Goal: Task Accomplishment & Management: Use online tool/utility

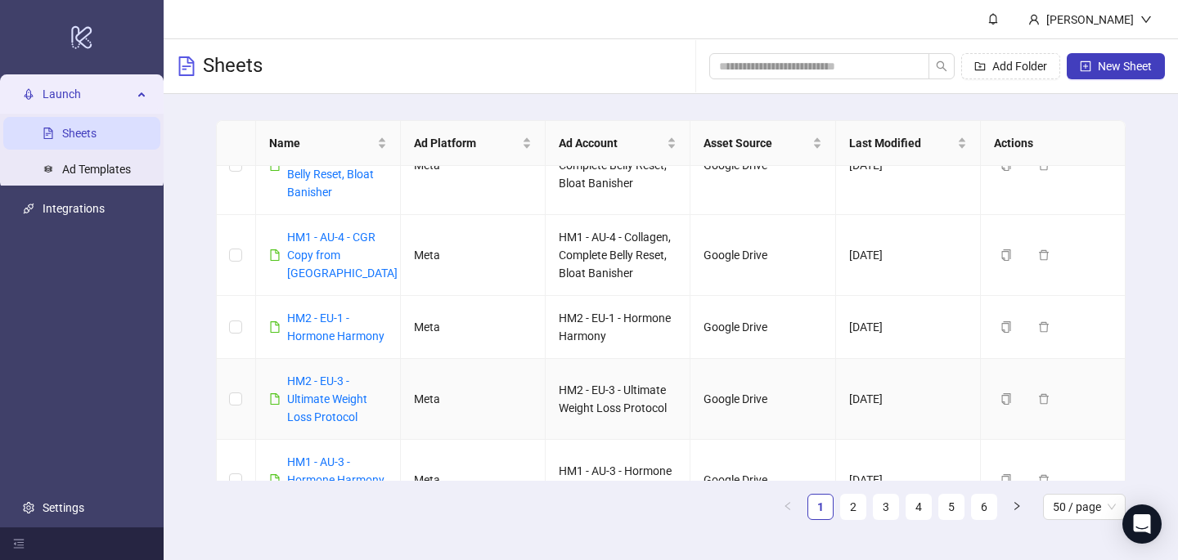
scroll to position [400, 0]
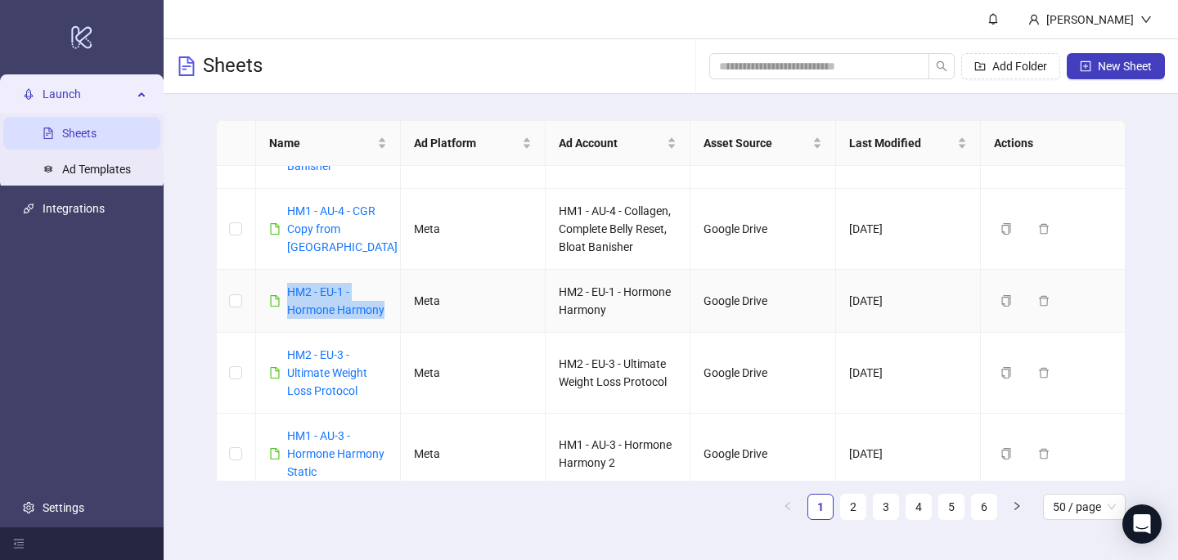
drag, startPoint x: 393, startPoint y: 314, endPoint x: 281, endPoint y: 285, distance: 115.7
click at [284, 293] on td "HM2 - EU-1 - Hormone Harmony" at bounding box center [328, 301] width 145 height 63
copy link "HM2 - EU-1 - Hormone Harmony"
click at [1095, 74] on button "New Sheet" at bounding box center [1116, 66] width 98 height 26
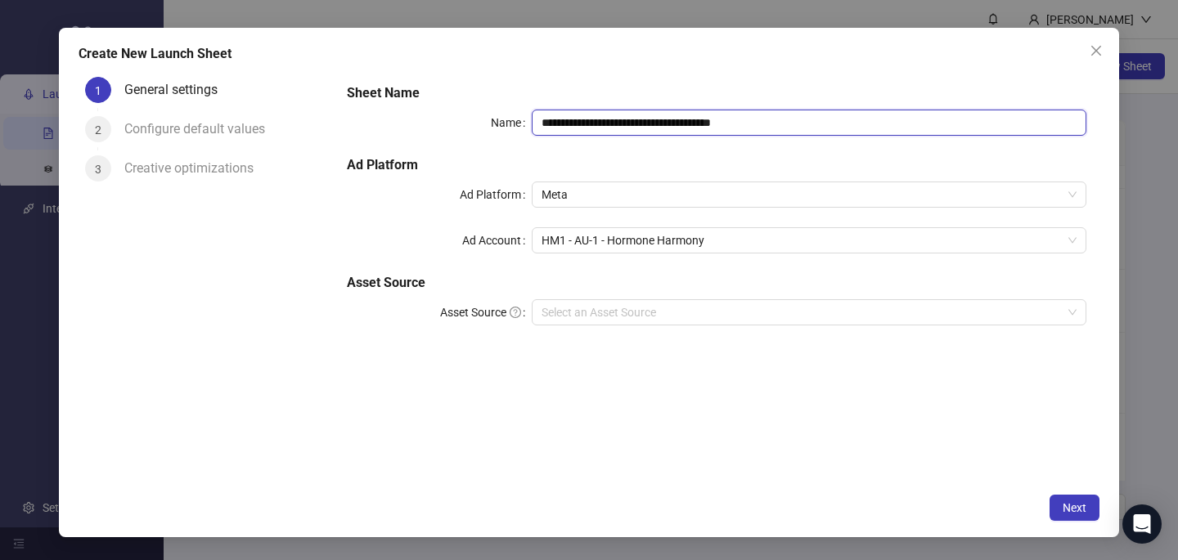
click at [596, 127] on input "**********" at bounding box center [809, 123] width 555 height 26
paste input "text"
type input "**********"
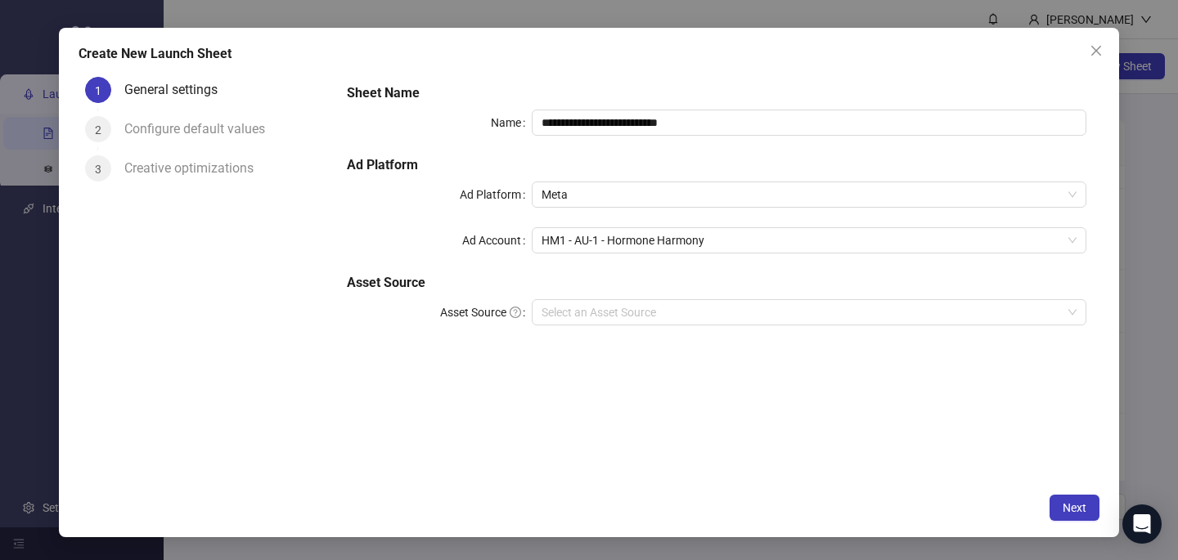
click at [640, 62] on div "Create New Launch Sheet" at bounding box center [589, 54] width 1021 height 20
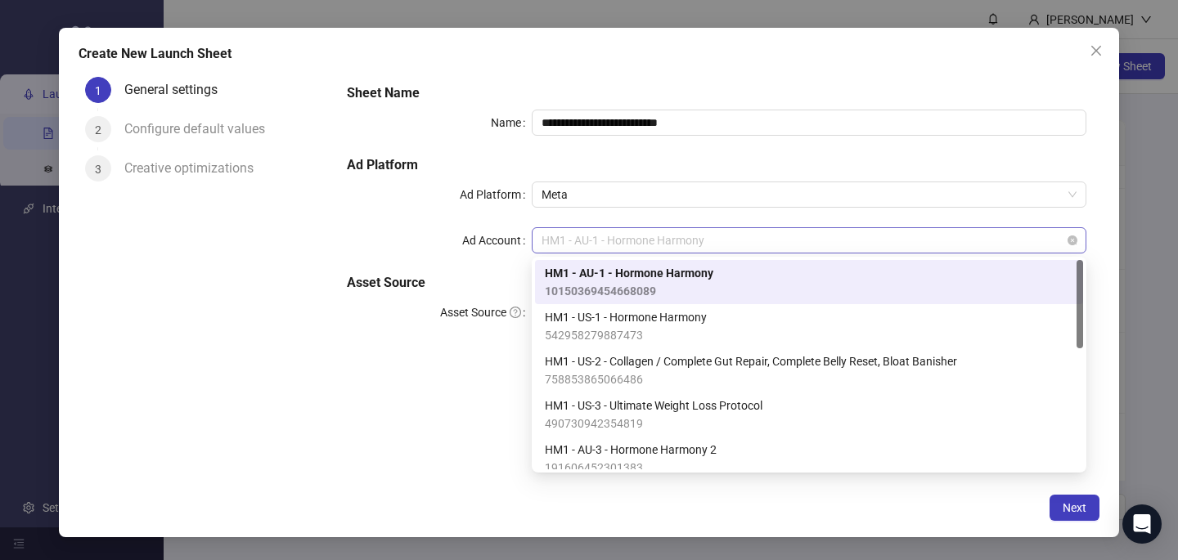
click at [592, 239] on span "HM1 - AU-1 - Hormone Harmony" at bounding box center [809, 240] width 535 height 25
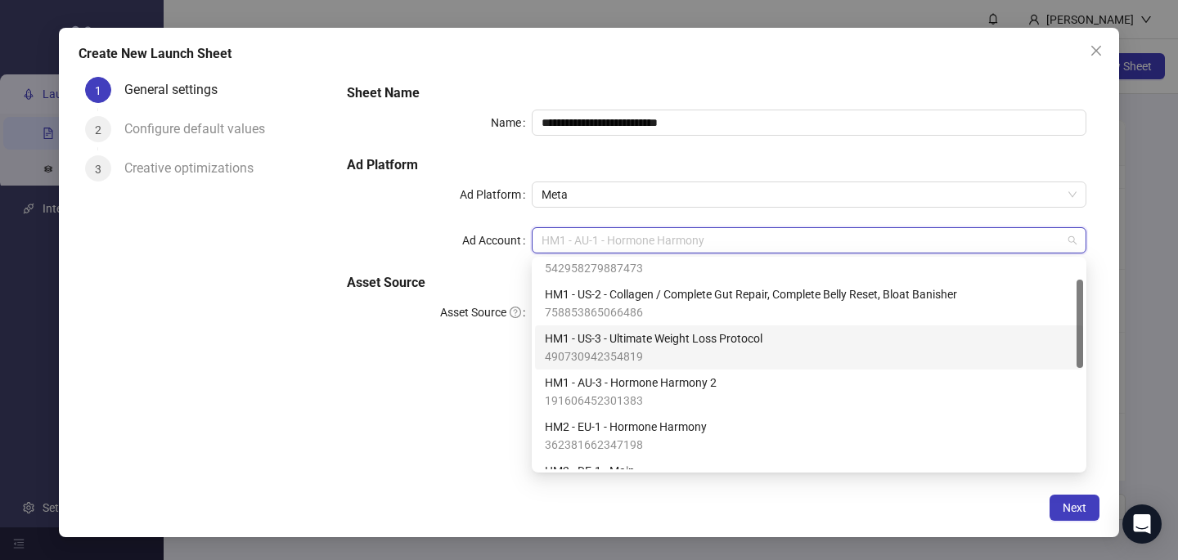
scroll to position [76, 0]
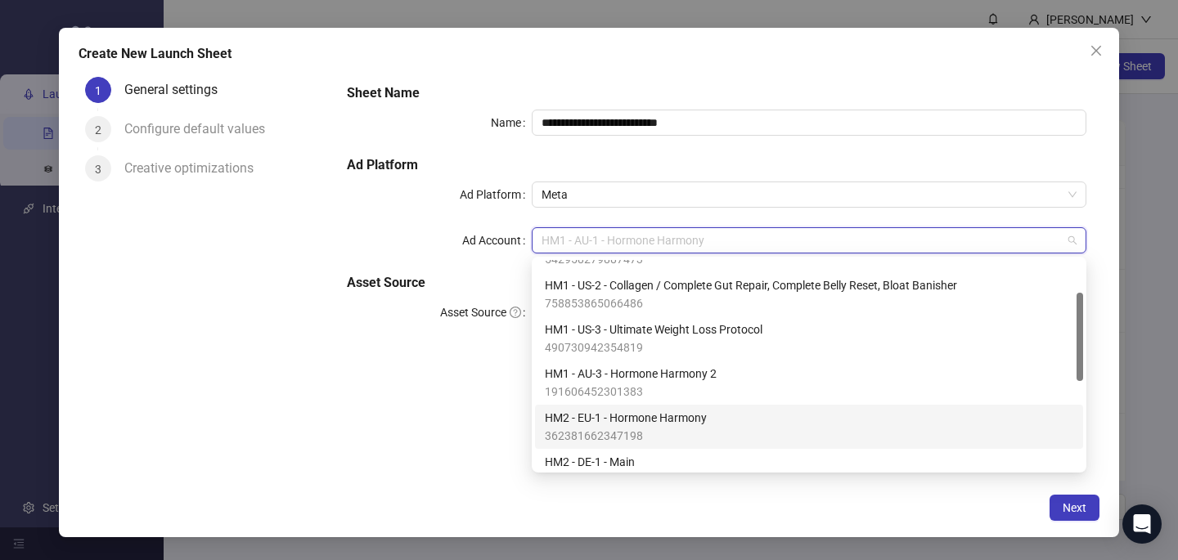
click at [569, 421] on span "HM2 - EU-1 - Hormone Harmony" at bounding box center [626, 418] width 162 height 18
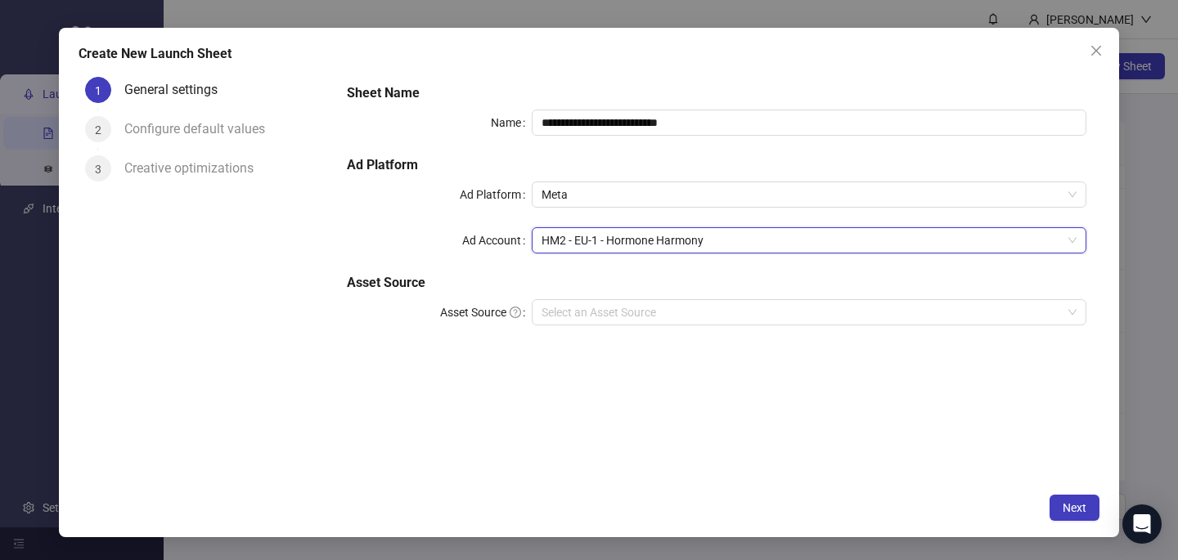
click at [590, 456] on div "**********" at bounding box center [717, 277] width 766 height 415
click at [1072, 510] on span "Next" at bounding box center [1075, 507] width 24 height 13
click at [682, 313] on input "Asset Source" at bounding box center [802, 312] width 520 height 25
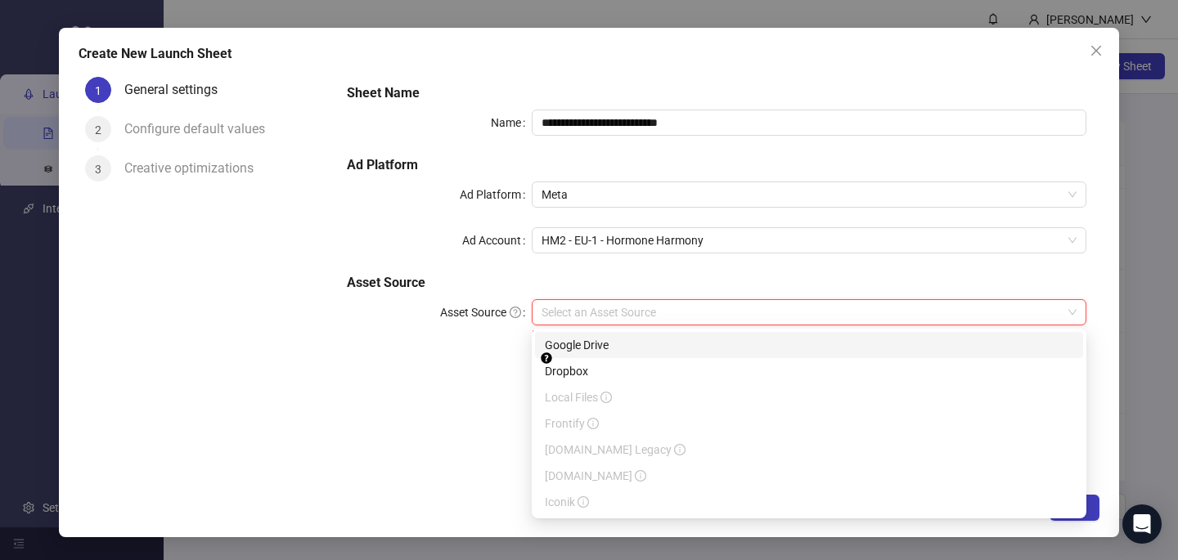
click at [680, 317] on input "Asset Source" at bounding box center [802, 312] width 520 height 25
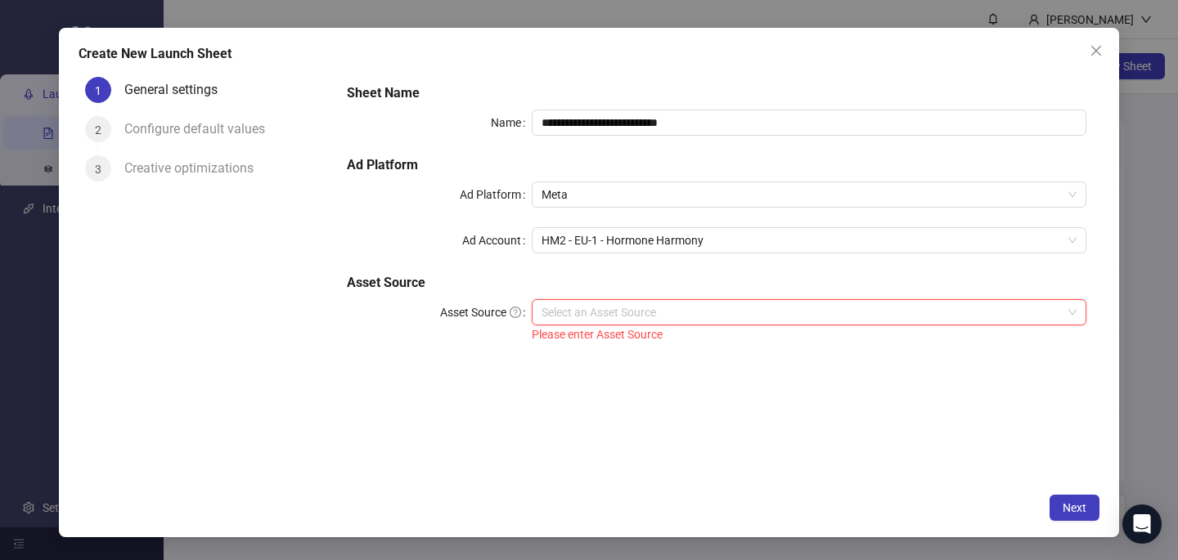
click at [680, 317] on input "Asset Source" at bounding box center [802, 312] width 520 height 25
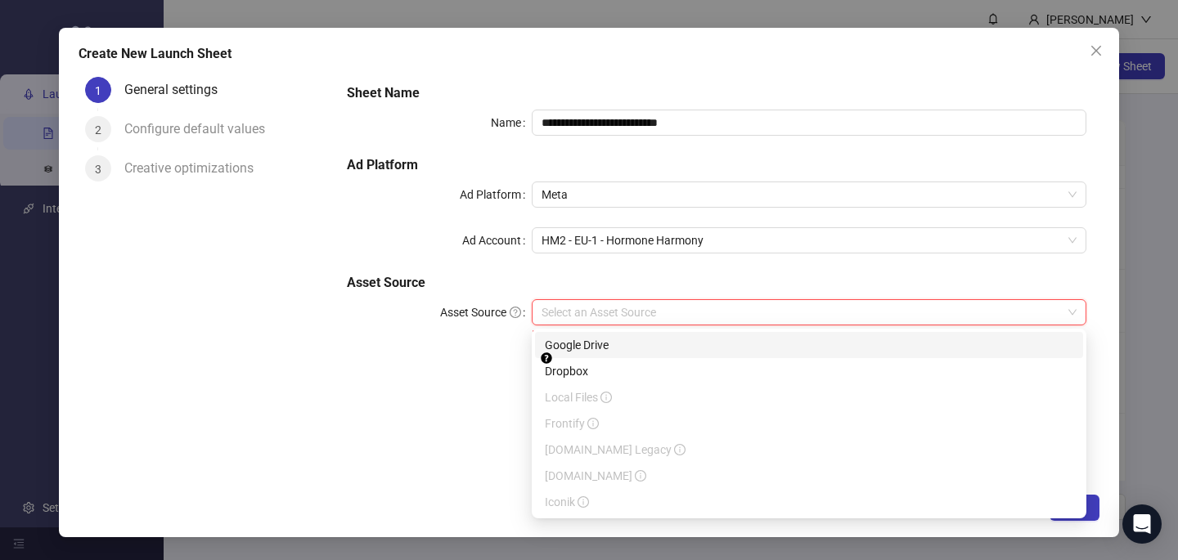
click at [637, 346] on div "Google Drive" at bounding box center [809, 345] width 528 height 18
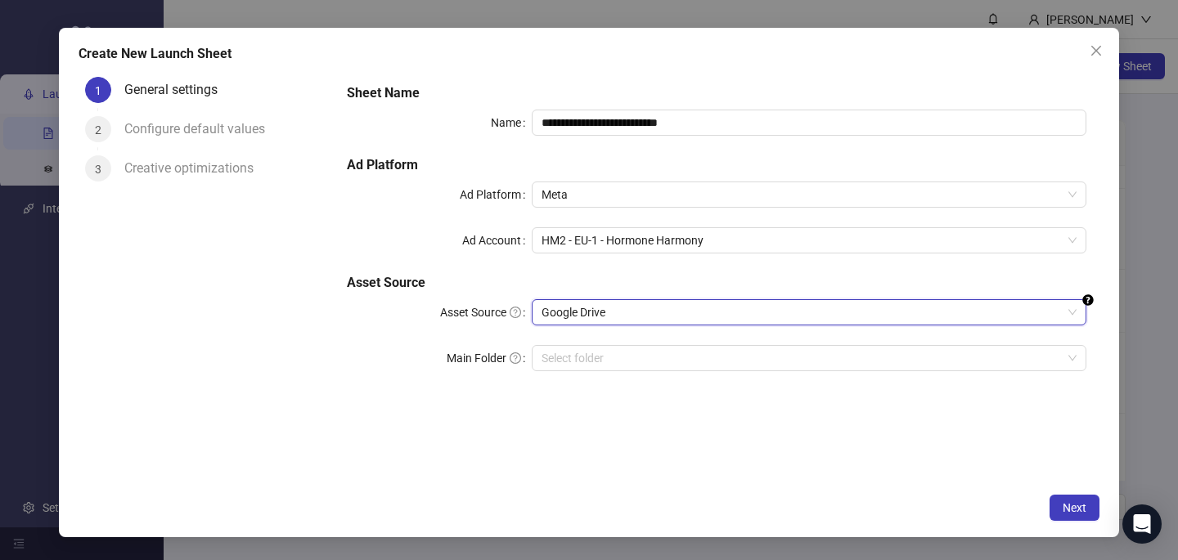
click at [776, 437] on div "**********" at bounding box center [717, 277] width 766 height 415
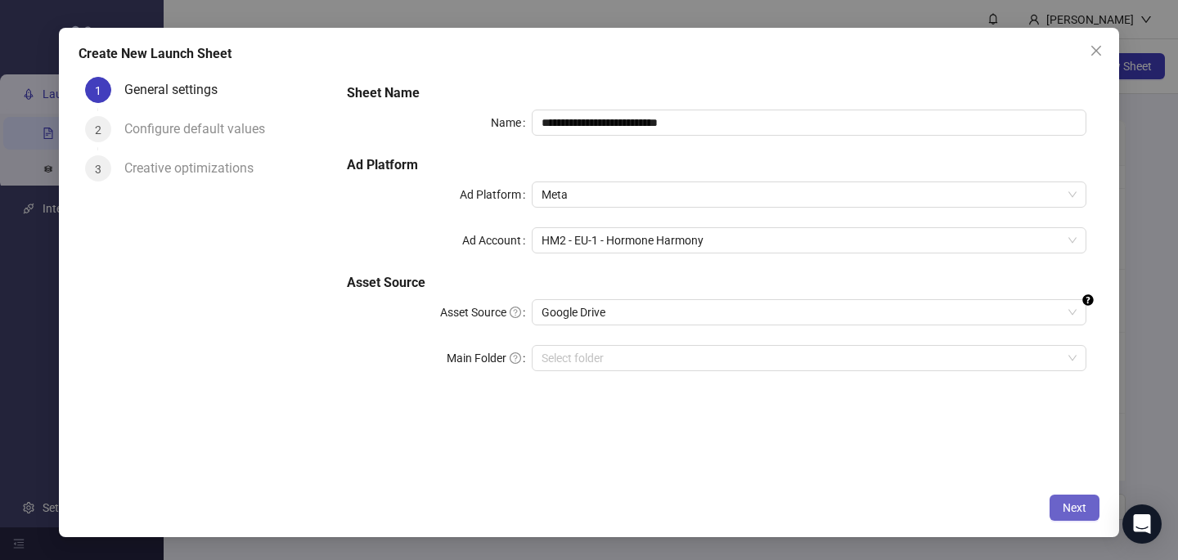
click at [1074, 513] on span "Next" at bounding box center [1075, 507] width 24 height 13
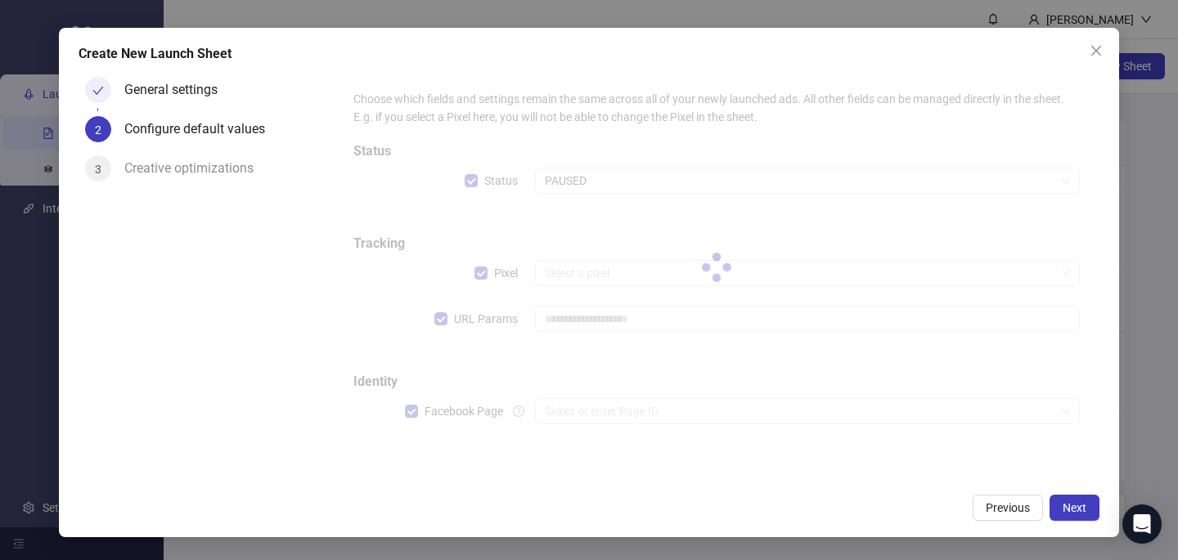
type input "**********"
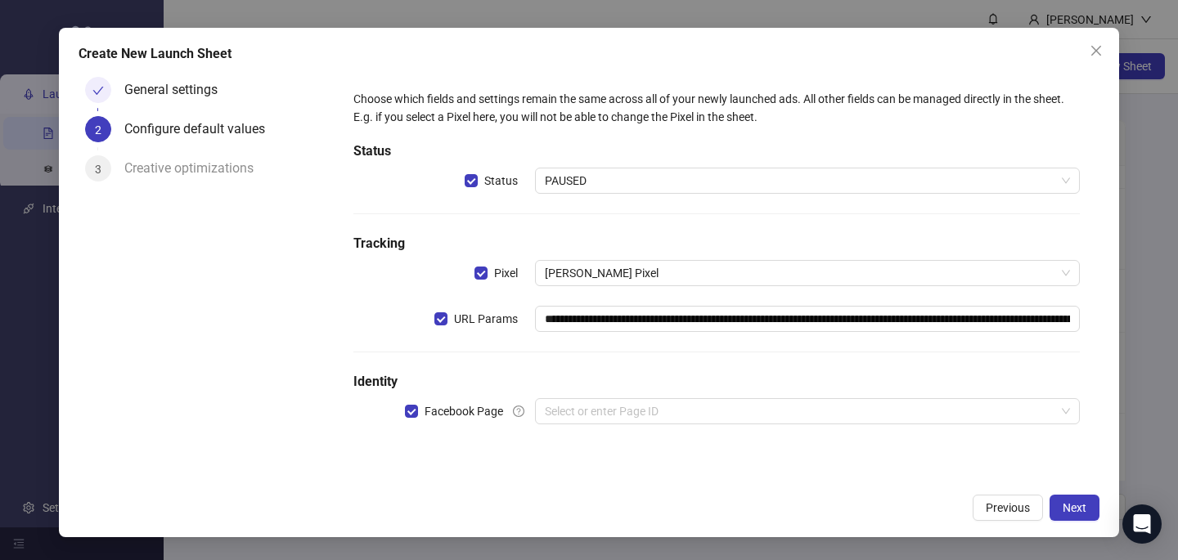
click at [585, 183] on span "PAUSED" at bounding box center [807, 181] width 525 height 25
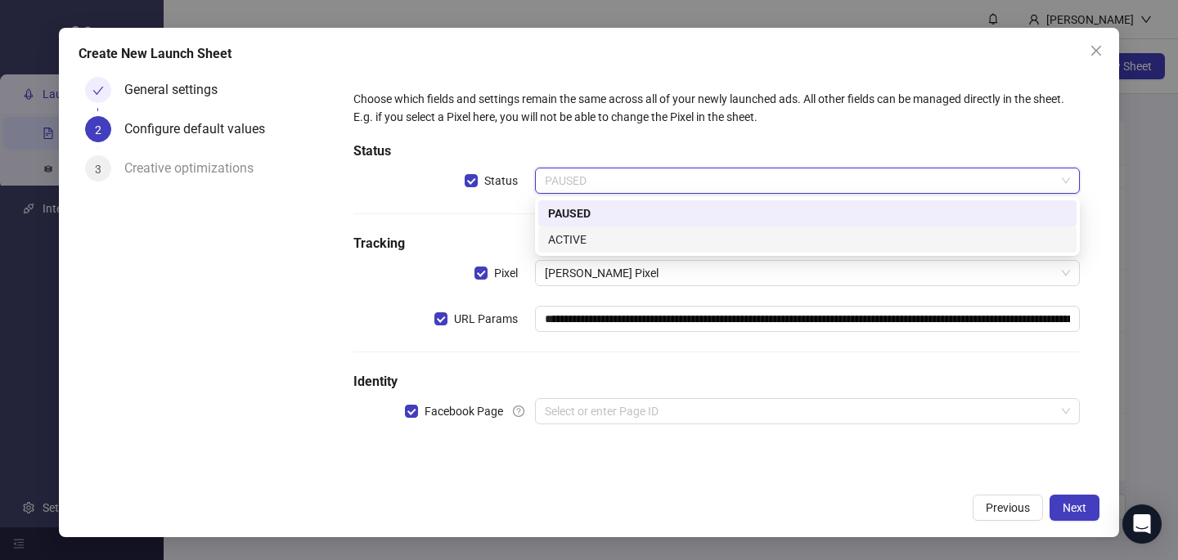
click at [587, 236] on div "ACTIVE" at bounding box center [807, 240] width 519 height 18
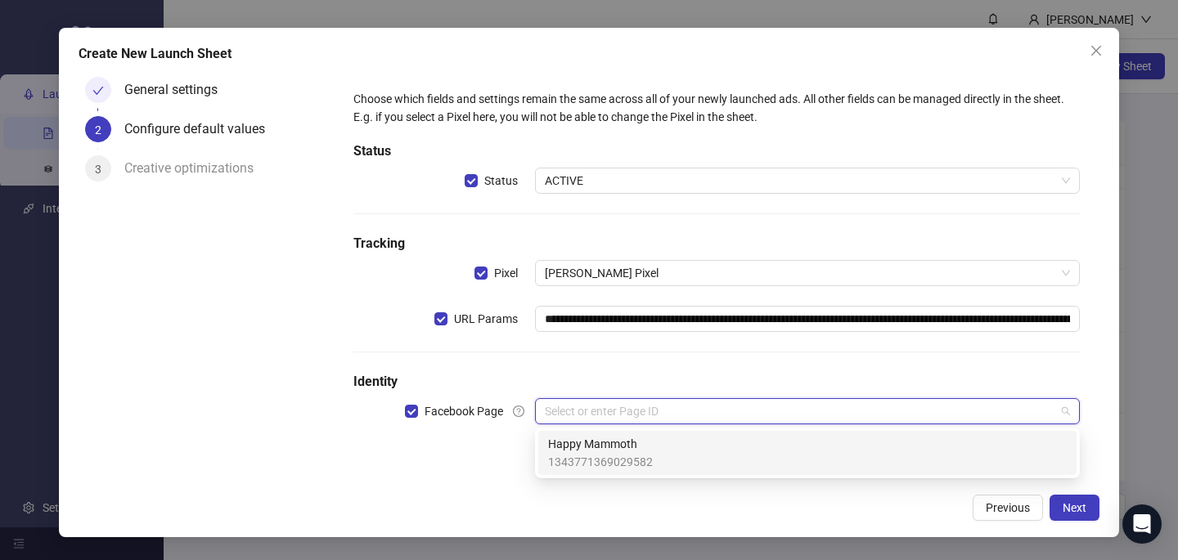
click at [576, 411] on input "search" at bounding box center [800, 411] width 510 height 25
click at [582, 448] on span "Happy Mammoth" at bounding box center [600, 444] width 105 height 18
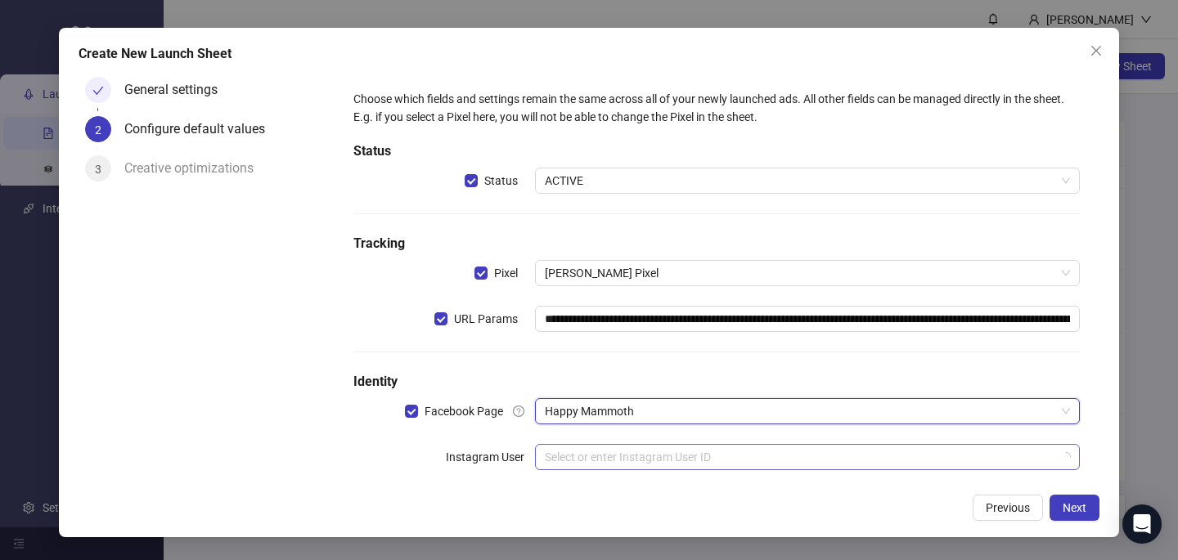
click at [580, 454] on input "search" at bounding box center [800, 457] width 510 height 25
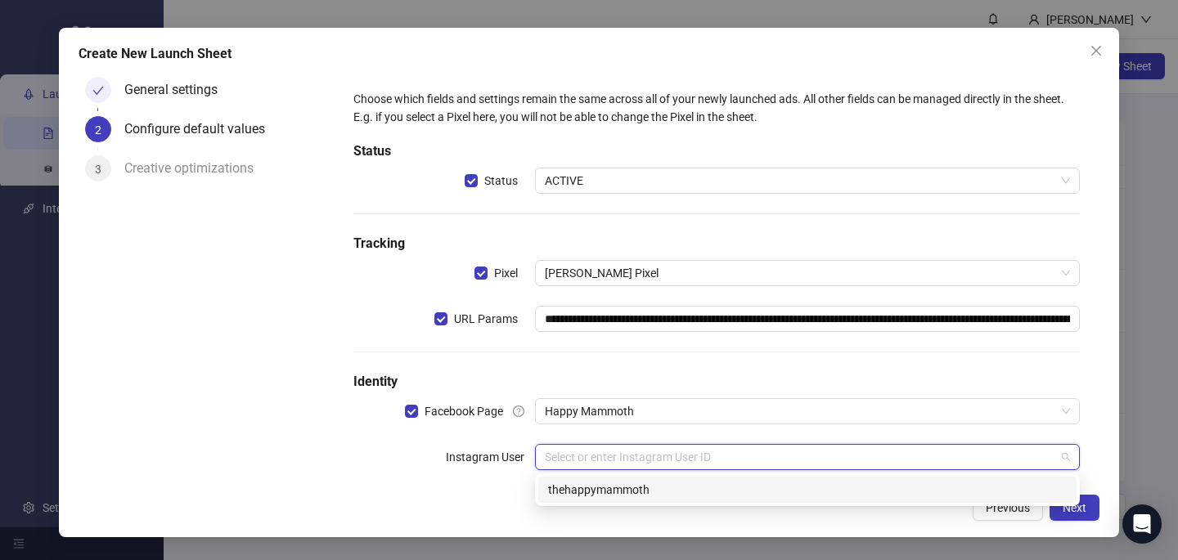
click at [580, 491] on div "thehappymammoth" at bounding box center [807, 490] width 519 height 18
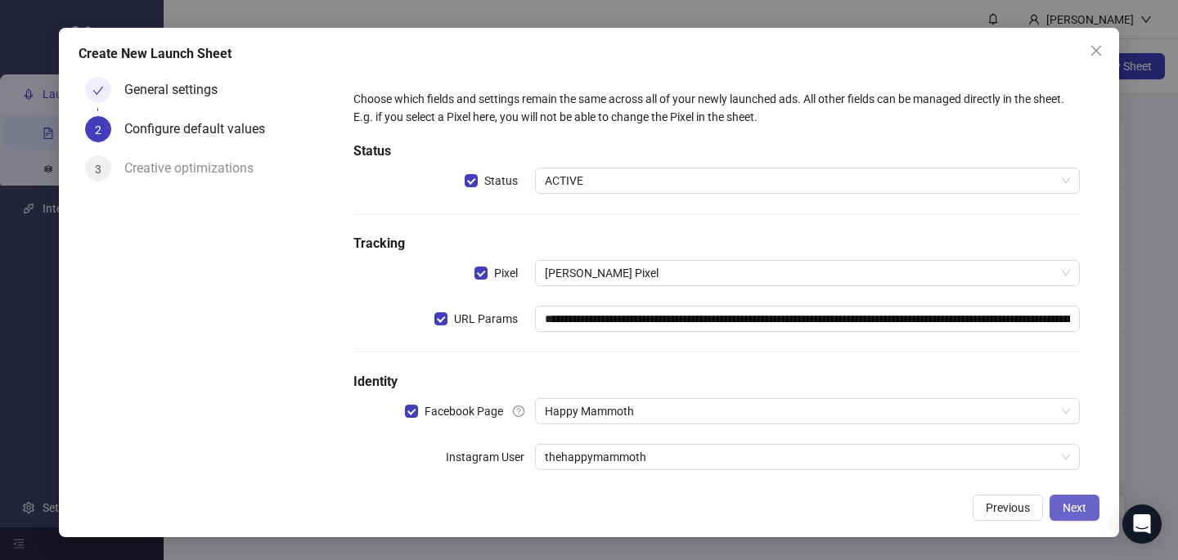
click at [1079, 512] on span "Next" at bounding box center [1075, 507] width 24 height 13
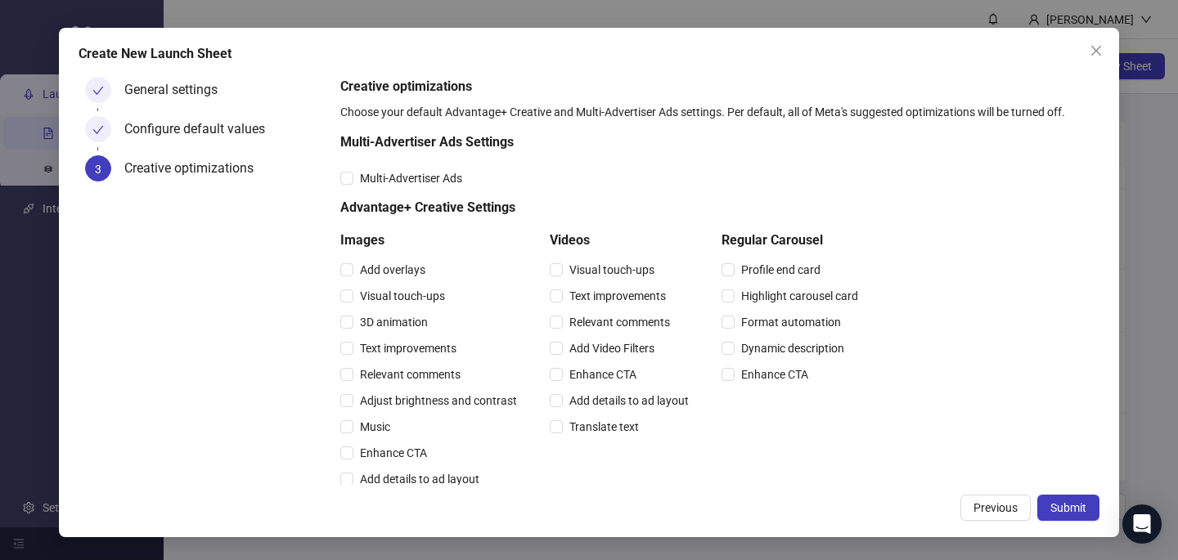
click at [441, 189] on div "Multi-Advertiser Ads" at bounding box center [602, 178] width 524 height 26
click at [438, 176] on span "Multi-Advertiser Ads" at bounding box center [410, 178] width 115 height 18
click at [438, 376] on span "Relevant comments" at bounding box center [410, 375] width 114 height 18
click at [618, 322] on span "Relevant comments" at bounding box center [620, 322] width 114 height 18
click at [1061, 517] on button "Submit" at bounding box center [1068, 508] width 62 height 26
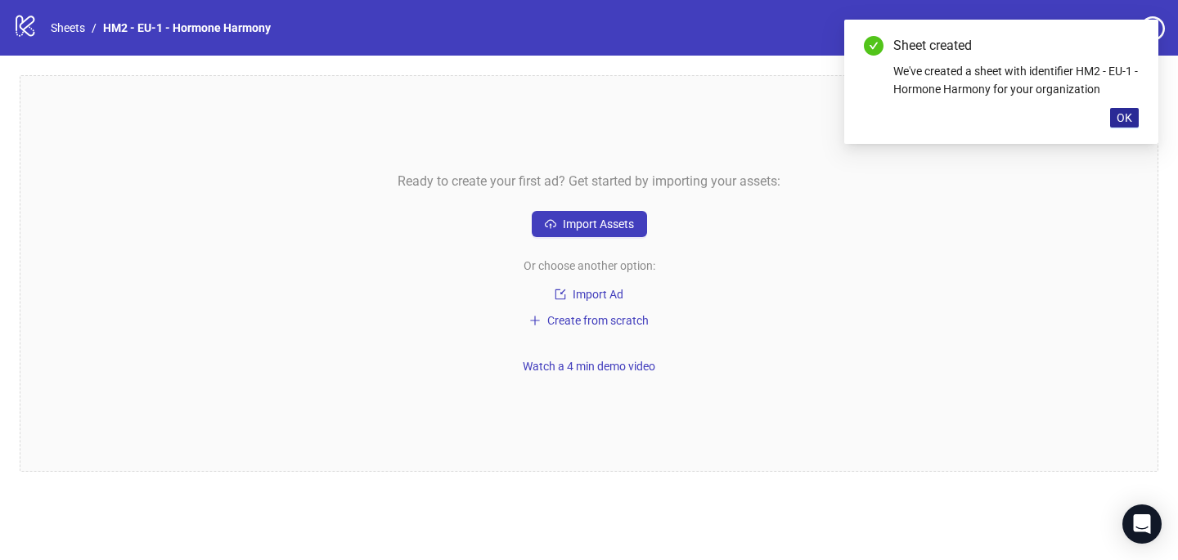
click at [1123, 120] on span "OK" at bounding box center [1125, 117] width 16 height 13
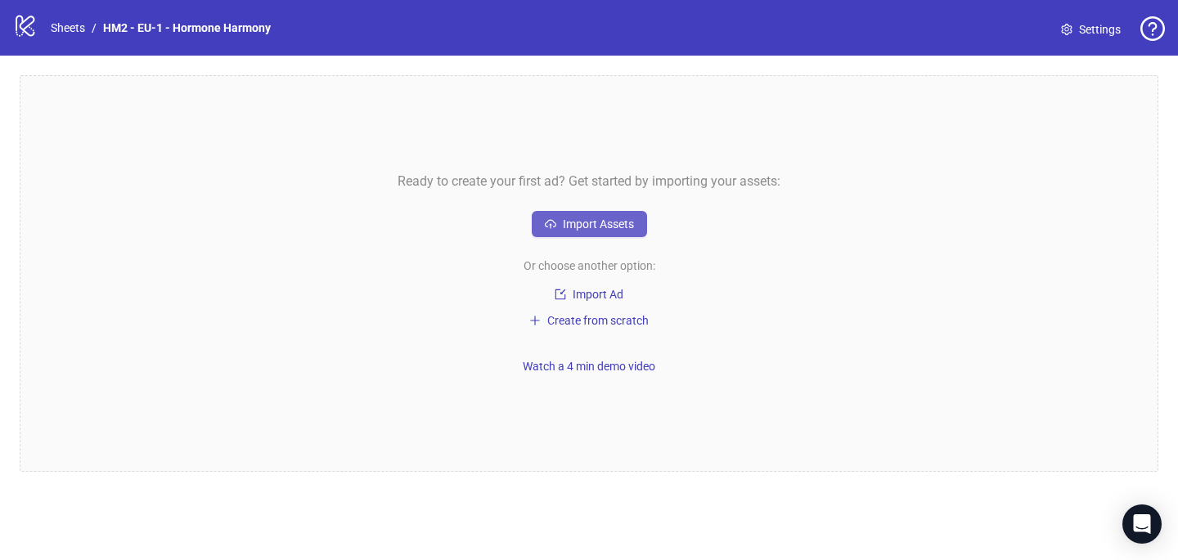
click at [591, 221] on span "Import Assets" at bounding box center [598, 224] width 71 height 13
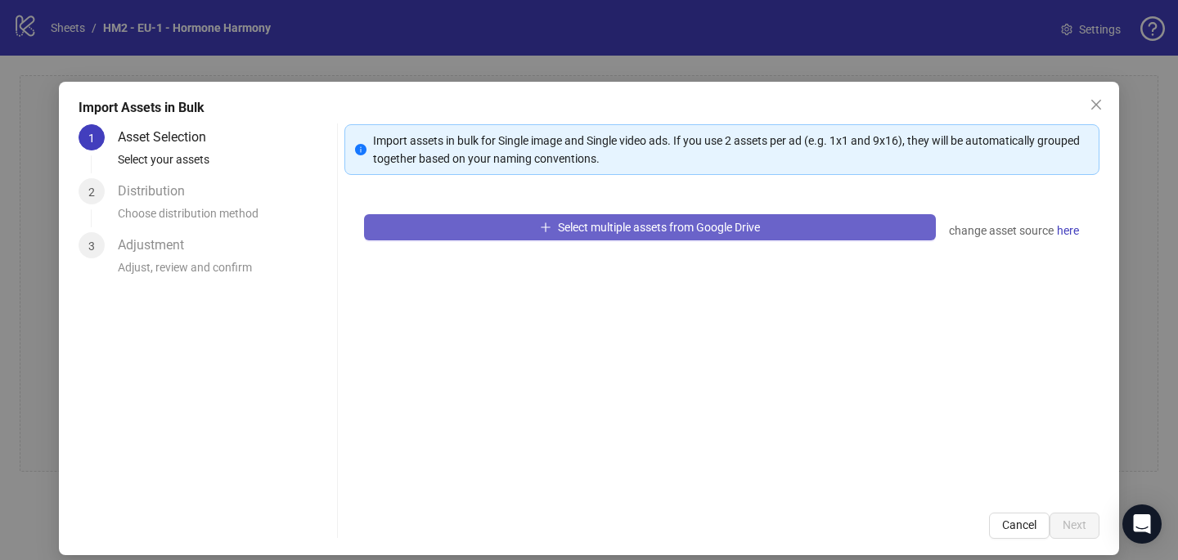
click at [663, 230] on span "Select multiple assets from Google Drive" at bounding box center [659, 227] width 202 height 13
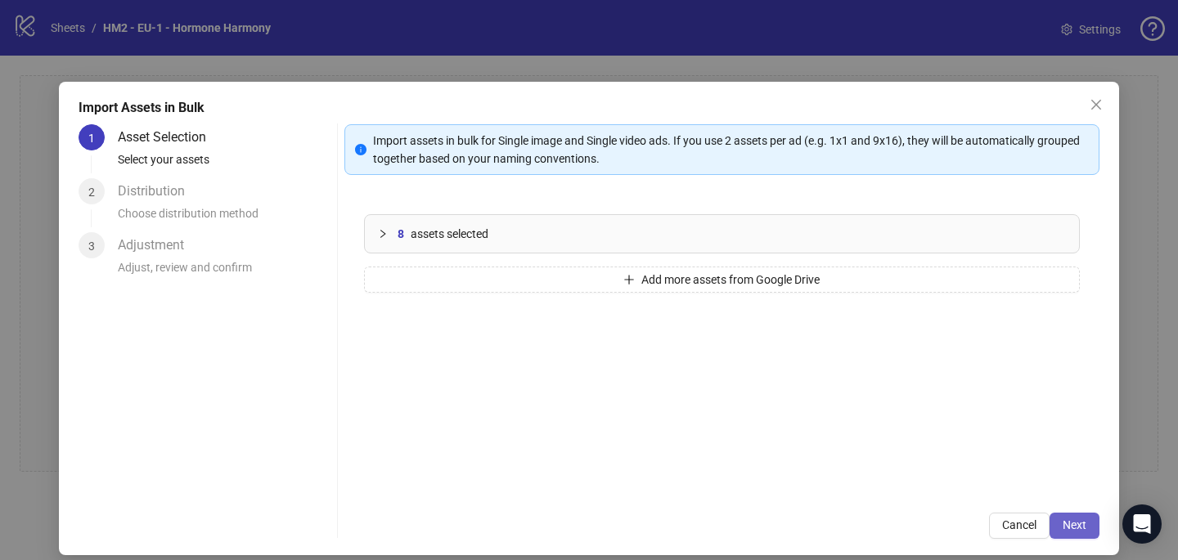
click at [1072, 521] on span "Next" at bounding box center [1075, 525] width 24 height 13
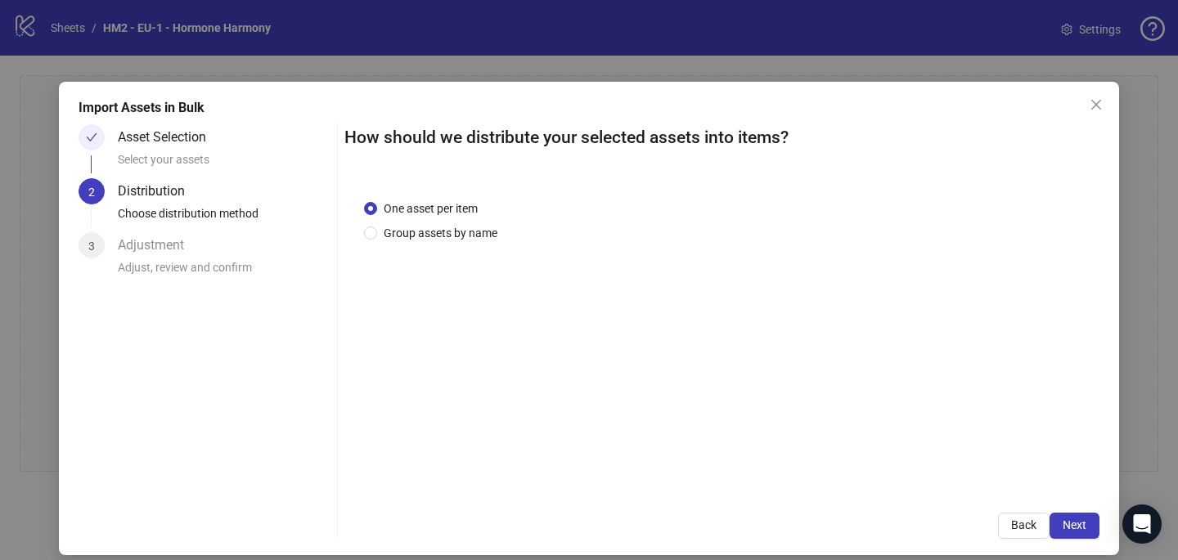
click at [469, 222] on div "One asset per item Group assets by name" at bounding box center [434, 221] width 140 height 43
click at [452, 234] on span "Group assets by name" at bounding box center [440, 233] width 127 height 18
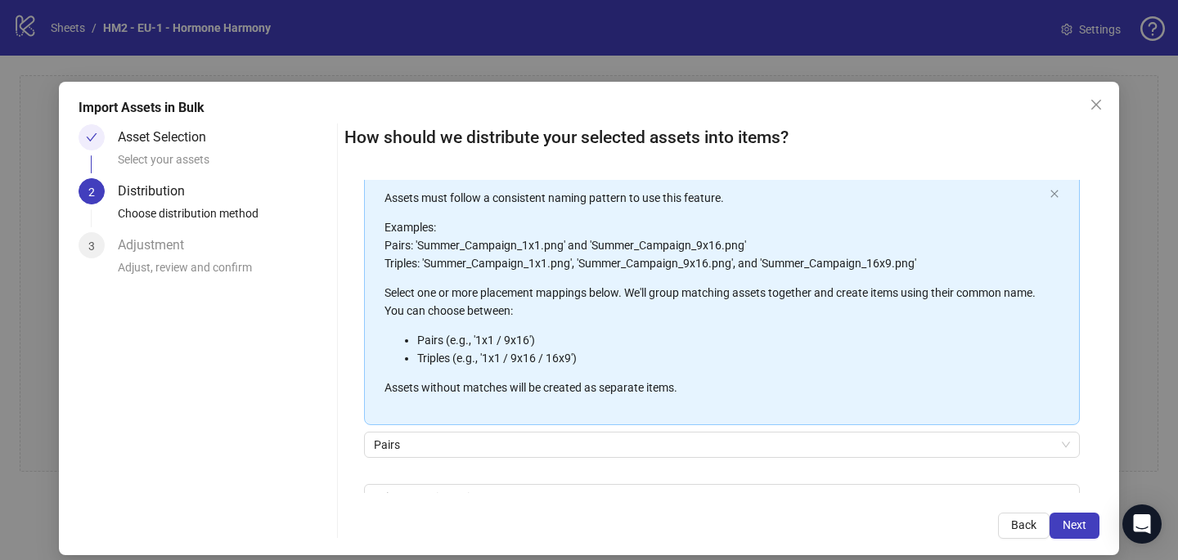
scroll to position [186, 0]
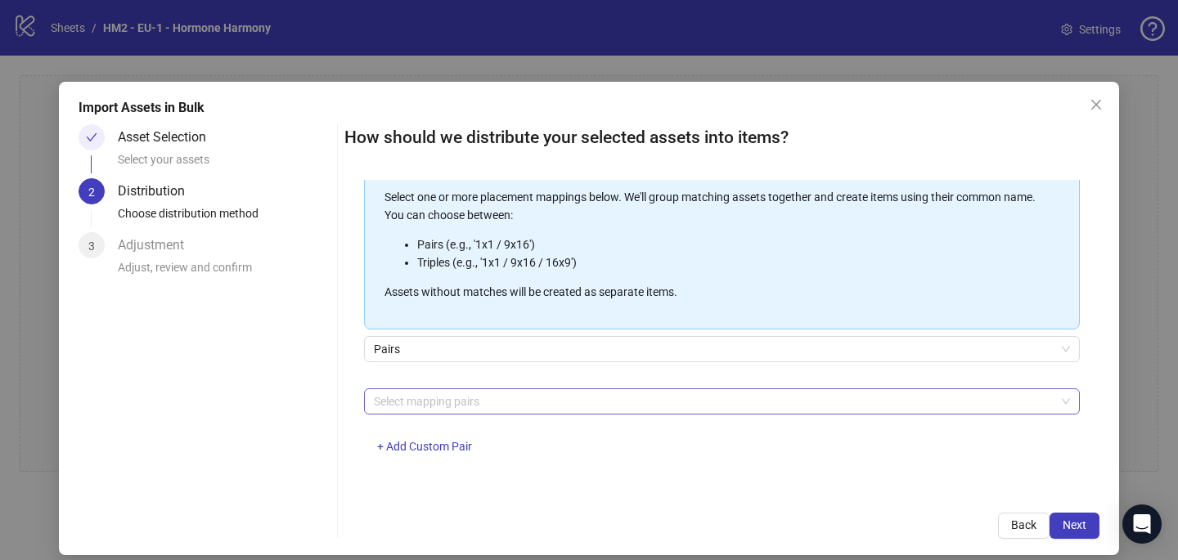
click at [429, 409] on div at bounding box center [713, 401] width 692 height 23
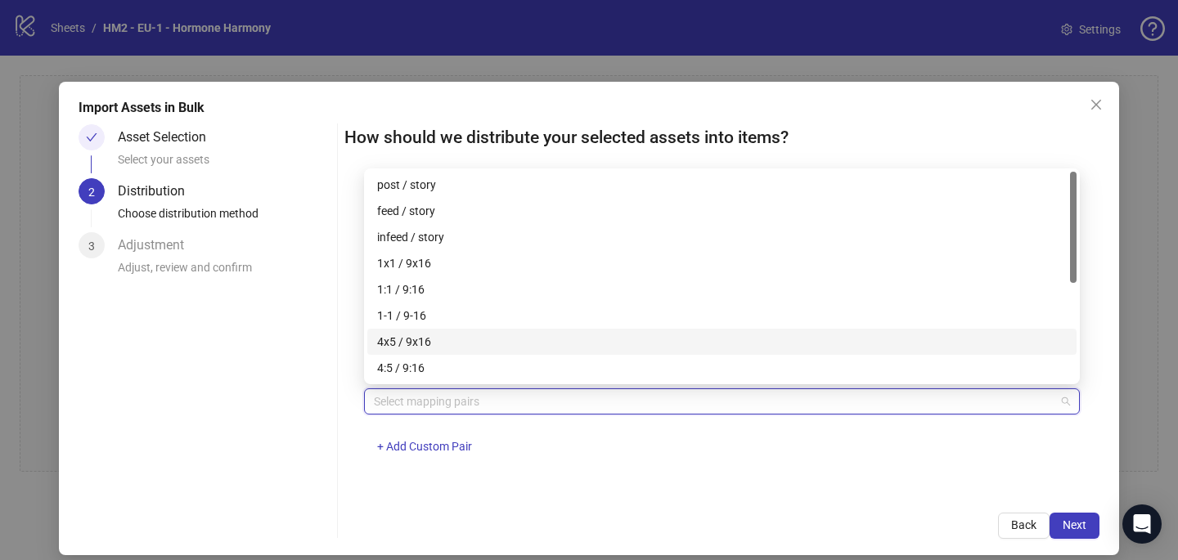
click at [429, 344] on div "4x5 / 9x16" at bounding box center [722, 342] width 690 height 18
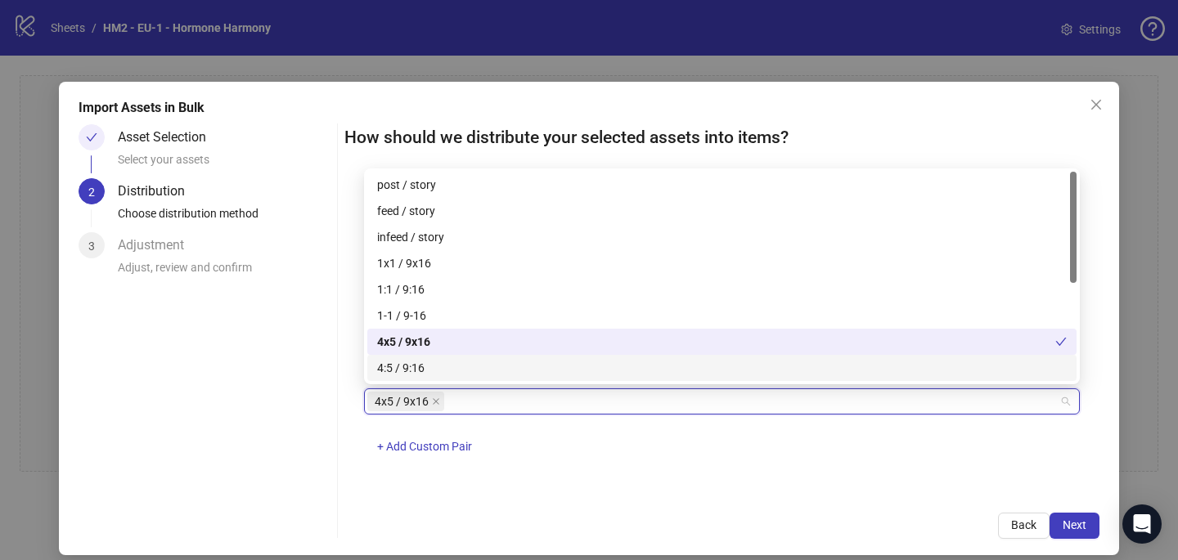
click at [762, 437] on div "4x5 / 9x16 + Add Custom Pair" at bounding box center [722, 431] width 716 height 85
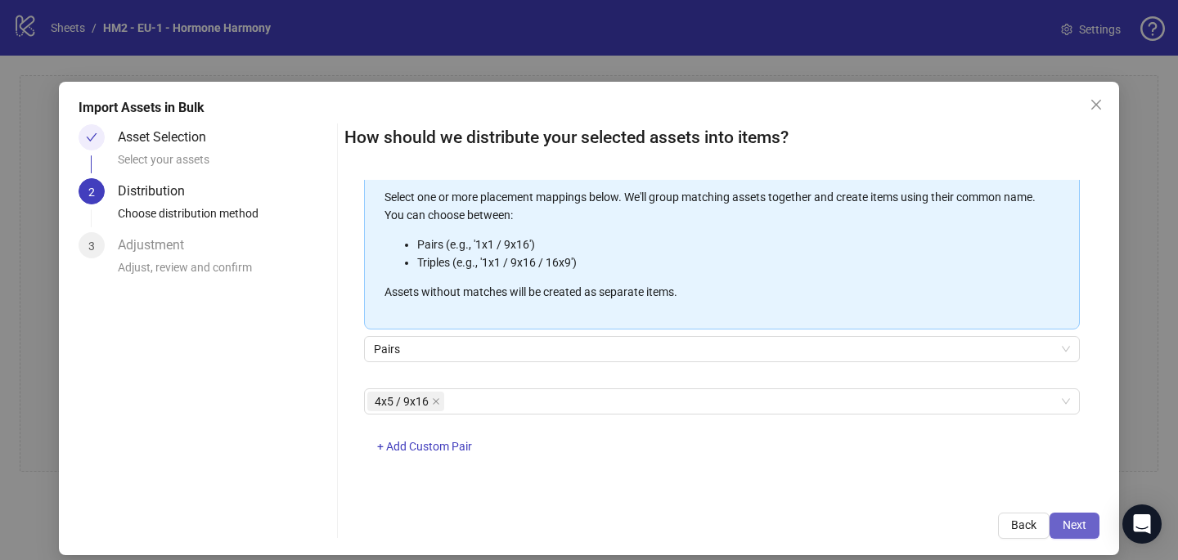
click at [1069, 530] on span "Next" at bounding box center [1075, 525] width 24 height 13
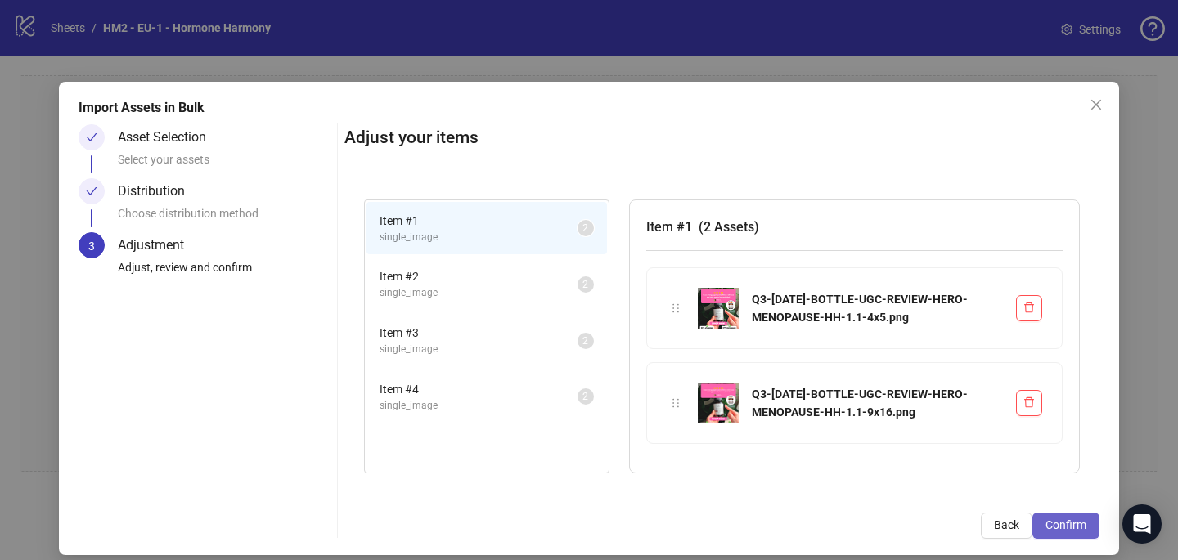
click at [1091, 525] on button "Confirm" at bounding box center [1065, 526] width 67 height 26
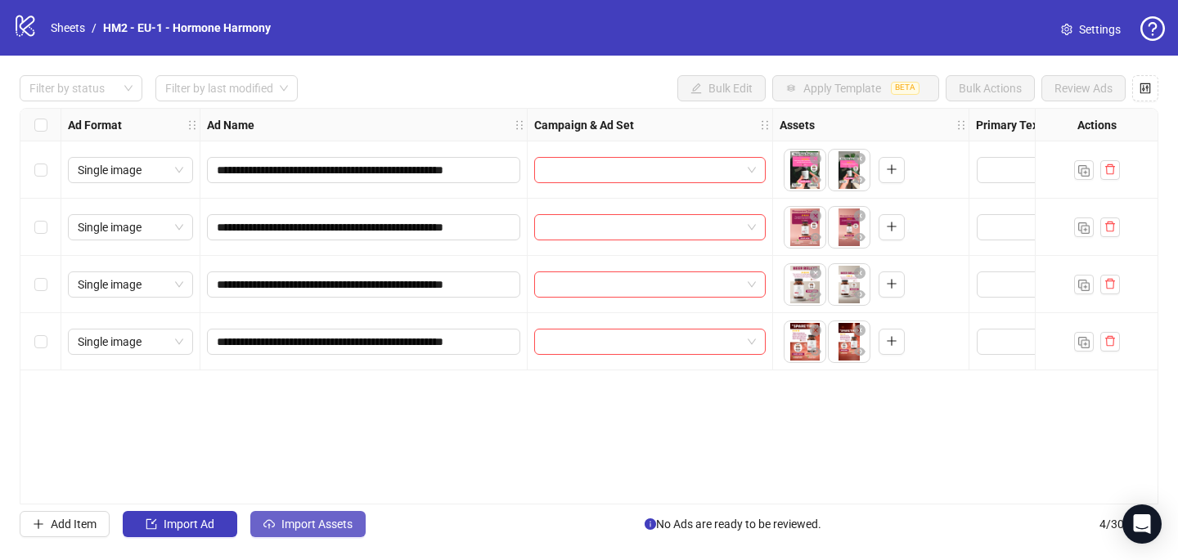
click at [326, 524] on span "Import Assets" at bounding box center [316, 524] width 71 height 13
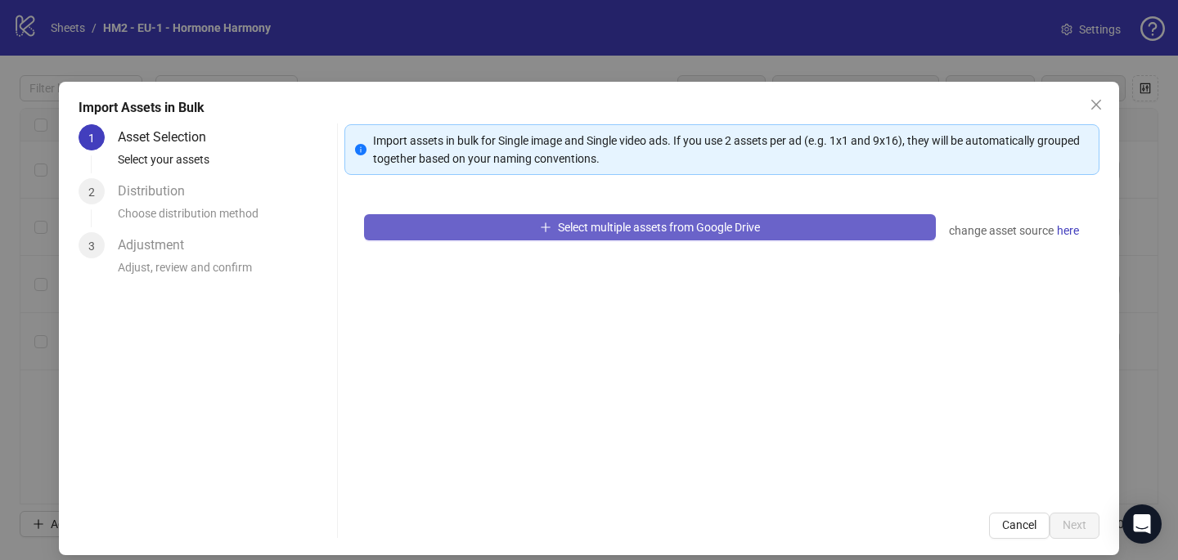
click at [551, 223] on button "Select multiple assets from Google Drive" at bounding box center [650, 227] width 572 height 26
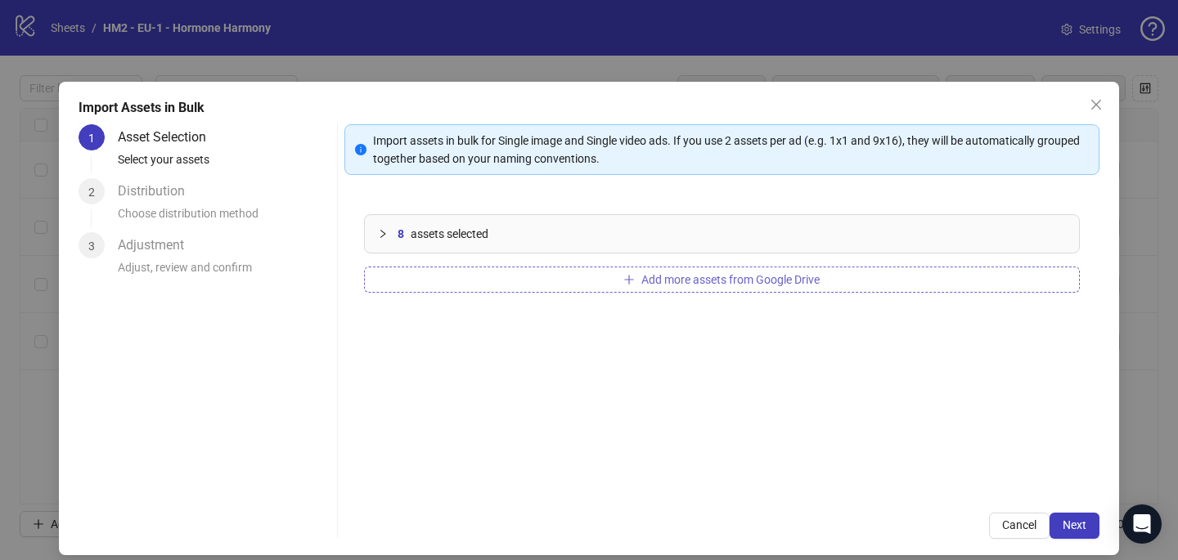
click at [786, 282] on span "Add more assets from Google Drive" at bounding box center [730, 279] width 178 height 13
click at [675, 290] on button "Add more assets from Google Drive" at bounding box center [722, 280] width 716 height 26
click at [756, 268] on button "Add more assets from Google Drive" at bounding box center [722, 280] width 716 height 26
click at [870, 282] on button "Add more assets from Google Drive" at bounding box center [722, 280] width 716 height 26
click at [793, 288] on button "Add more assets from Google Drive" at bounding box center [722, 280] width 716 height 26
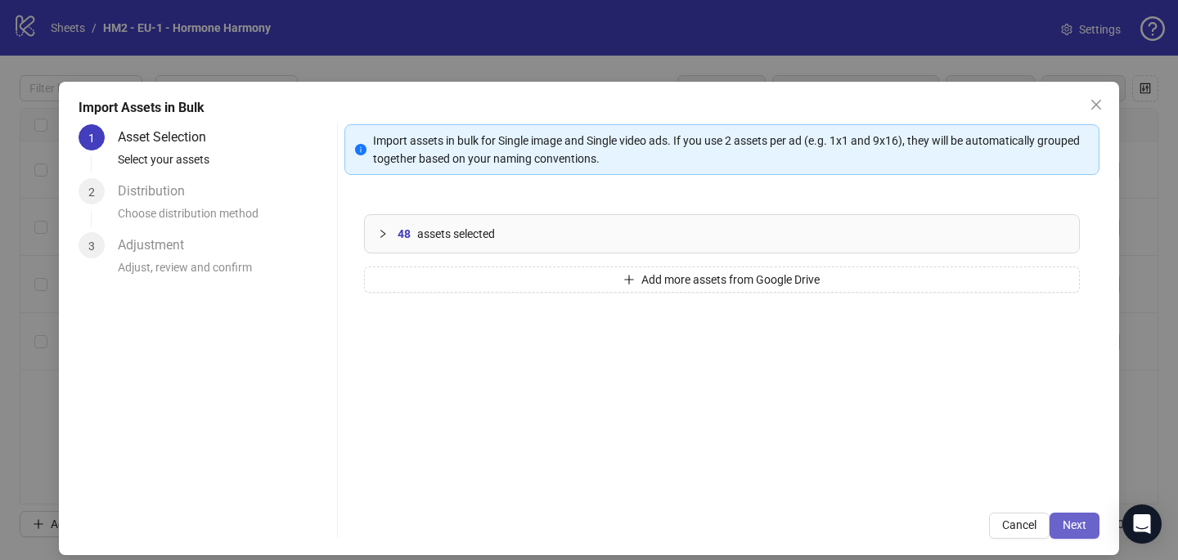
click at [1086, 532] on button "Next" at bounding box center [1075, 526] width 50 height 26
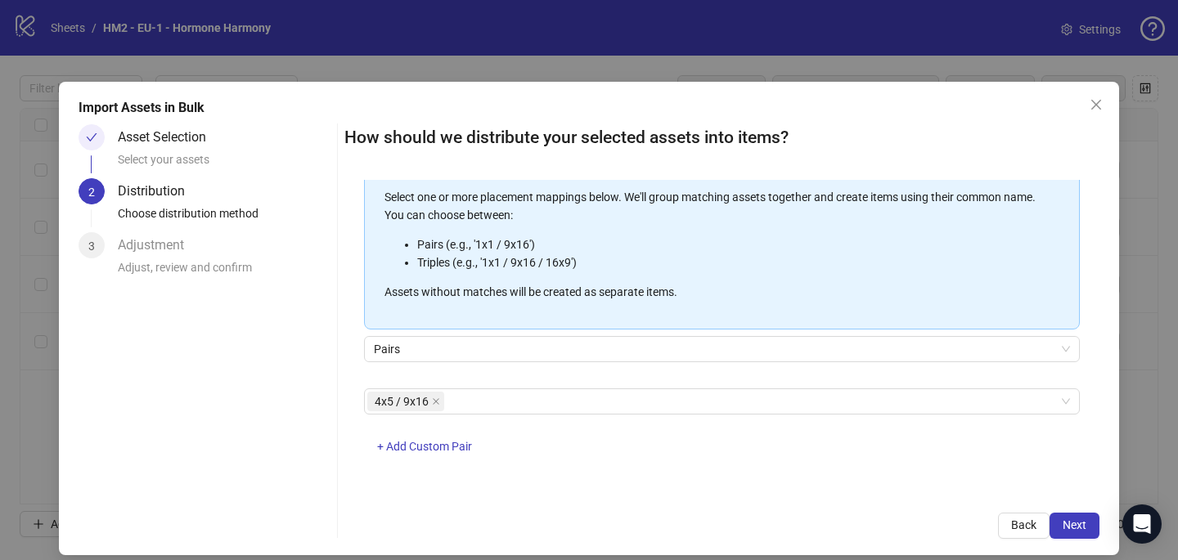
scroll to position [7, 0]
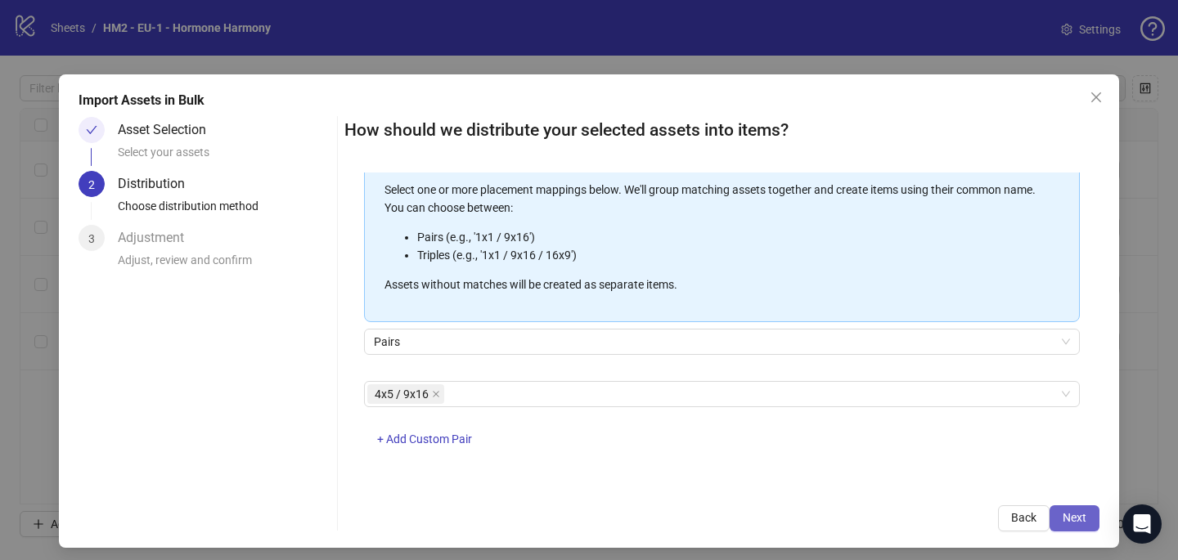
click at [1078, 519] on span "Next" at bounding box center [1075, 517] width 24 height 13
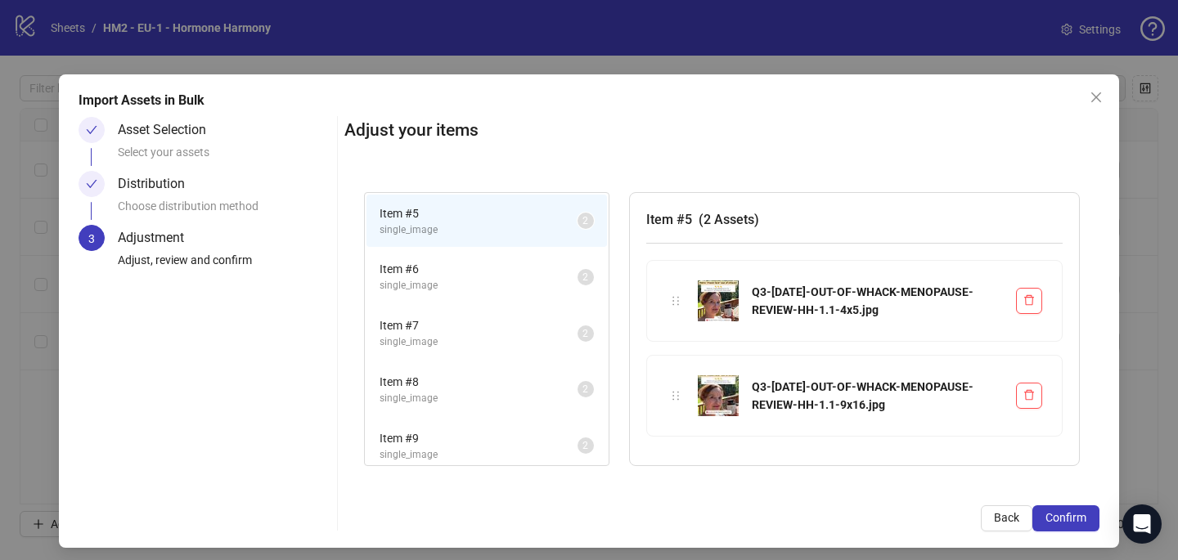
click at [1078, 519] on span "Confirm" at bounding box center [1065, 517] width 41 height 13
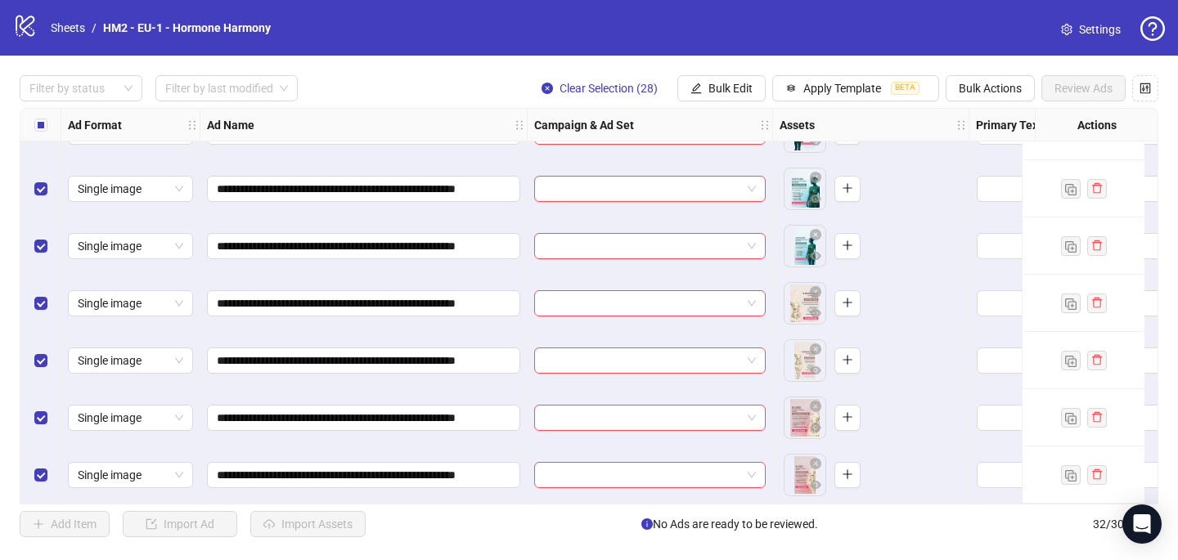
scroll to position [1477, 0]
click at [47, 119] on div "Select all rows" at bounding box center [40, 125] width 41 height 33
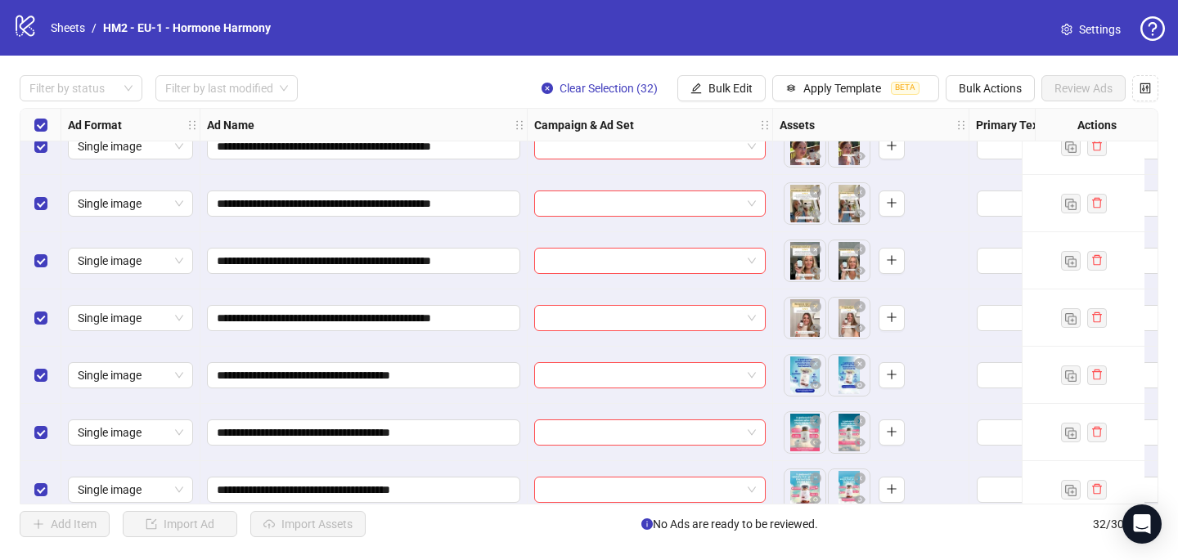
scroll to position [0, 0]
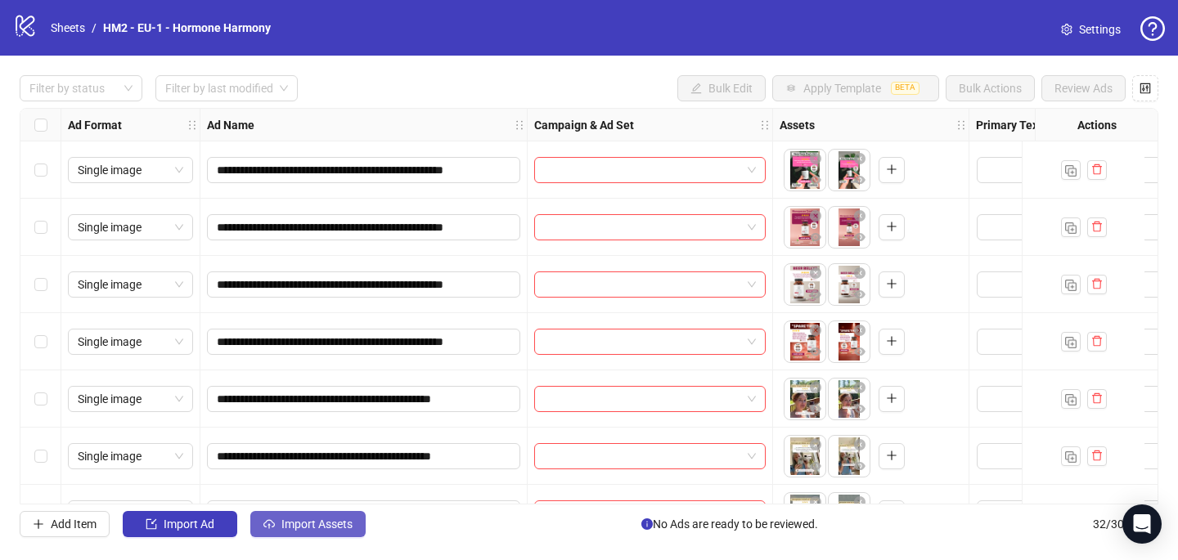
click at [335, 521] on span "Import Assets" at bounding box center [316, 524] width 71 height 13
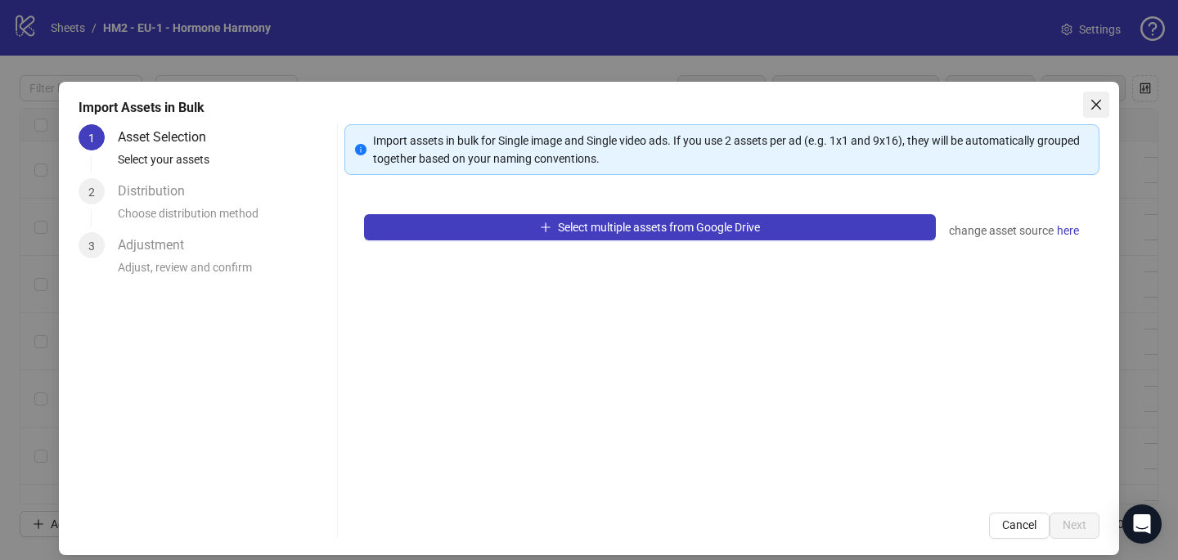
click at [1107, 96] on button "Close" at bounding box center [1096, 105] width 26 height 26
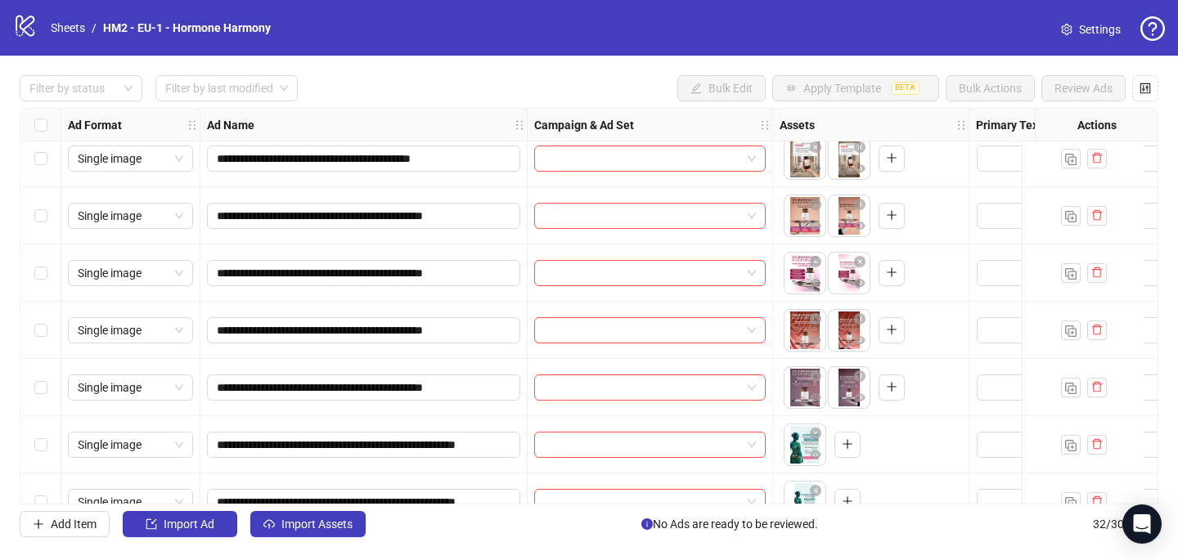
scroll to position [1097, 0]
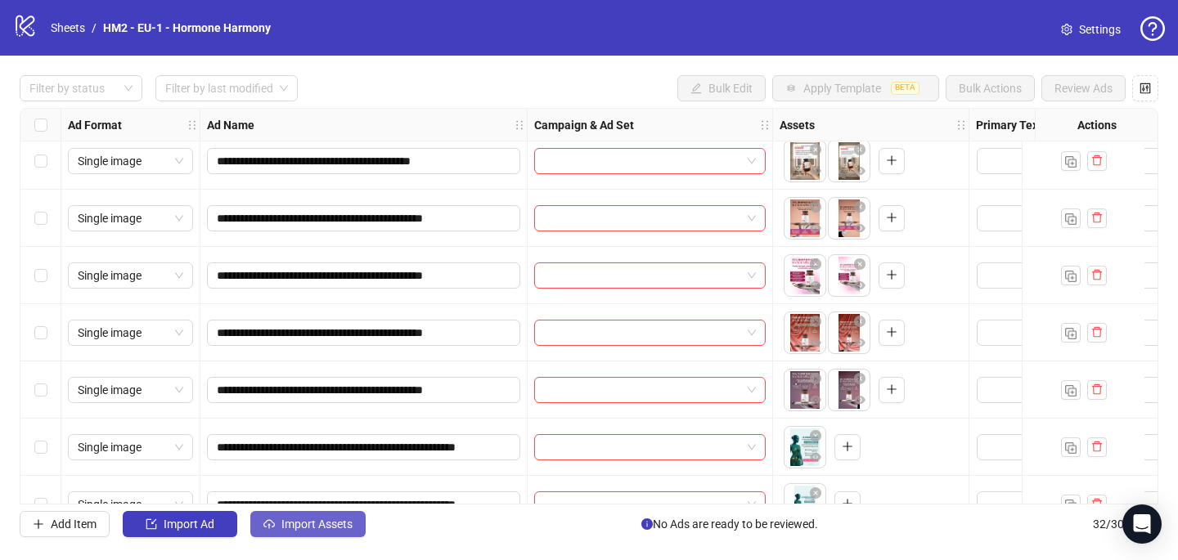
click at [346, 519] on span "Import Assets" at bounding box center [316, 524] width 71 height 13
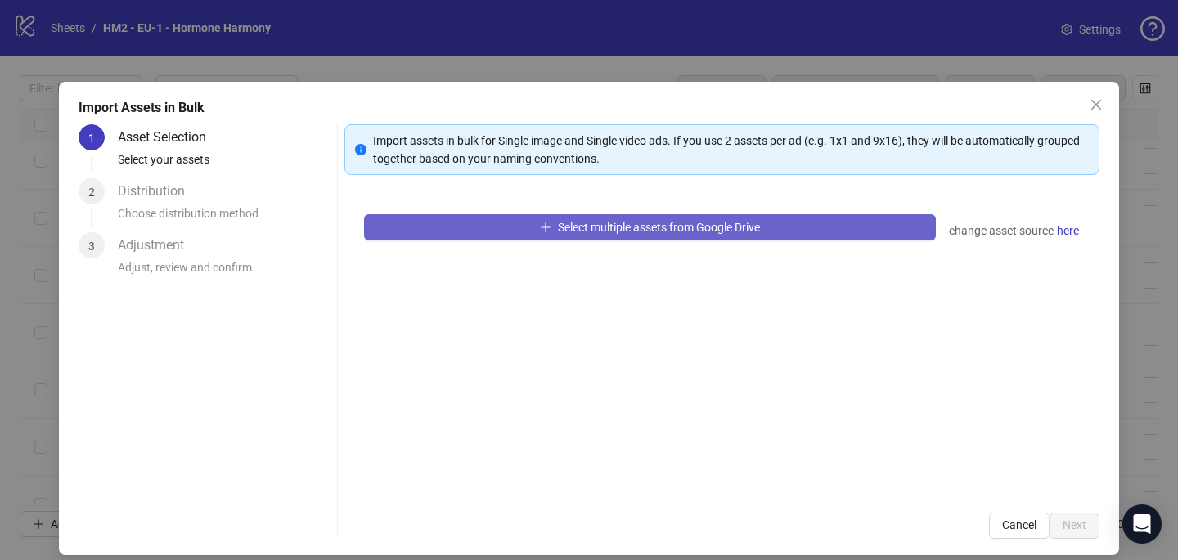
click at [512, 232] on button "Select multiple assets from Google Drive" at bounding box center [650, 227] width 572 height 26
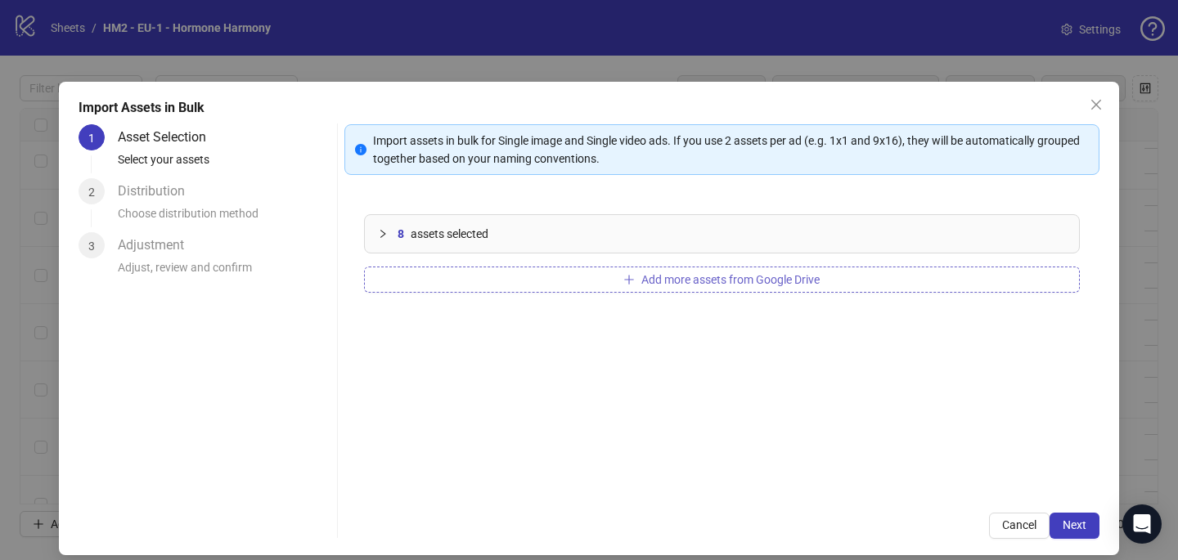
click at [861, 272] on button "Add more assets from Google Drive" at bounding box center [722, 280] width 716 height 26
click at [781, 273] on span "Add more assets from Google Drive" at bounding box center [730, 279] width 178 height 13
click at [1081, 530] on span "Next" at bounding box center [1075, 525] width 24 height 13
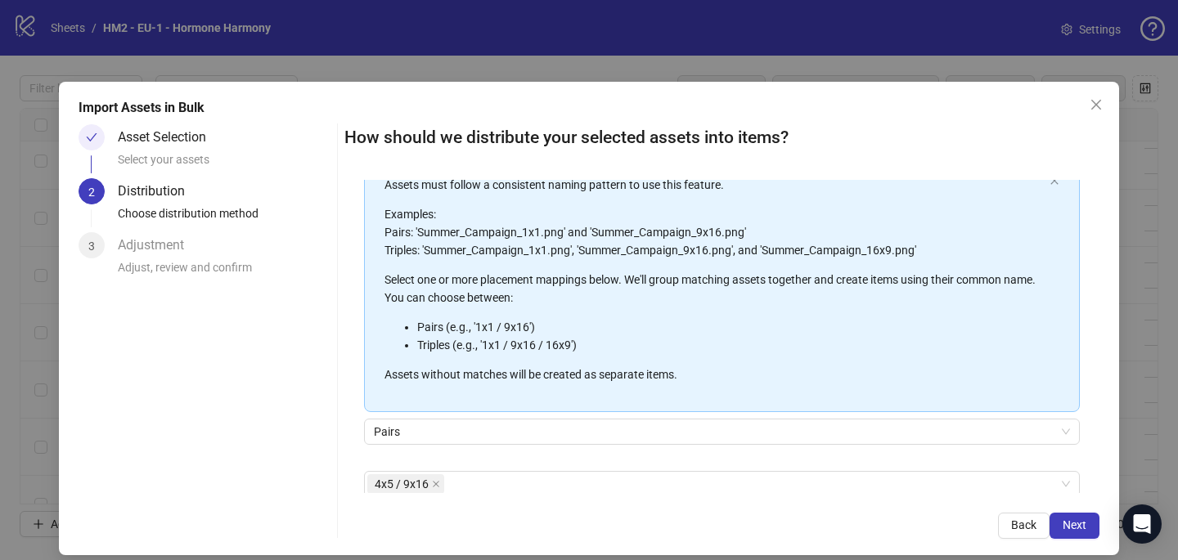
scroll to position [186, 0]
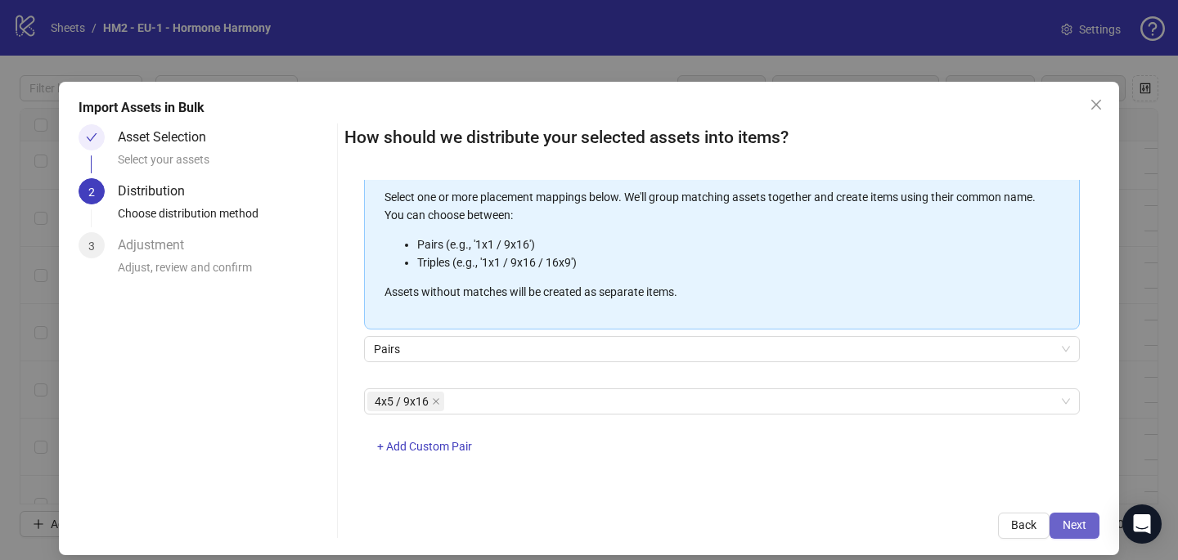
click at [1077, 528] on span "Next" at bounding box center [1075, 525] width 24 height 13
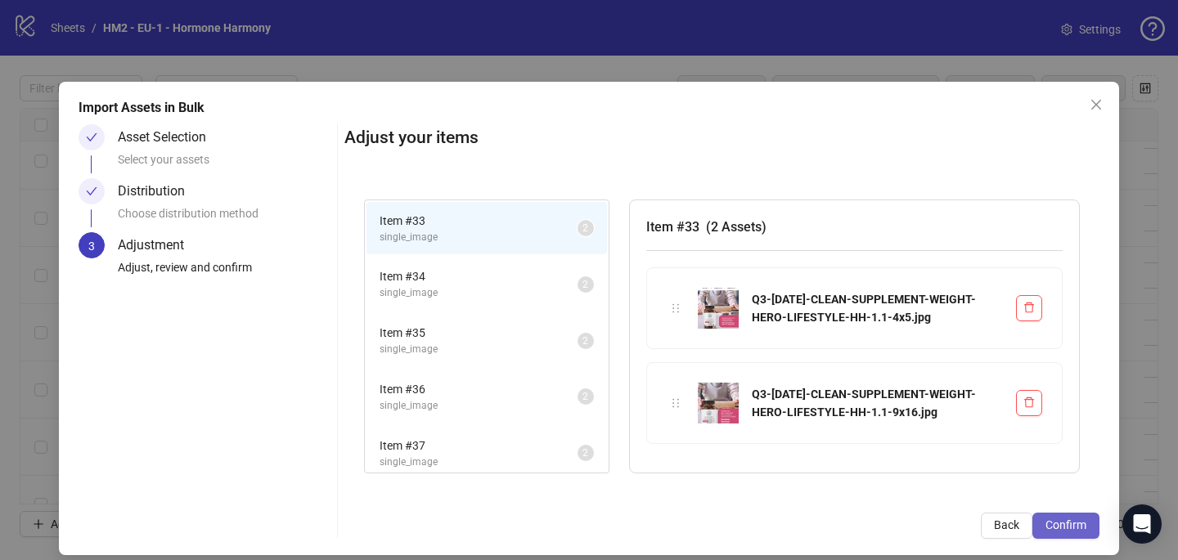
click at [1077, 529] on span "Confirm" at bounding box center [1065, 525] width 41 height 13
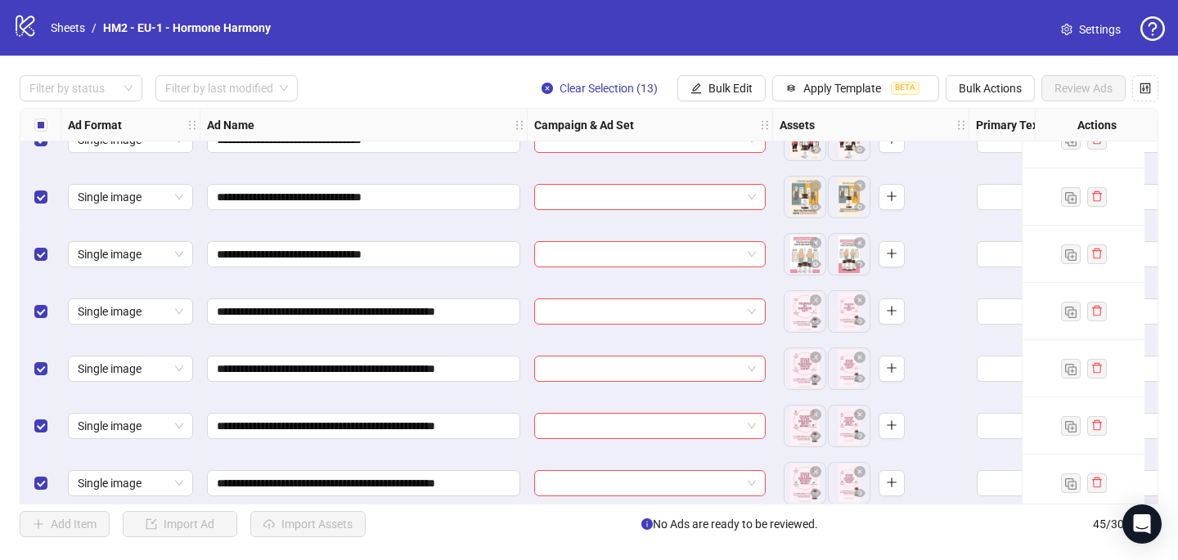
scroll to position [2221, 0]
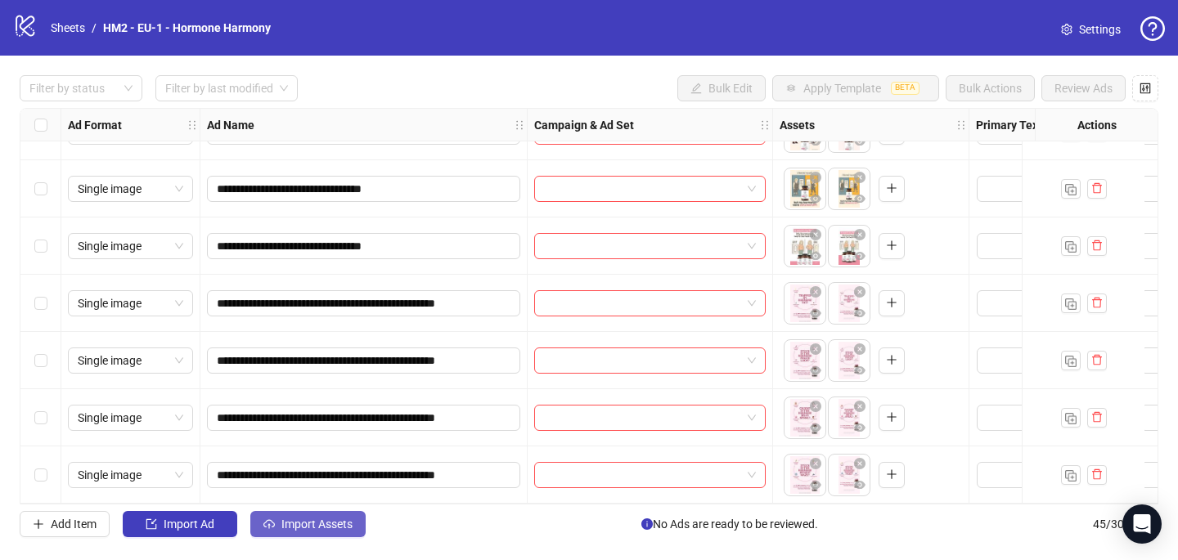
click at [323, 518] on span "Import Assets" at bounding box center [316, 524] width 71 height 13
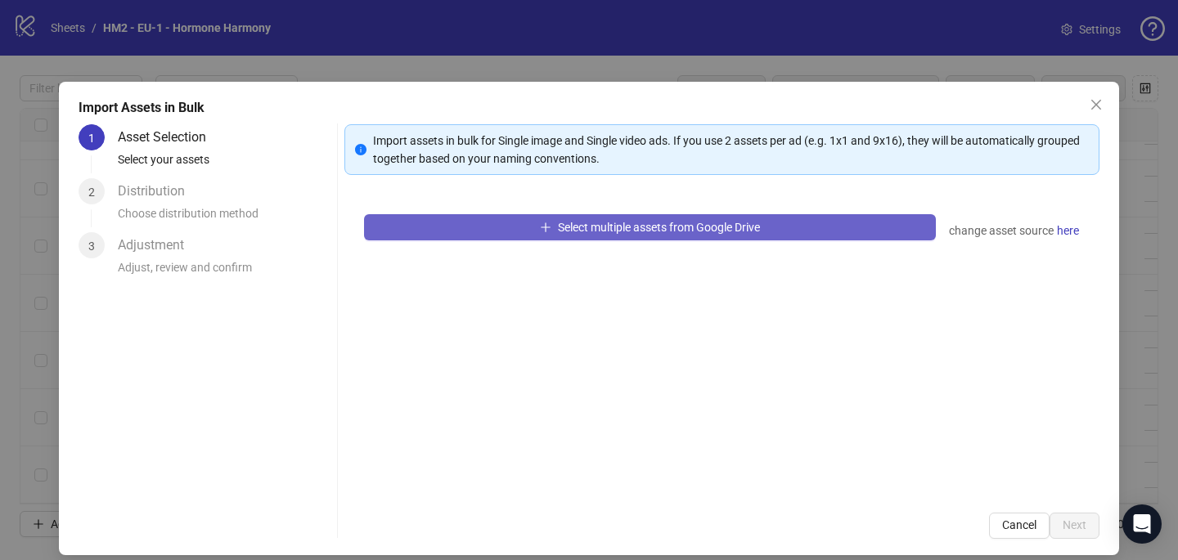
click at [389, 234] on button "Select multiple assets from Google Drive" at bounding box center [650, 227] width 572 height 26
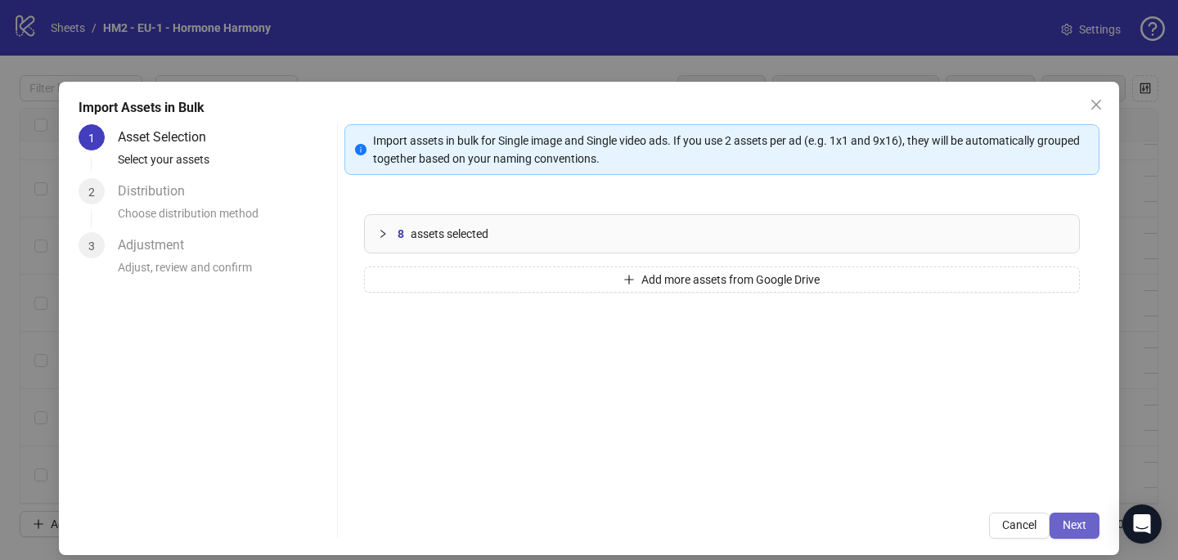
click at [1064, 527] on span "Next" at bounding box center [1075, 525] width 24 height 13
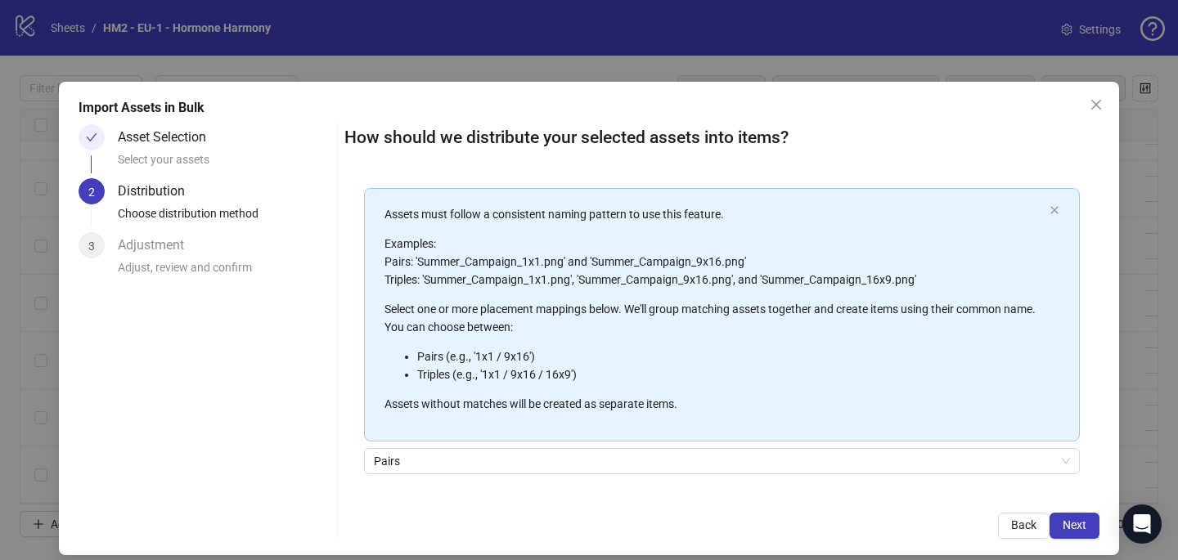
scroll to position [186, 0]
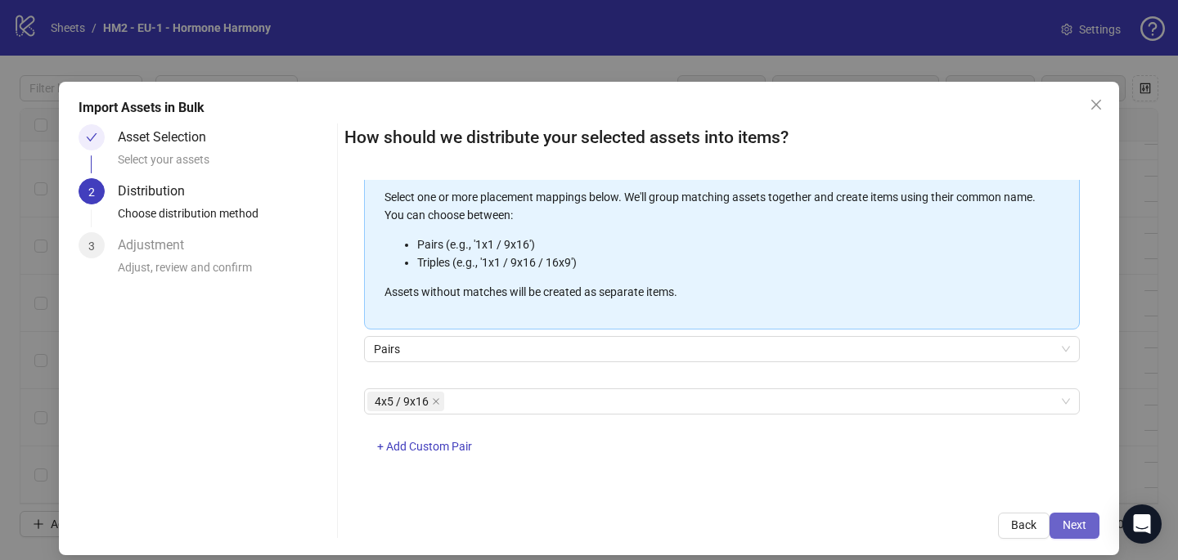
click at [1081, 523] on span "Next" at bounding box center [1075, 525] width 24 height 13
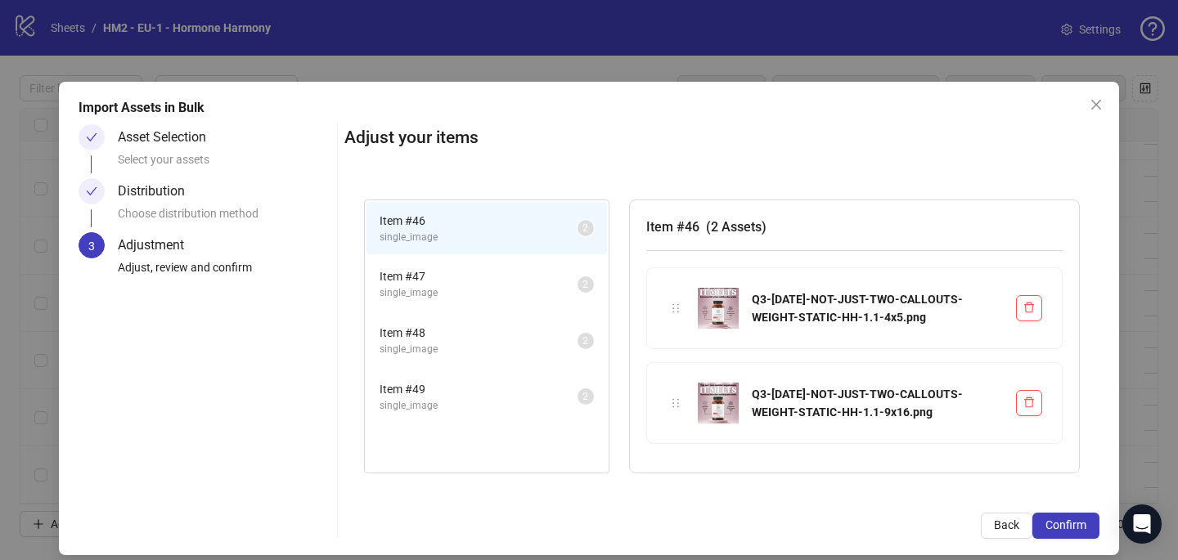
click at [1081, 523] on span "Confirm" at bounding box center [1065, 525] width 41 height 13
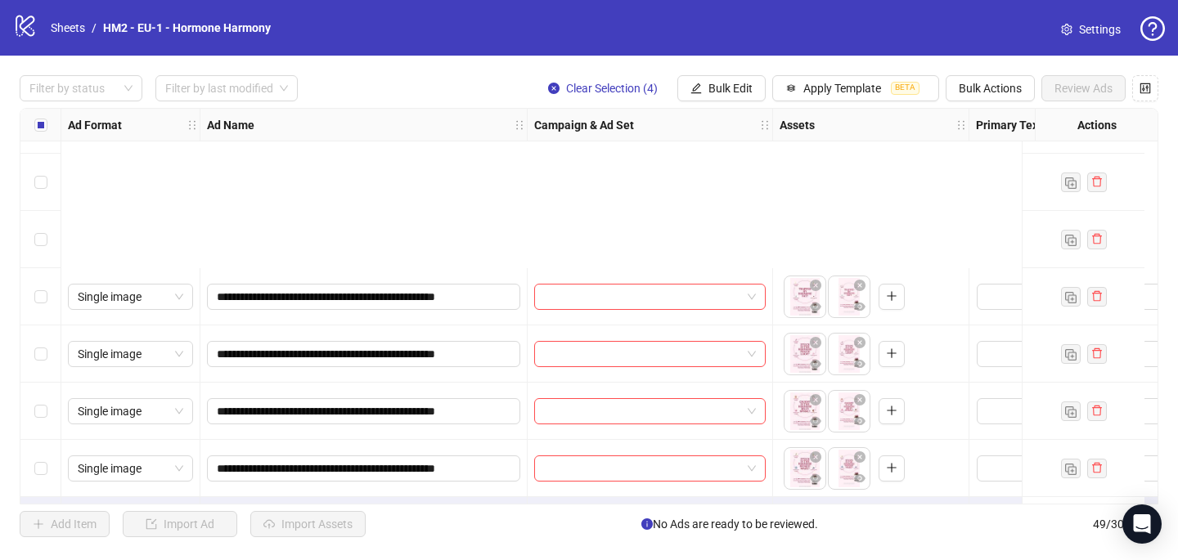
scroll to position [2450, 0]
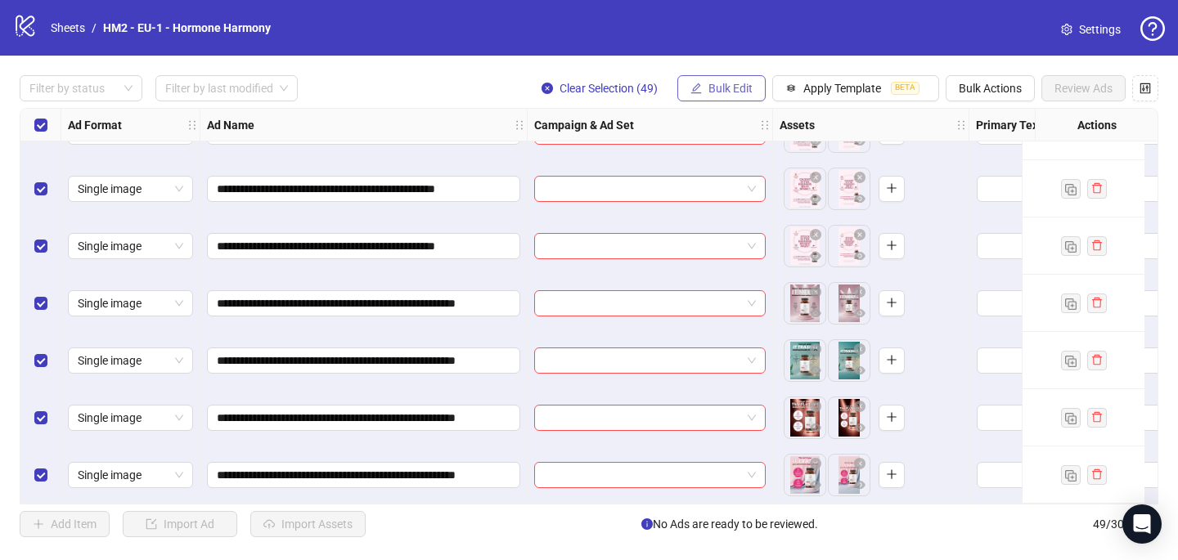
click at [706, 79] on button "Bulk Edit" at bounding box center [721, 88] width 88 height 26
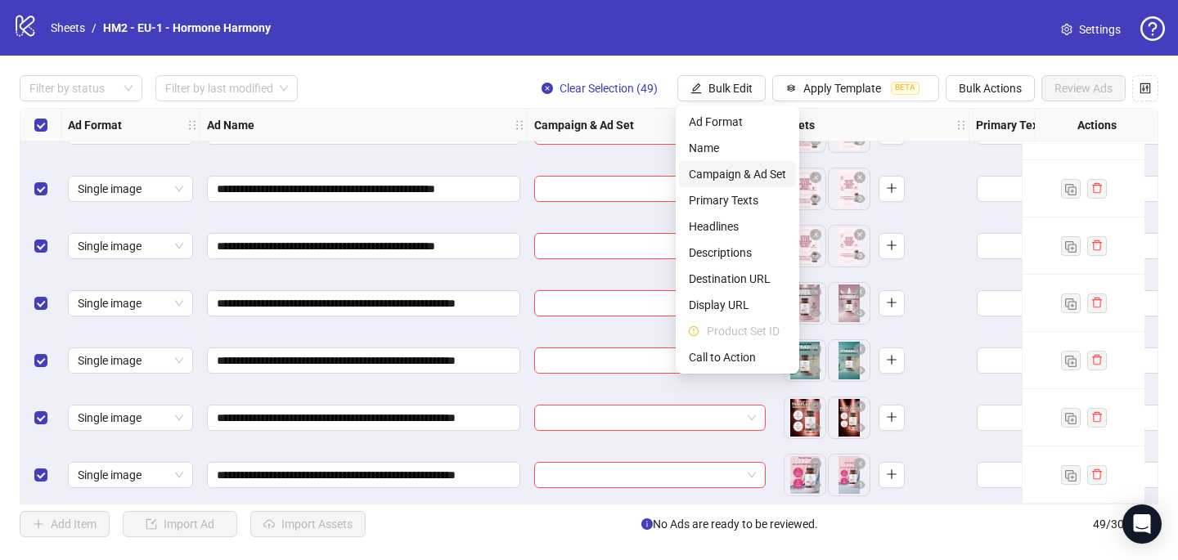
click at [718, 177] on span "Campaign & Ad Set" at bounding box center [737, 174] width 97 height 18
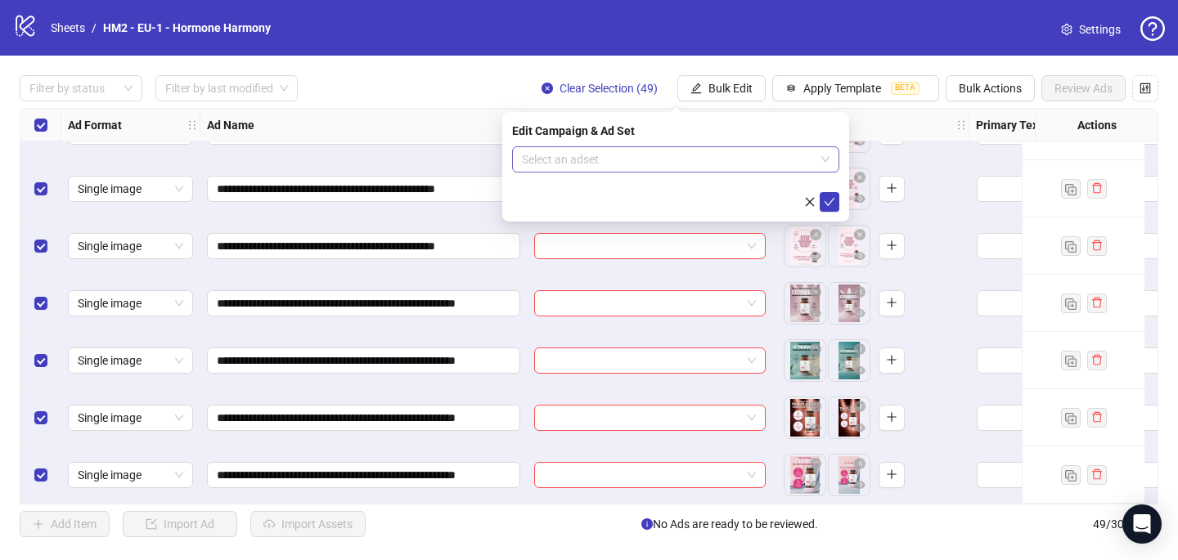
click at [640, 166] on input "search" at bounding box center [668, 159] width 293 height 25
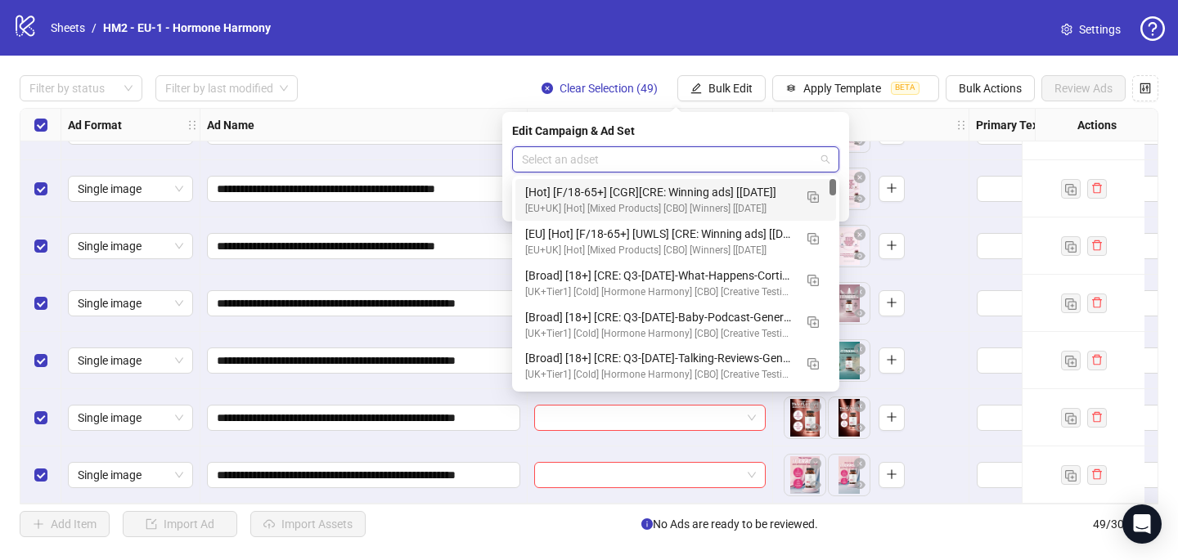
paste input "**********"
type input "**********"
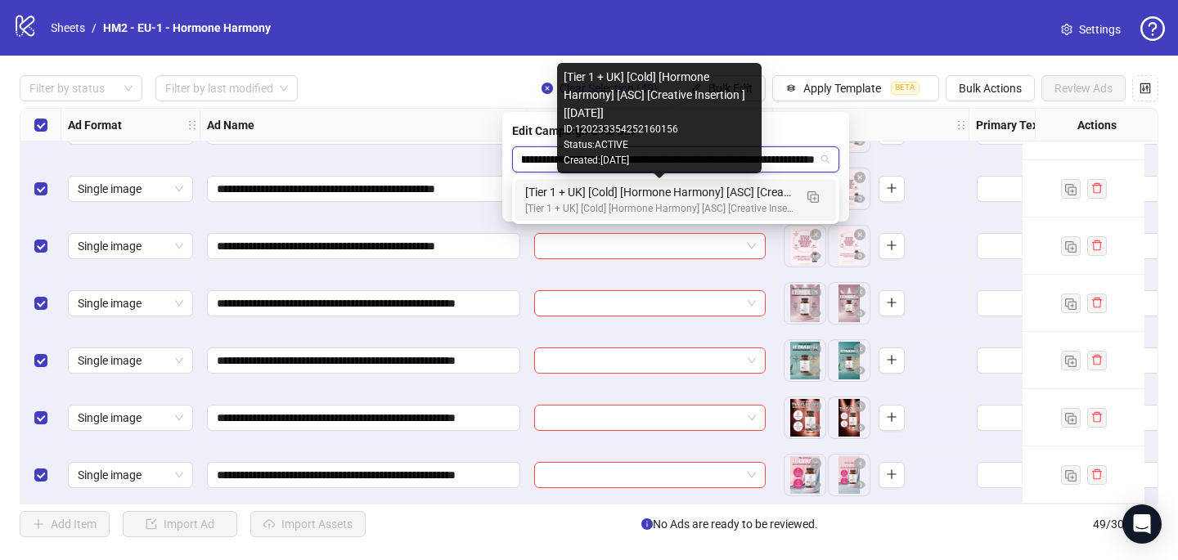
click at [645, 200] on div "[Tier 1 + UK] [Cold] [Hormone Harmony] [ASC] [Creative Insertion ] [[DATE]]" at bounding box center [659, 192] width 268 height 18
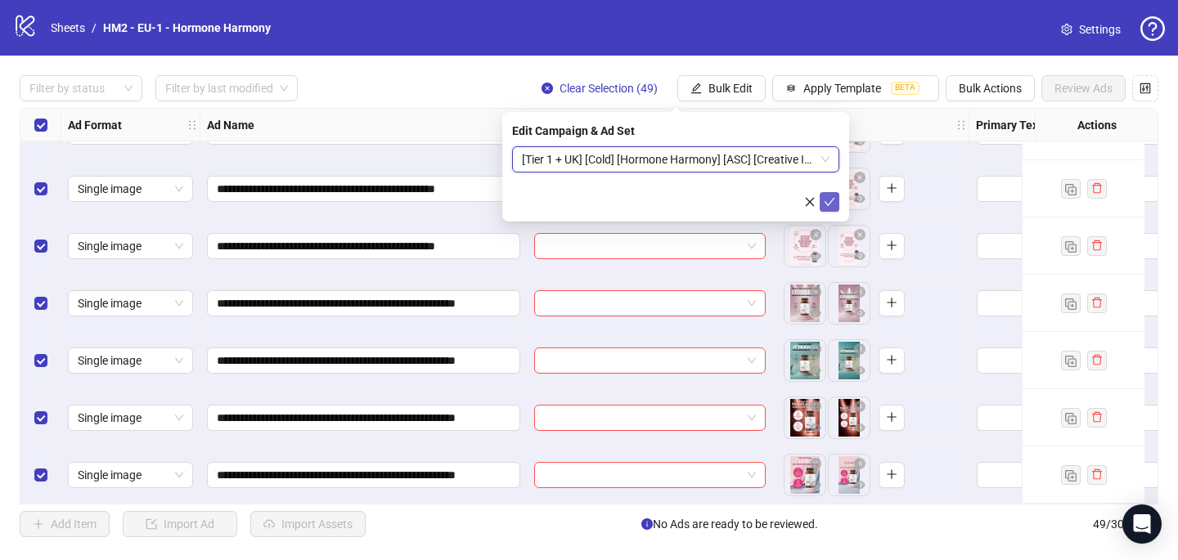
click at [834, 203] on icon "check" at bounding box center [829, 201] width 11 height 11
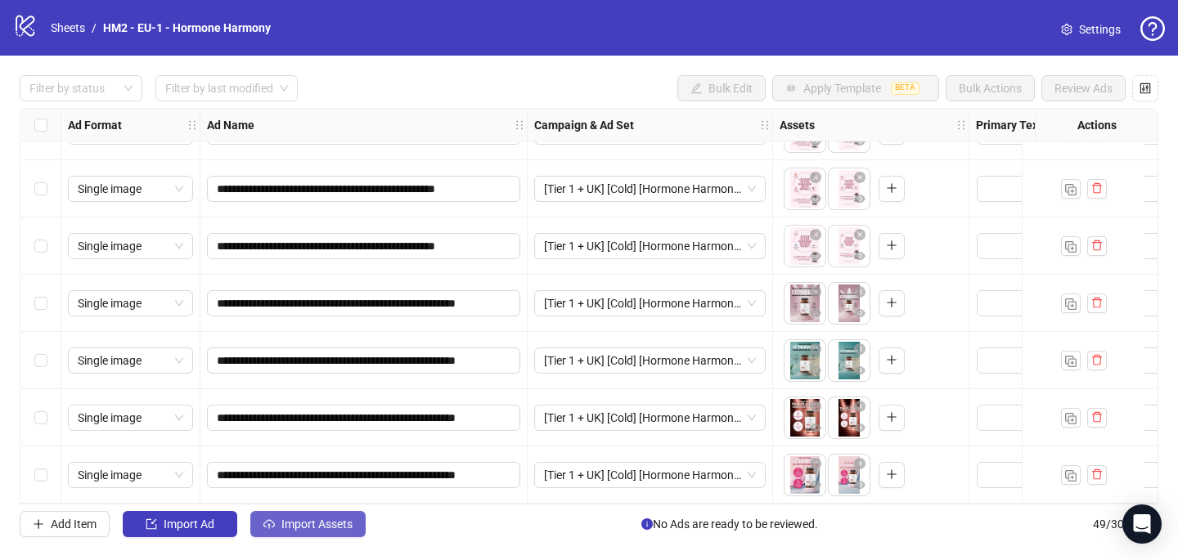
click at [339, 524] on span "Import Assets" at bounding box center [316, 524] width 71 height 13
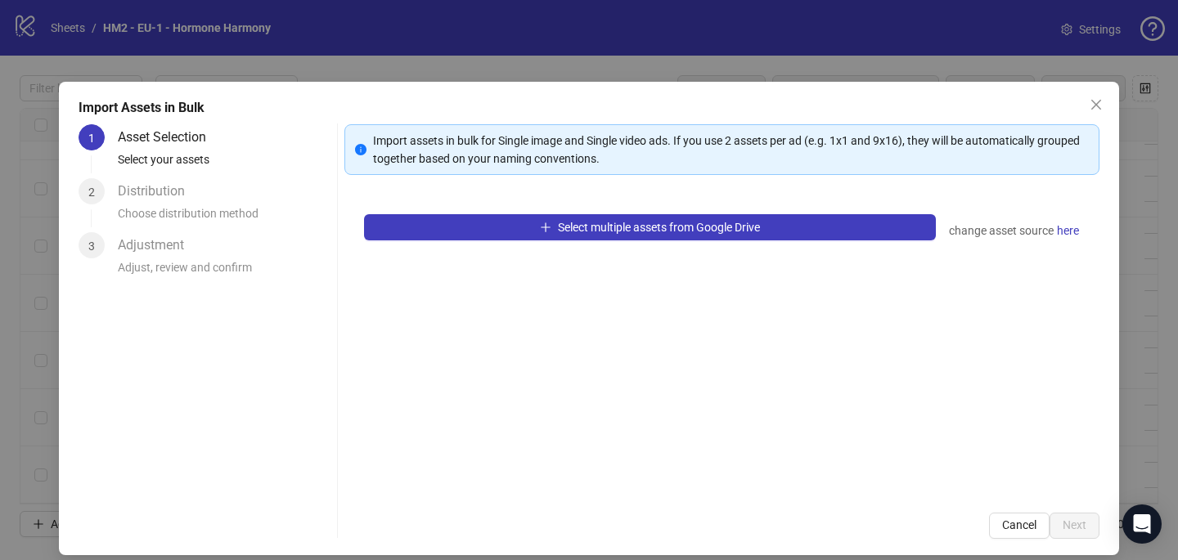
click at [533, 210] on div "Select multiple assets from Google Drive change asset source here" at bounding box center [721, 344] width 755 height 299
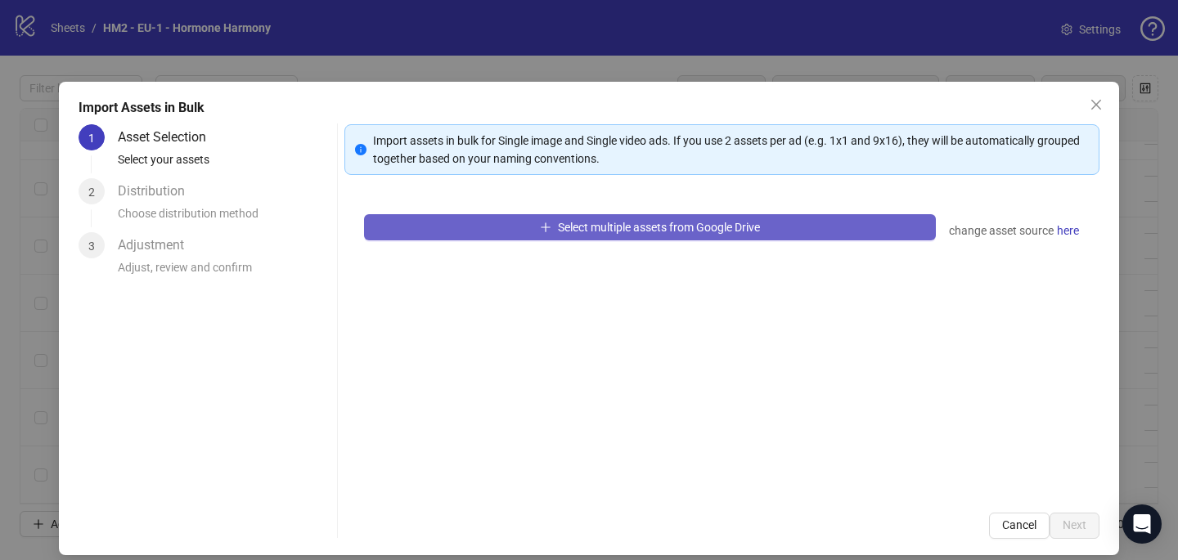
click at [532, 219] on button "Select multiple assets from Google Drive" at bounding box center [650, 227] width 572 height 26
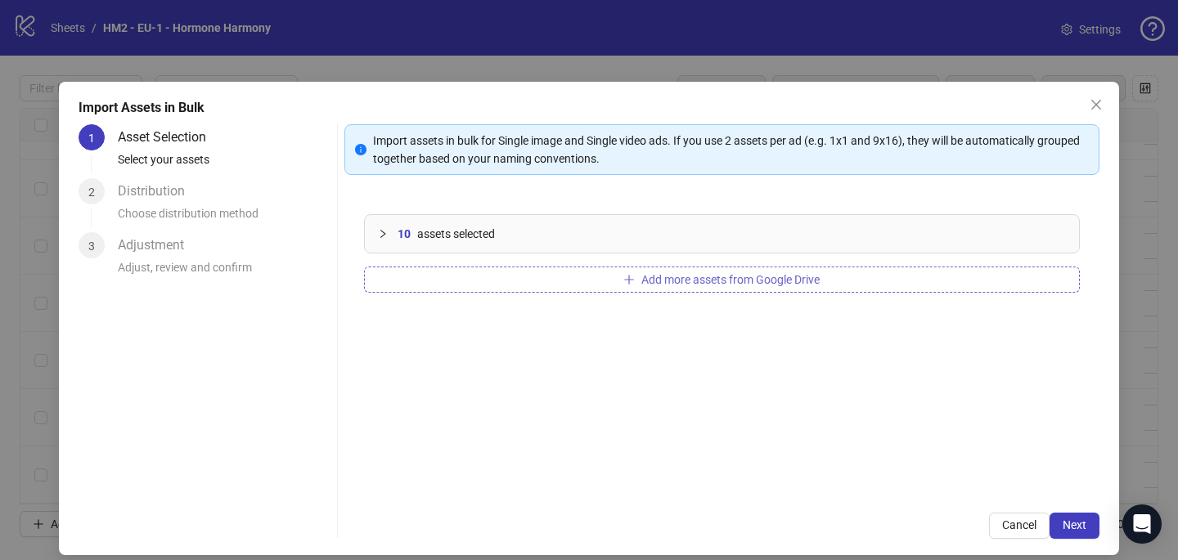
click at [749, 285] on span "Add more assets from Google Drive" at bounding box center [730, 279] width 178 height 13
click at [787, 278] on span "Add more assets from Google Drive" at bounding box center [730, 279] width 178 height 13
click at [1057, 519] on button "Next" at bounding box center [1075, 526] width 50 height 26
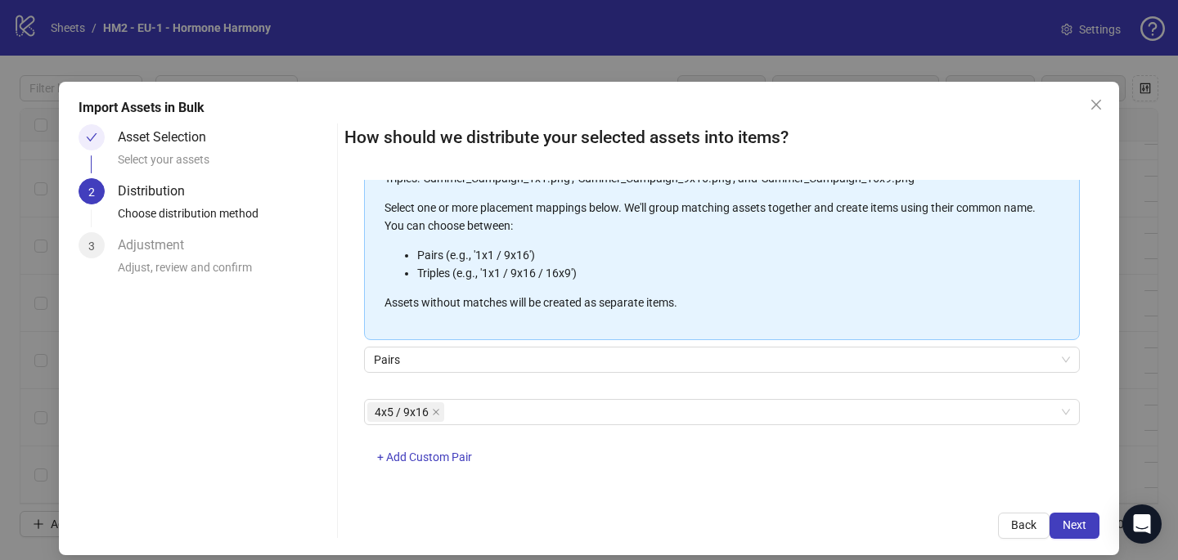
scroll to position [186, 0]
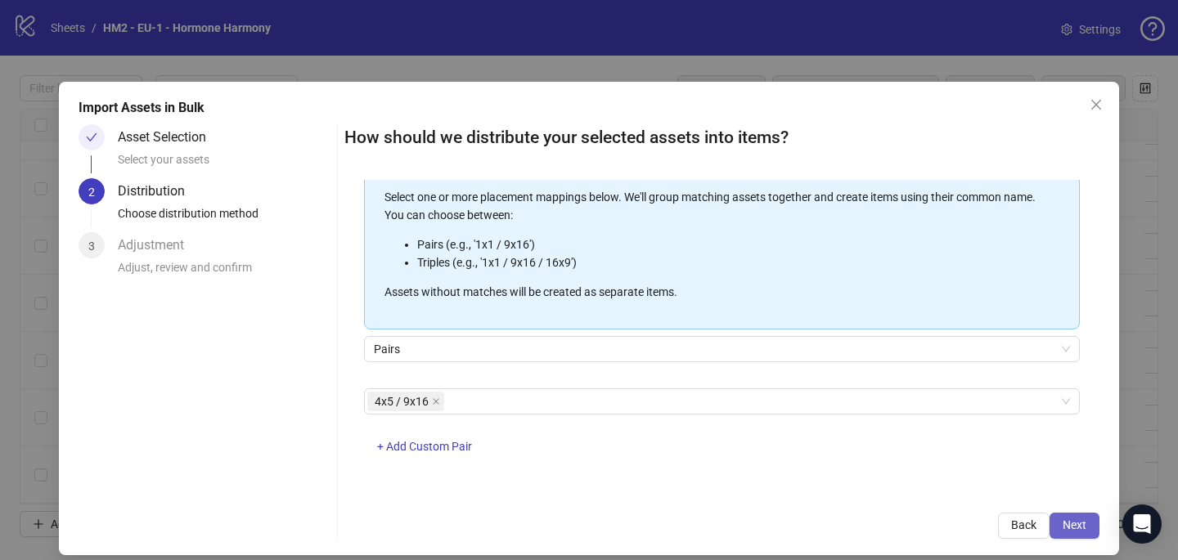
click at [1081, 532] on span "Next" at bounding box center [1075, 525] width 24 height 13
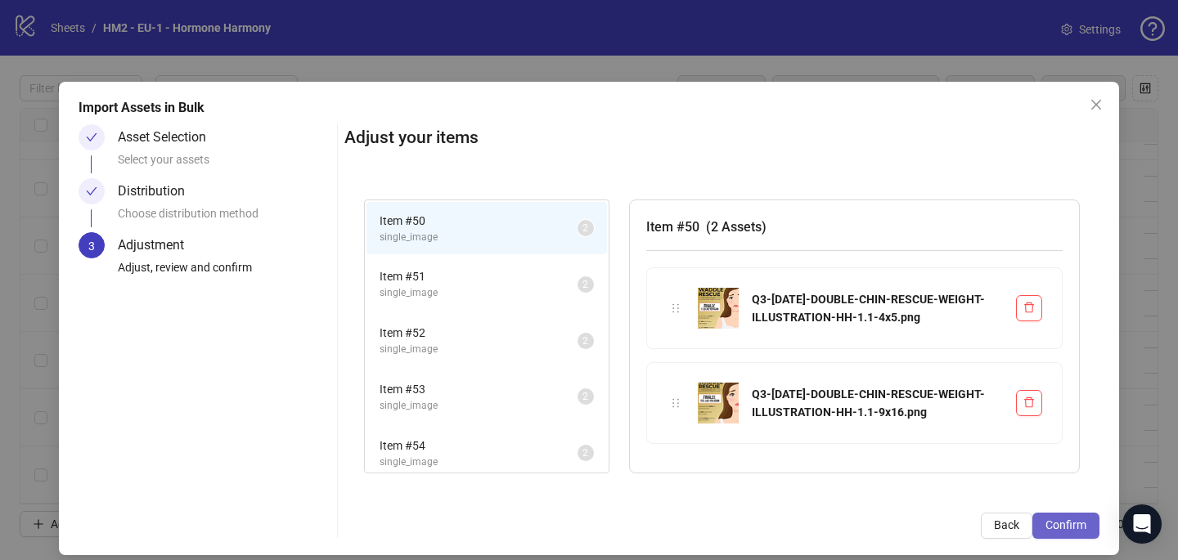
click at [1061, 519] on span "Confirm" at bounding box center [1065, 525] width 41 height 13
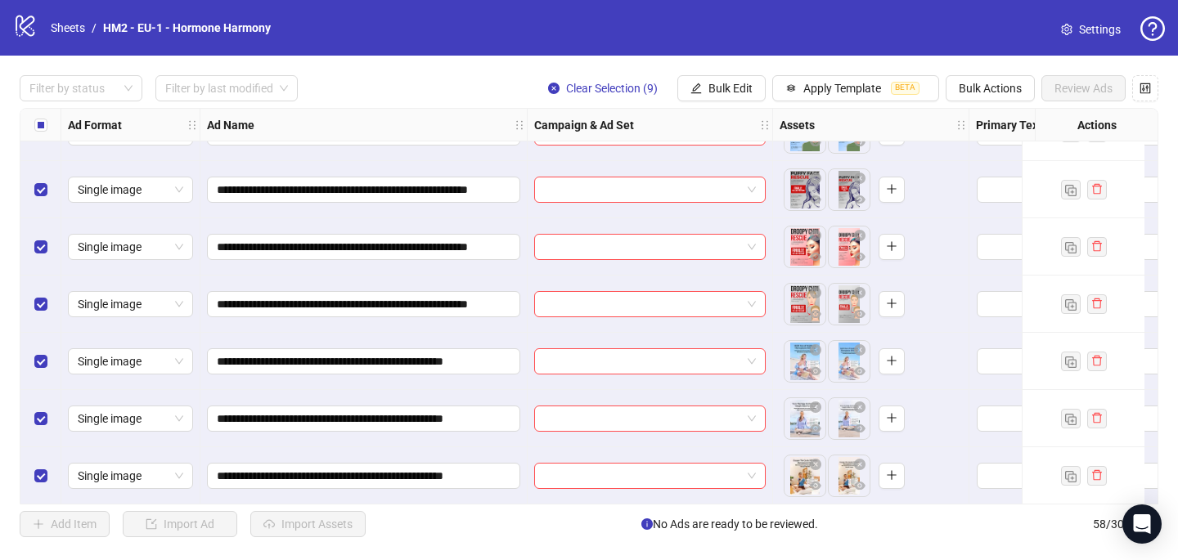
scroll to position [2965, 0]
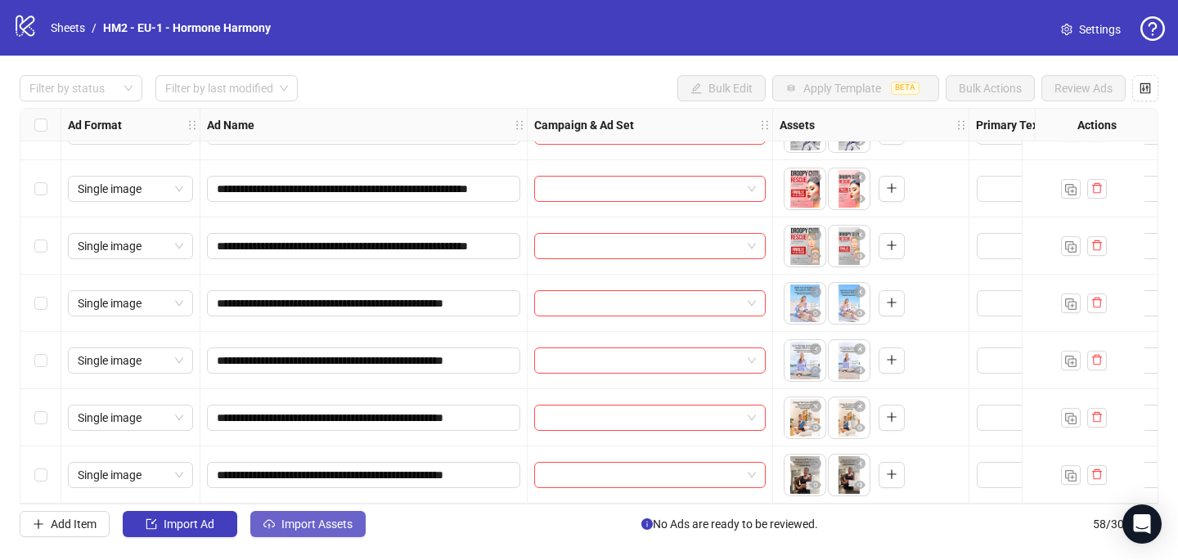
click at [321, 528] on span "Import Assets" at bounding box center [316, 524] width 71 height 13
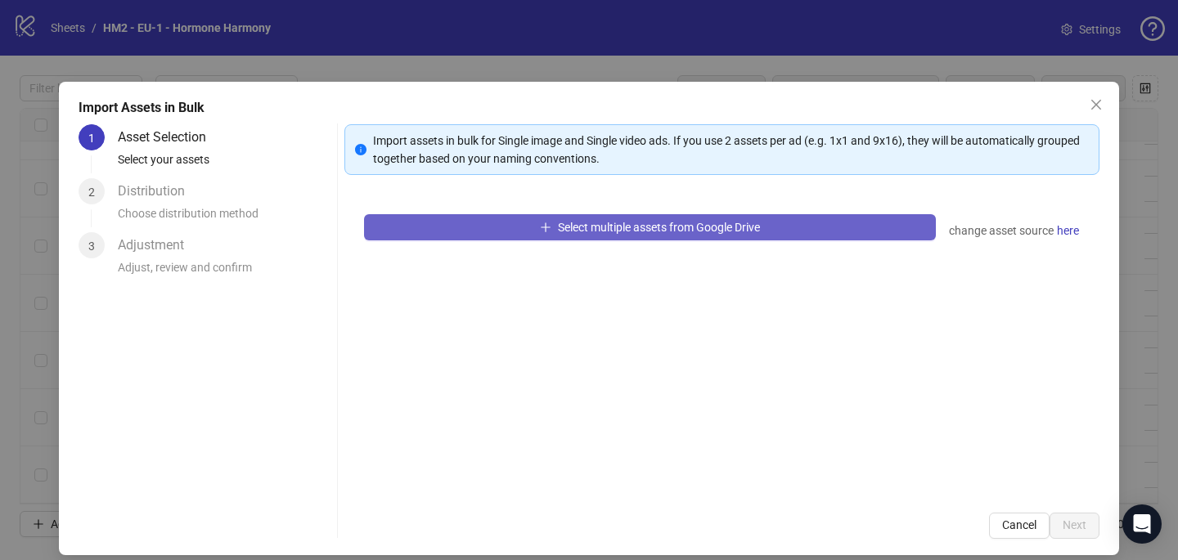
click at [571, 218] on button "Select multiple assets from Google Drive" at bounding box center [650, 227] width 572 height 26
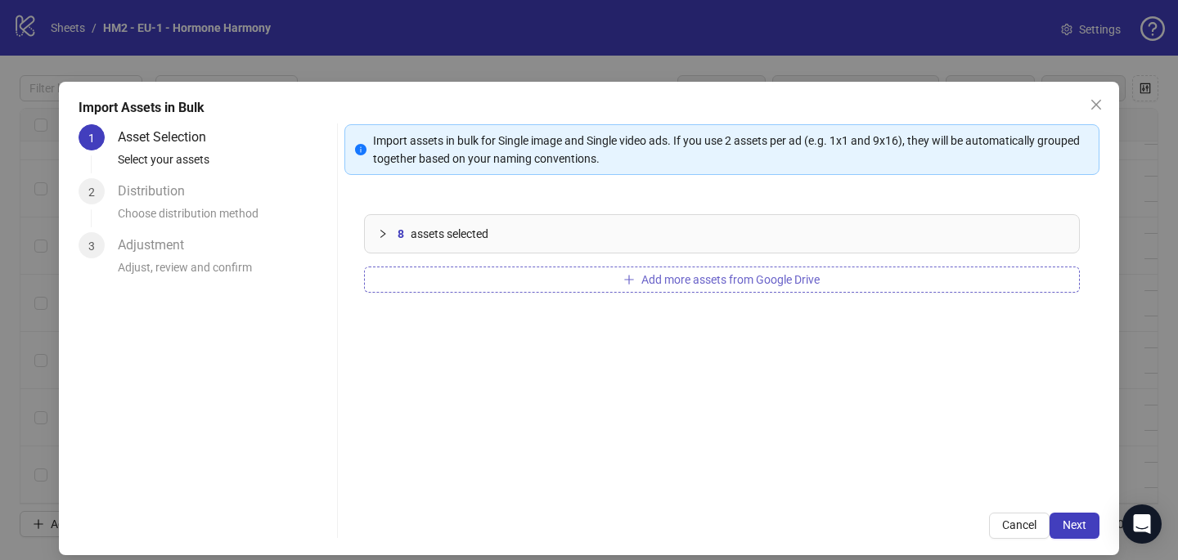
click at [679, 281] on span "Add more assets from Google Drive" at bounding box center [730, 279] width 178 height 13
click at [811, 284] on span "Add more assets from Google Drive" at bounding box center [730, 279] width 178 height 13
click at [769, 283] on span "Add more assets from Google Drive" at bounding box center [730, 279] width 178 height 13
click at [808, 280] on span "Add more assets from Google Drive" at bounding box center [730, 279] width 178 height 13
click at [848, 276] on button "Add more assets from Google Drive" at bounding box center [722, 280] width 716 height 26
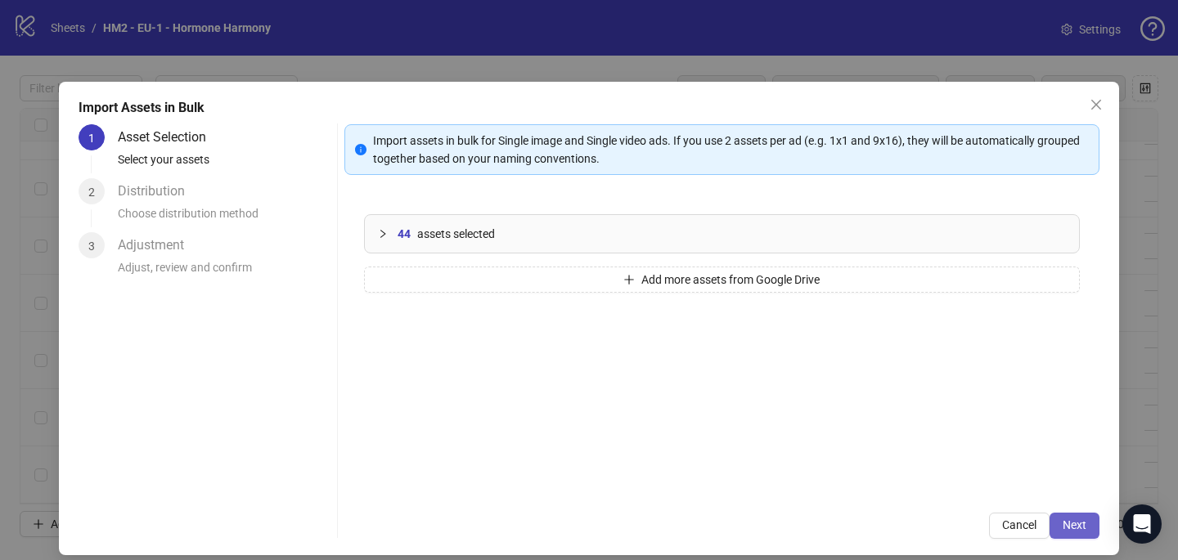
click at [1084, 524] on span "Next" at bounding box center [1075, 525] width 24 height 13
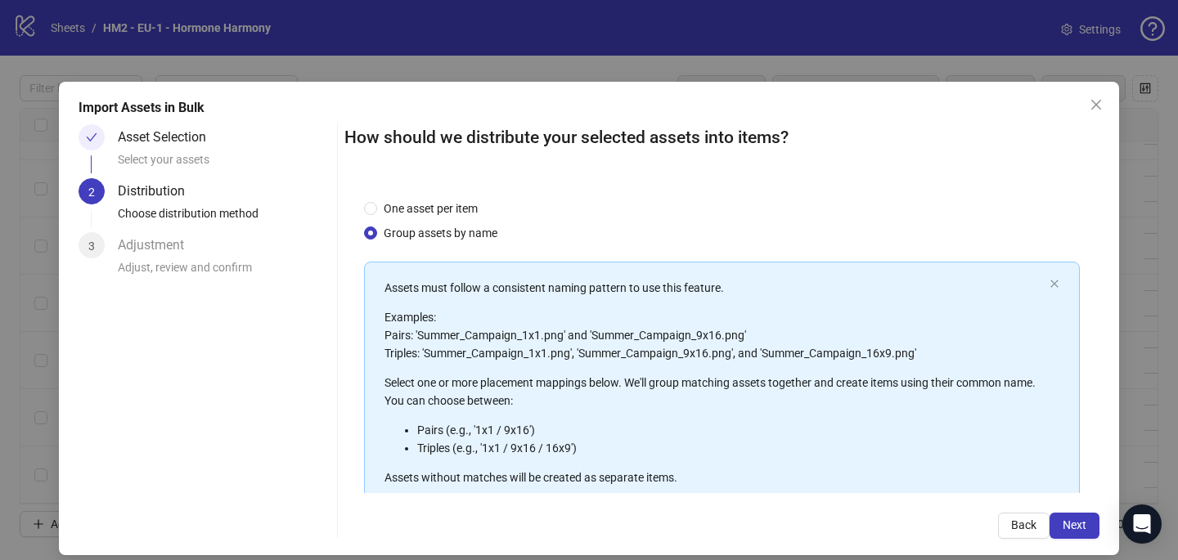
click at [1063, 510] on div "How should we distribute your selected assets into items? One asset per item Gr…" at bounding box center [721, 331] width 755 height 415
click at [1070, 525] on span "Next" at bounding box center [1075, 525] width 24 height 13
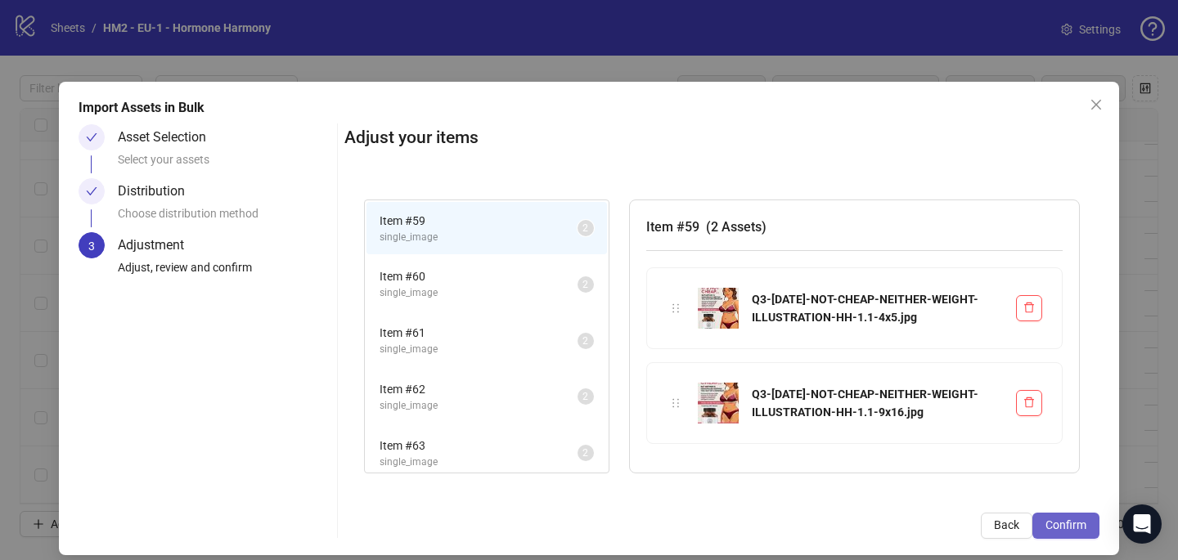
click at [1063, 529] on span "Confirm" at bounding box center [1065, 525] width 41 height 13
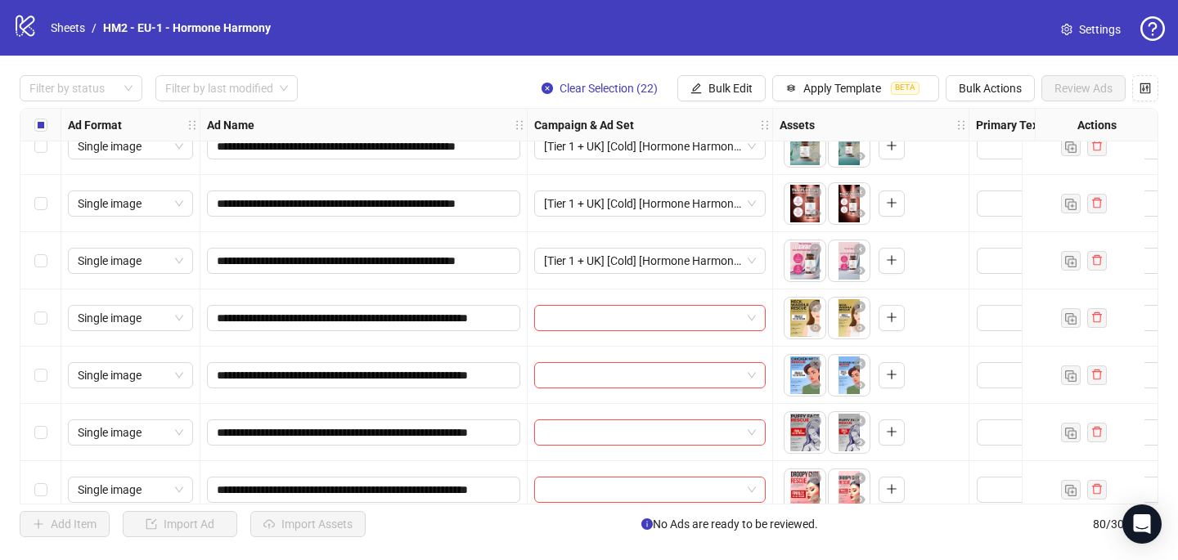
scroll to position [2583, 0]
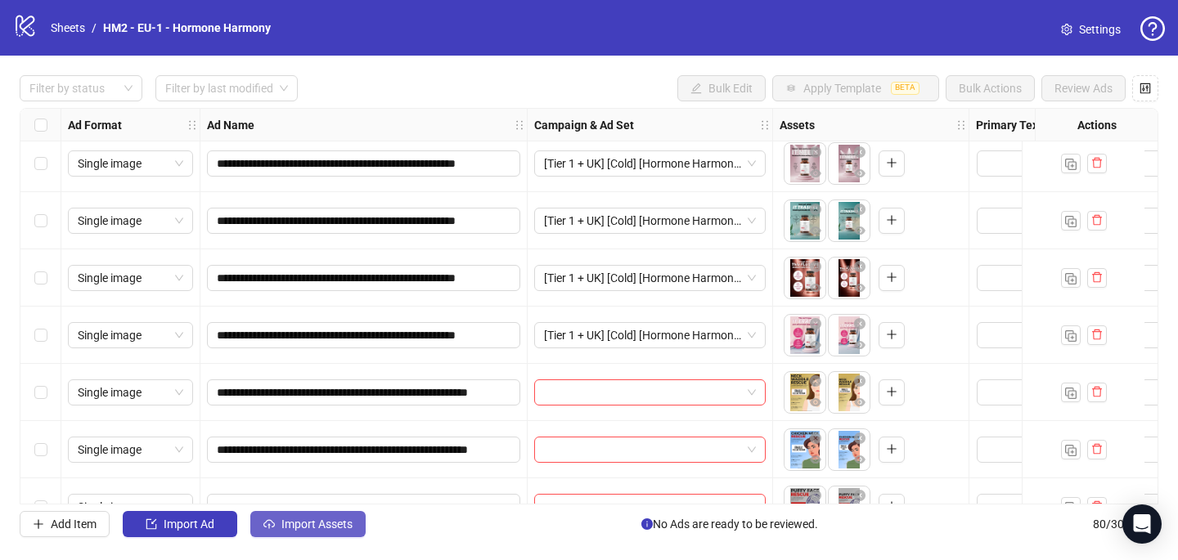
click at [323, 523] on span "Import Assets" at bounding box center [316, 524] width 71 height 13
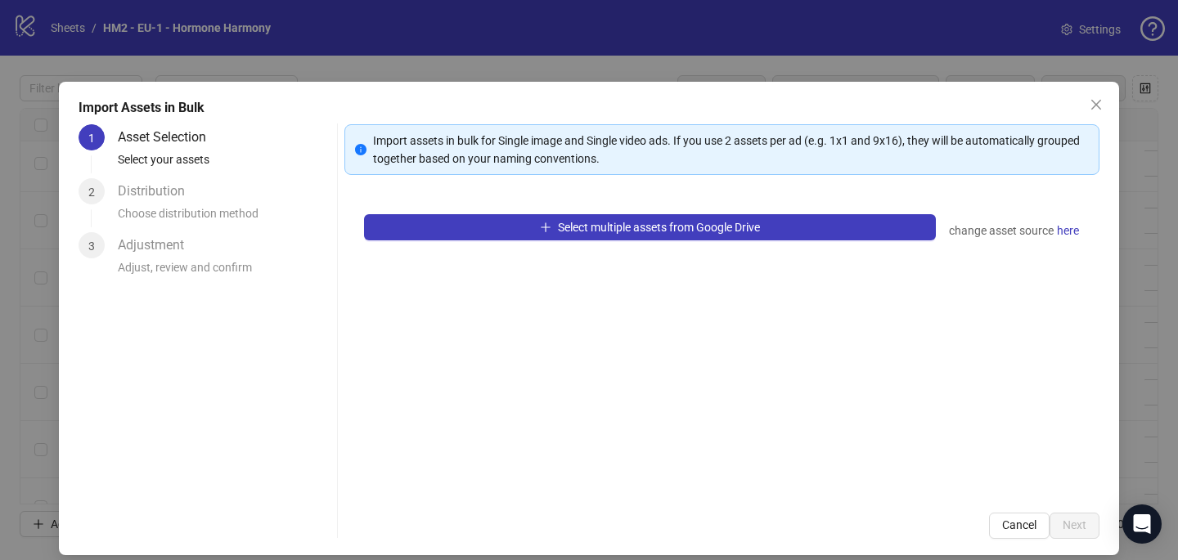
click at [1094, 105] on icon "close" at bounding box center [1096, 104] width 13 height 13
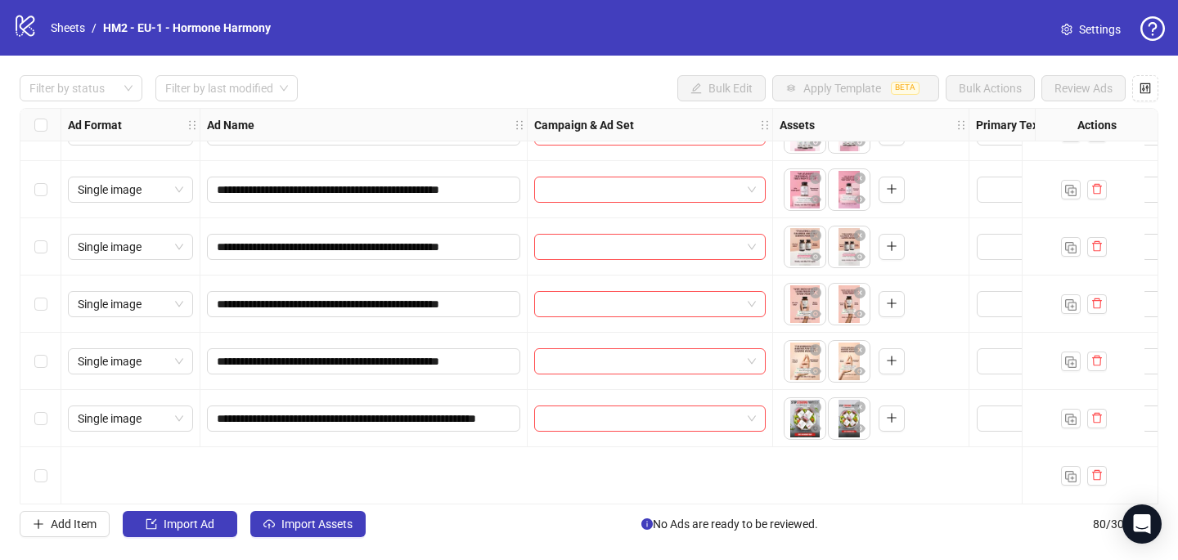
scroll to position [4225, 0]
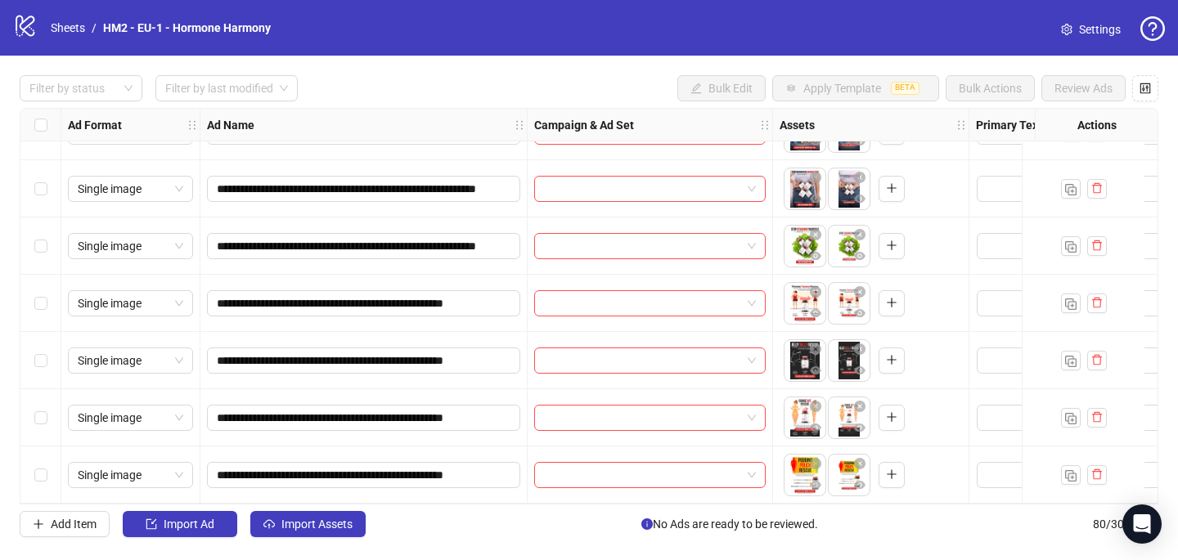
click at [321, 542] on div "**********" at bounding box center [589, 306] width 1178 height 501
click at [321, 522] on span "Import Assets" at bounding box center [316, 524] width 71 height 13
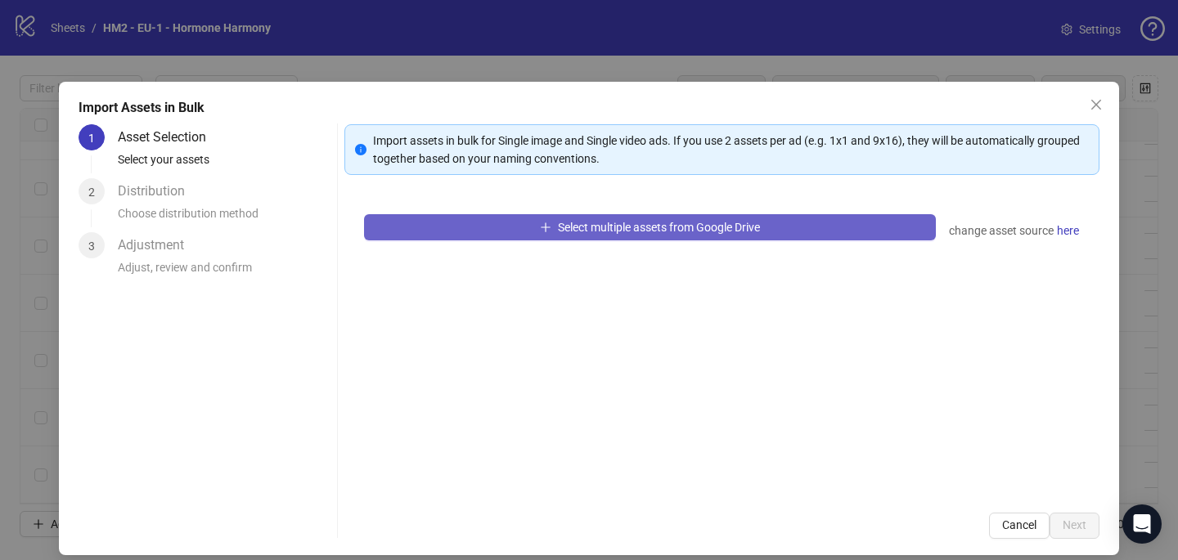
click at [462, 234] on button "Select multiple assets from Google Drive" at bounding box center [650, 227] width 572 height 26
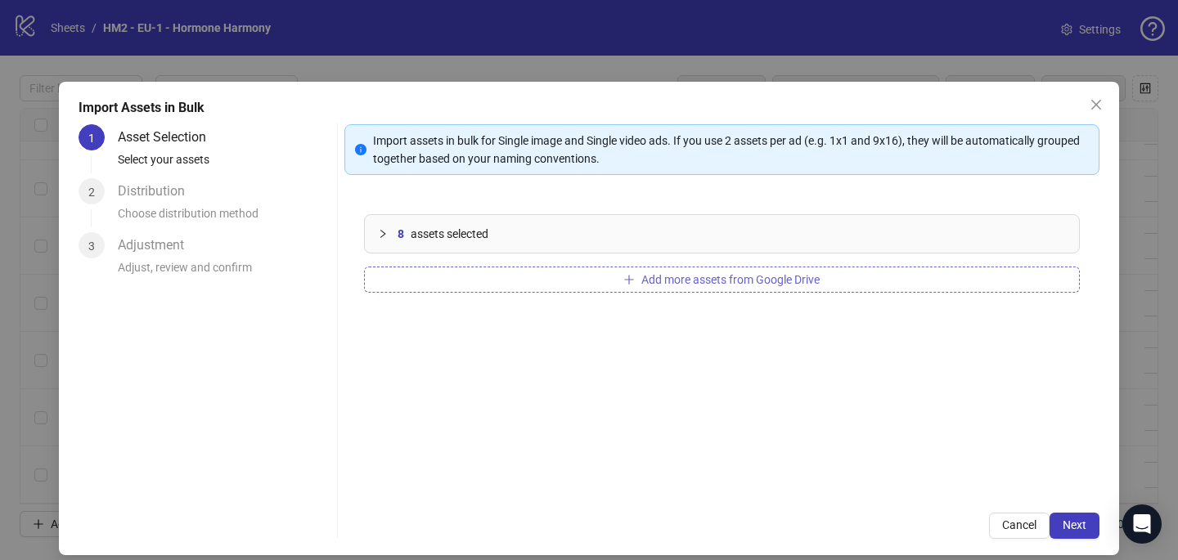
click at [800, 285] on span "Add more assets from Google Drive" at bounding box center [730, 279] width 178 height 13
click at [872, 282] on button "Add more assets from Google Drive" at bounding box center [722, 280] width 716 height 26
click at [1081, 527] on span "Next" at bounding box center [1075, 525] width 24 height 13
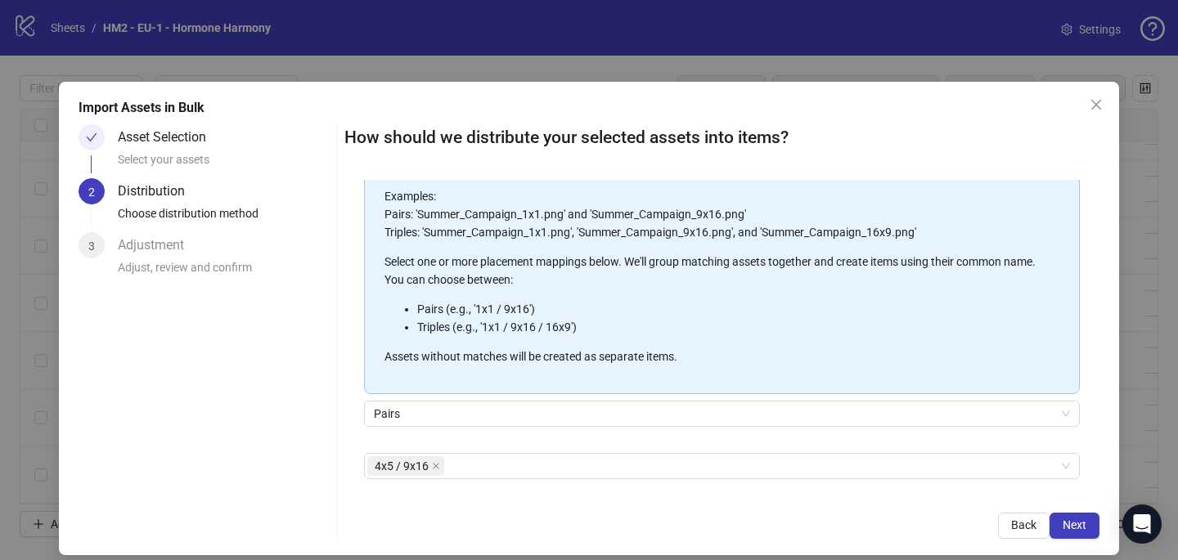
scroll to position [186, 0]
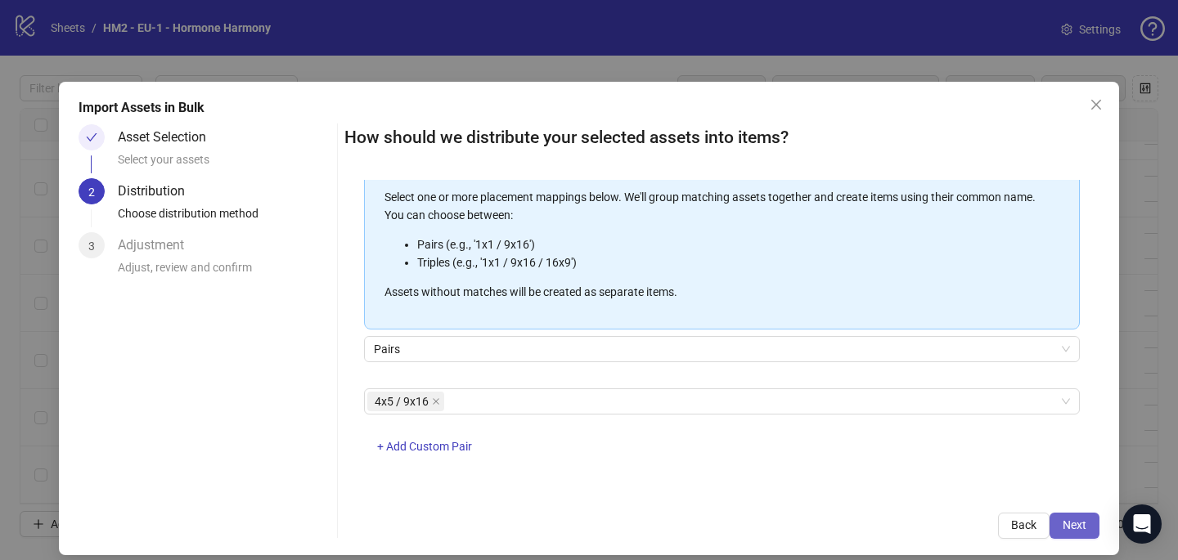
click at [1082, 528] on span "Next" at bounding box center [1075, 525] width 24 height 13
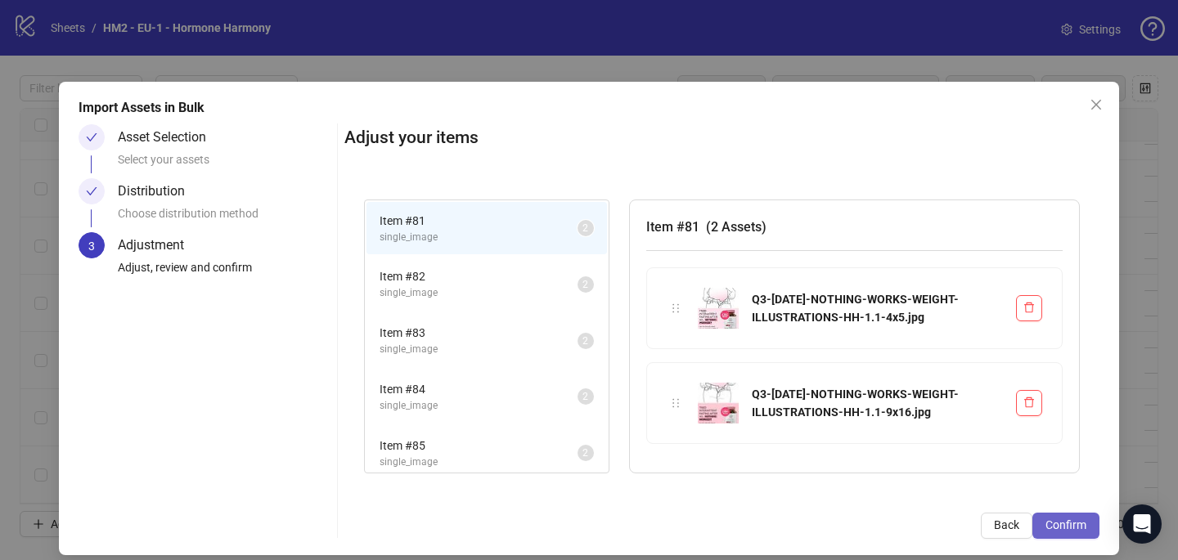
click at [1072, 527] on span "Confirm" at bounding box center [1065, 525] width 41 height 13
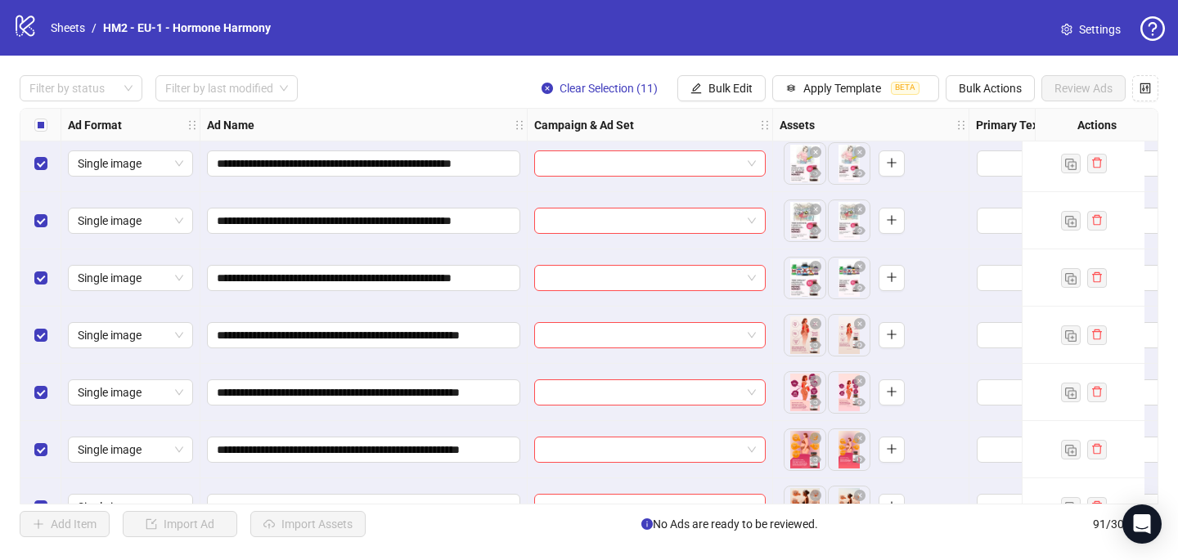
scroll to position [4855, 0]
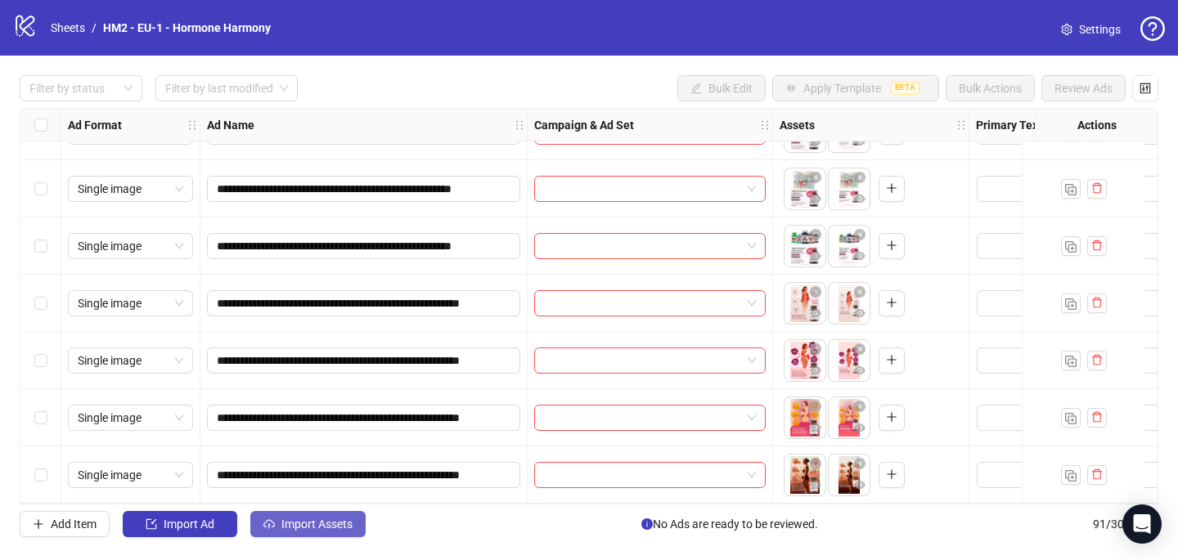
click at [318, 521] on span "Import Assets" at bounding box center [316, 524] width 71 height 13
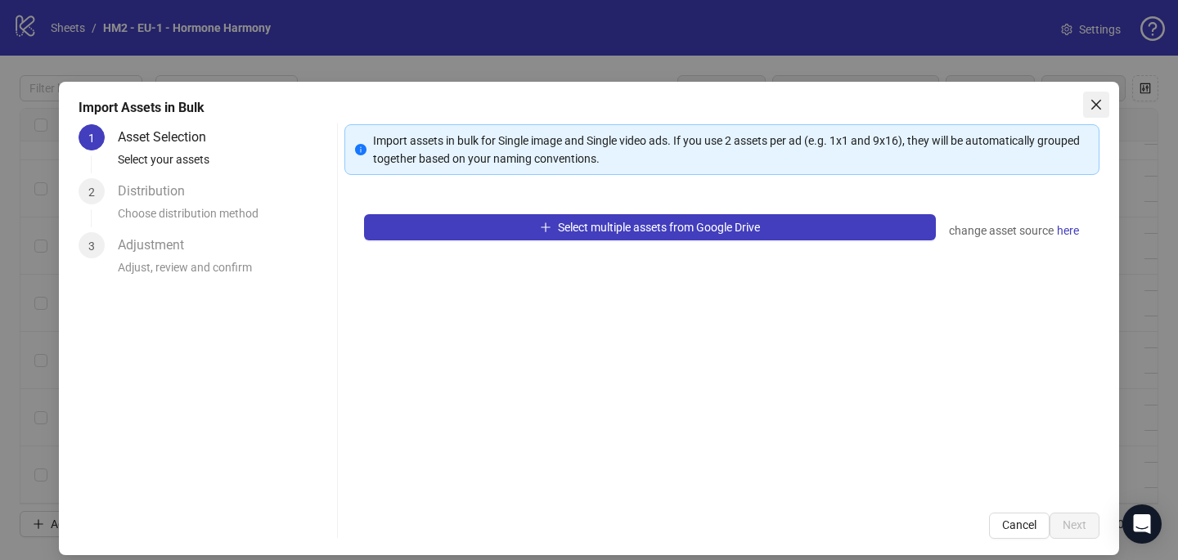
click at [1088, 103] on span "Close" at bounding box center [1096, 104] width 26 height 13
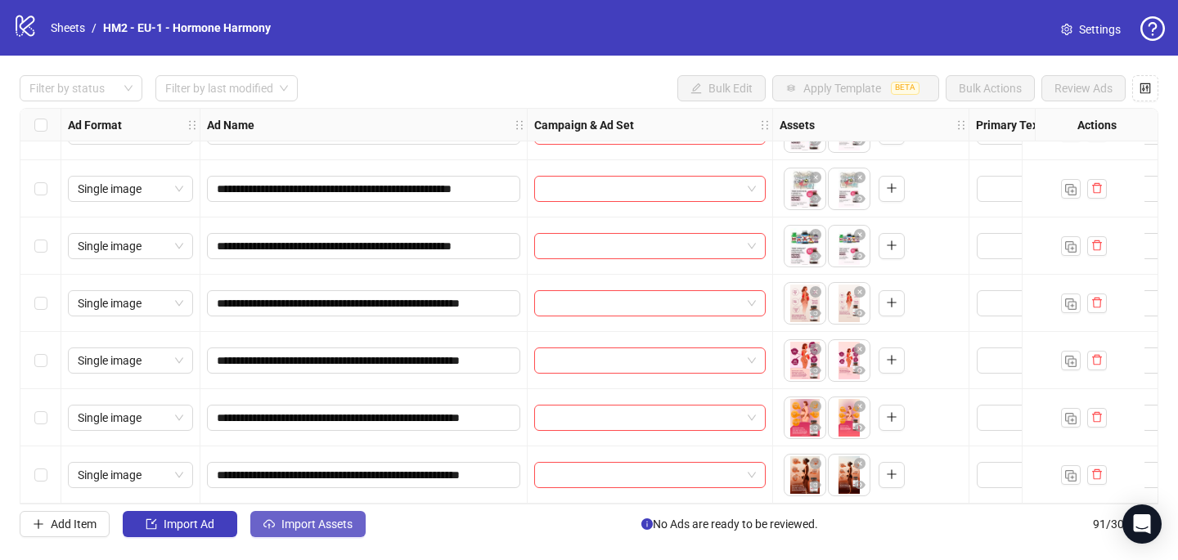
click at [337, 528] on span "Import Assets" at bounding box center [316, 524] width 71 height 13
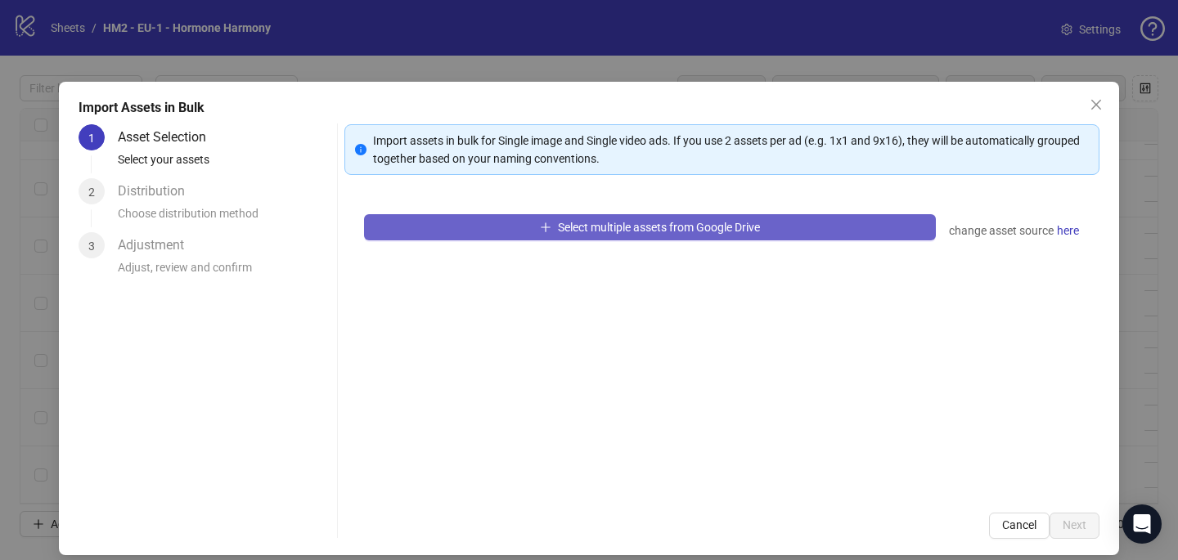
click at [504, 229] on button "Select multiple assets from Google Drive" at bounding box center [650, 227] width 572 height 26
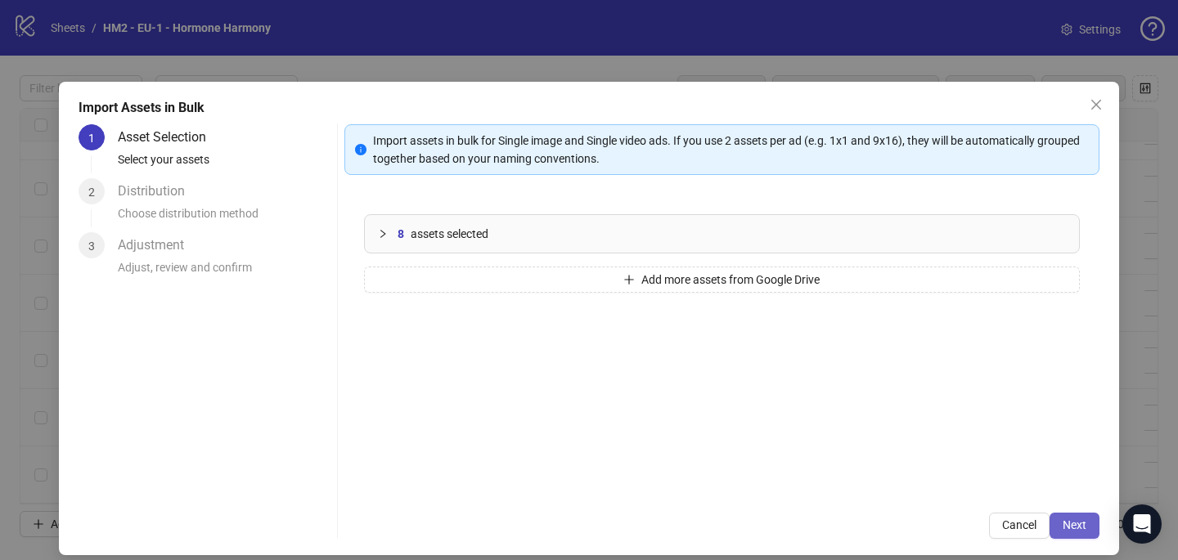
click at [1084, 522] on span "Next" at bounding box center [1075, 525] width 24 height 13
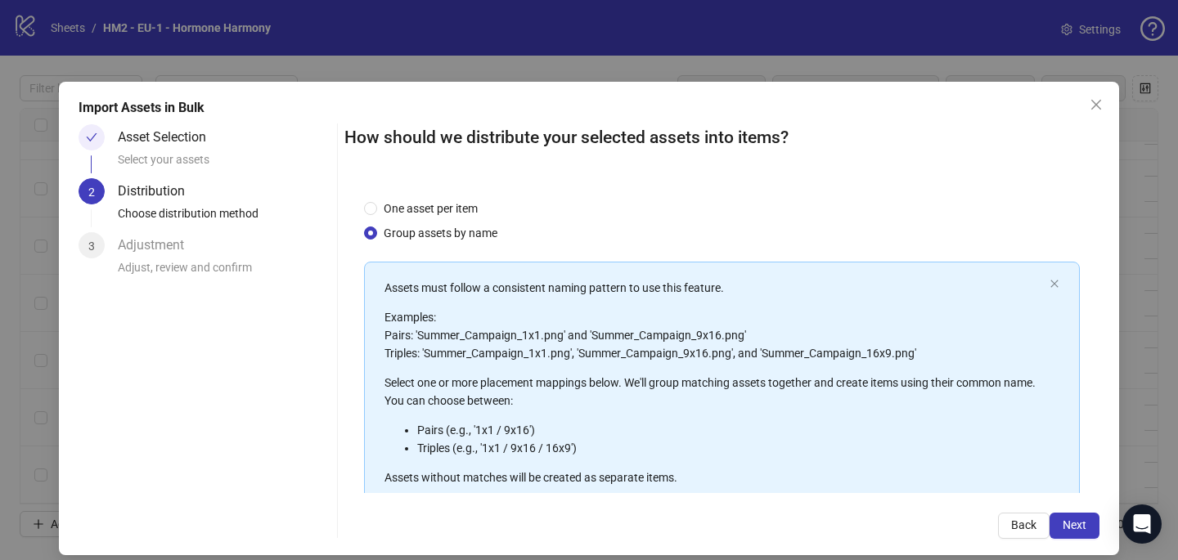
scroll to position [186, 0]
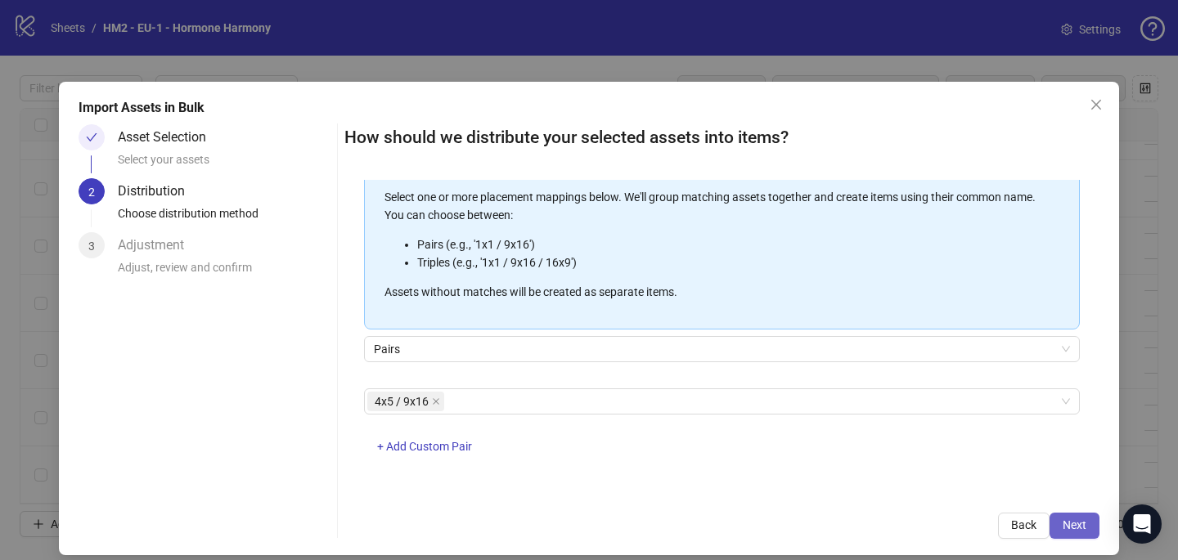
click at [1090, 525] on button "Next" at bounding box center [1075, 526] width 50 height 26
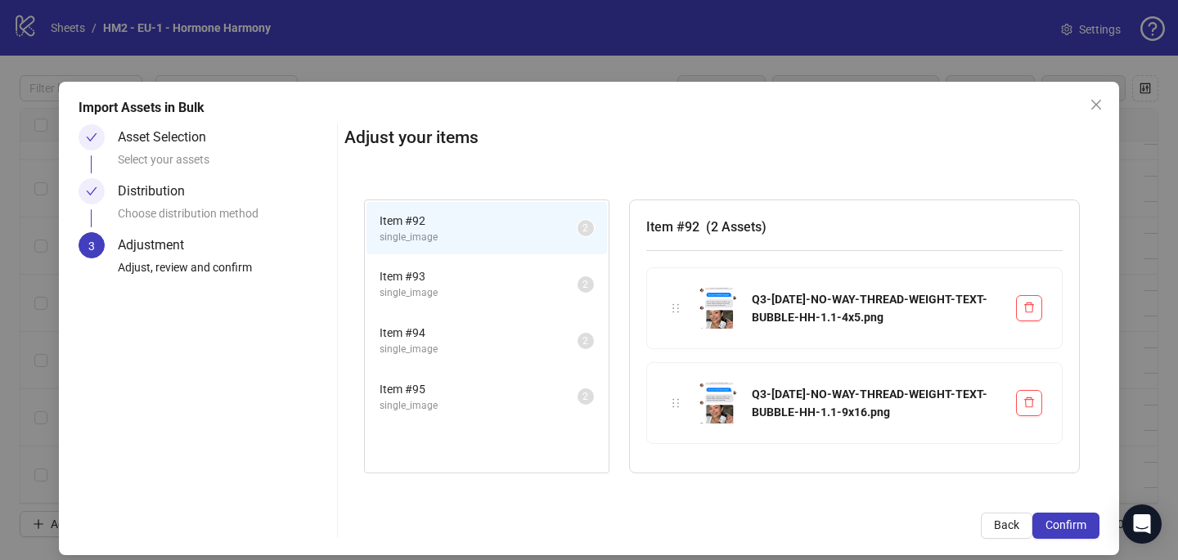
click at [1090, 524] on button "Confirm" at bounding box center [1065, 526] width 67 height 26
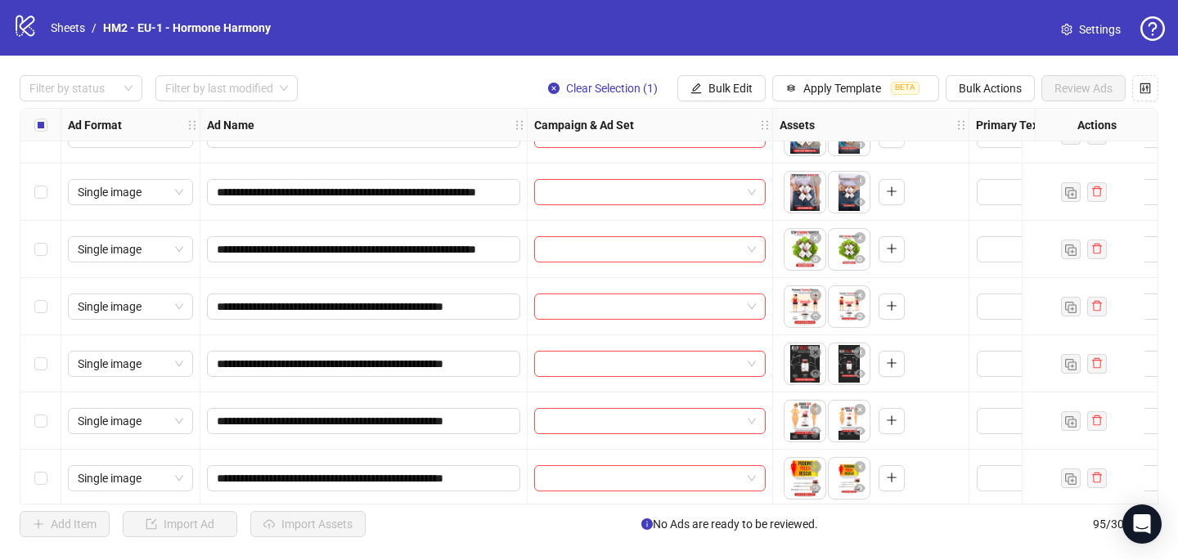
scroll to position [5084, 0]
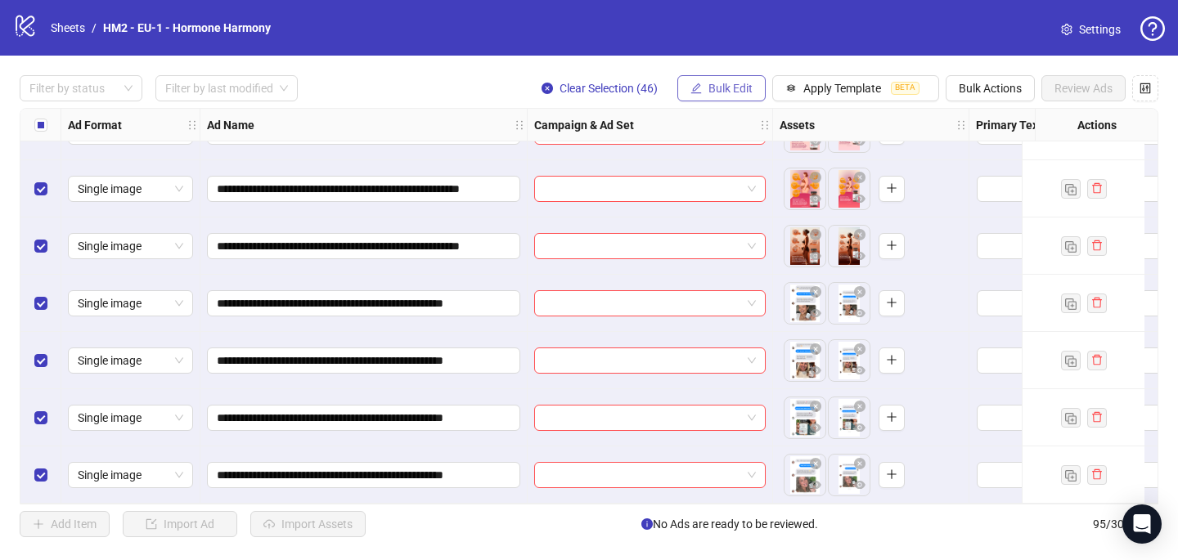
click at [717, 83] on span "Bulk Edit" at bounding box center [730, 88] width 44 height 13
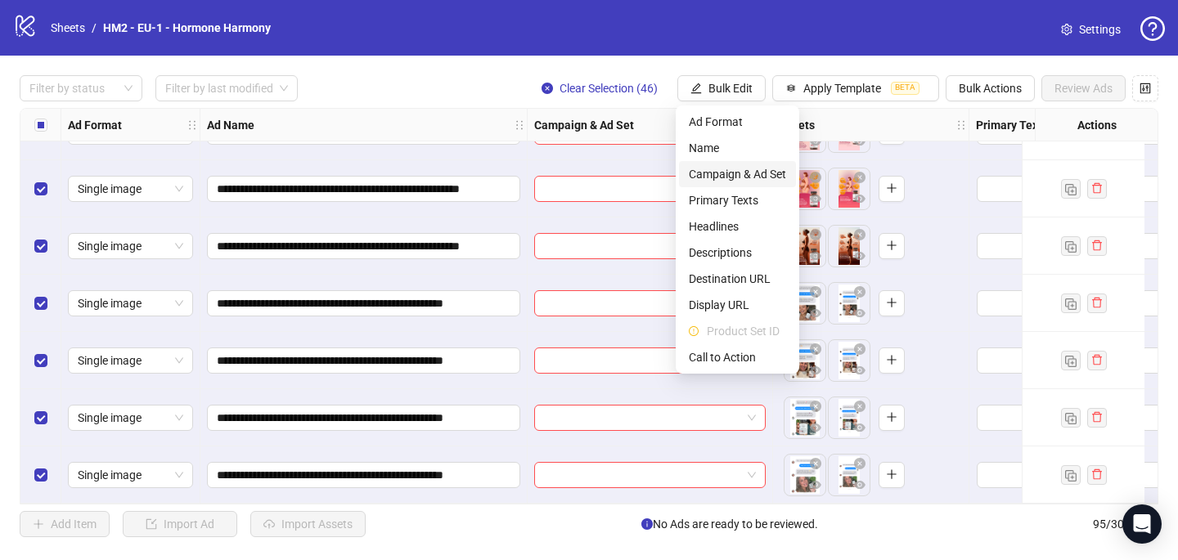
click at [733, 174] on span "Campaign & Ad Set" at bounding box center [737, 174] width 97 height 18
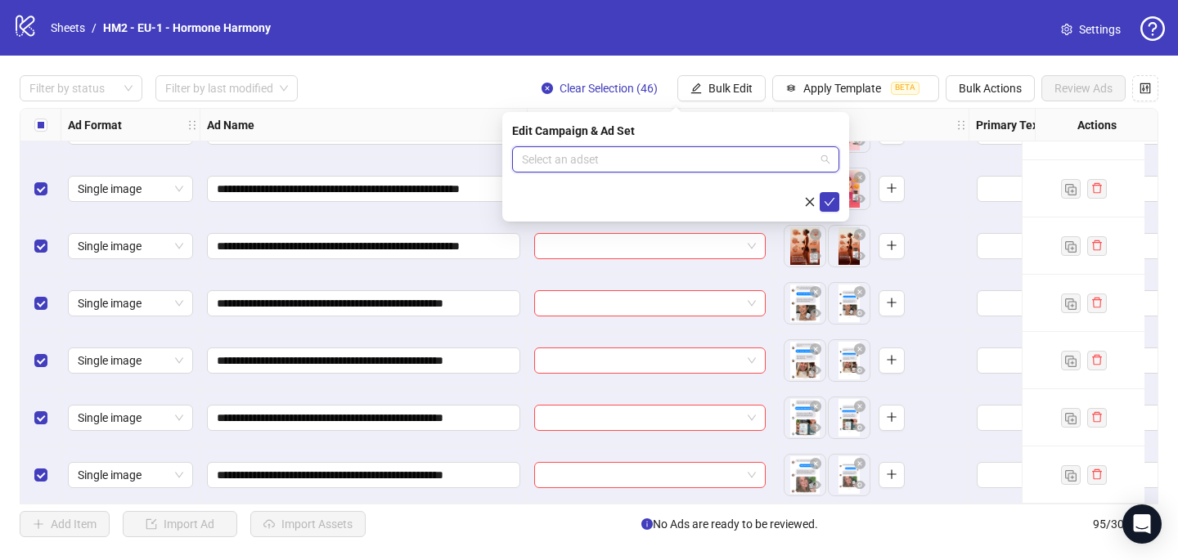
click at [604, 160] on input "search" at bounding box center [668, 159] width 293 height 25
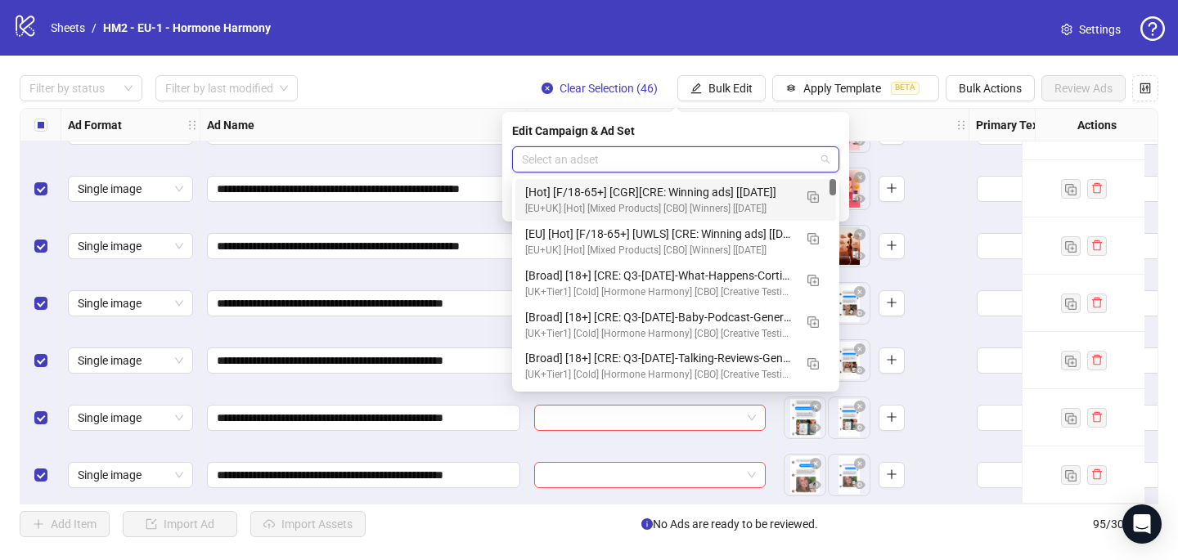
paste input "**********"
type input "**********"
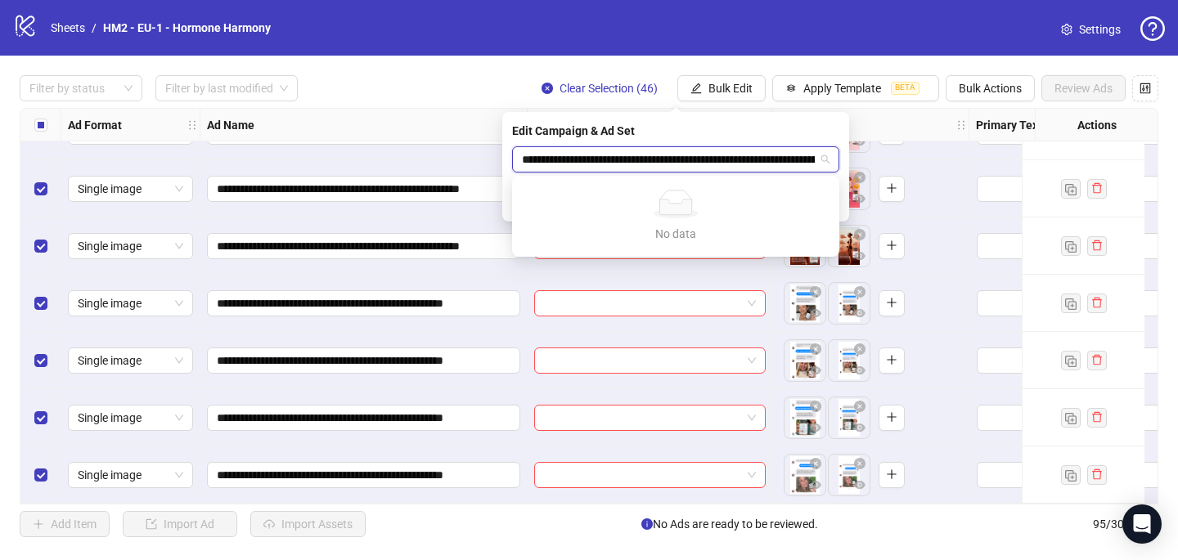
scroll to position [0, 116]
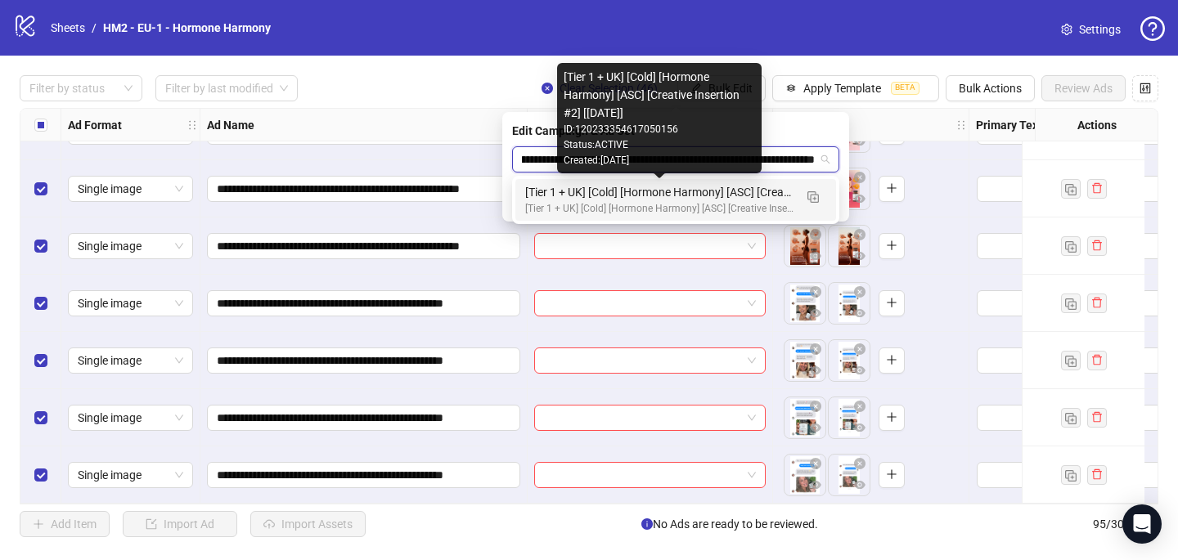
click at [715, 193] on div "[Tier 1 + UK] [Cold] [Hormone Harmony] [ASC] [Creative Insertion #2] [[DATE]]" at bounding box center [659, 192] width 268 height 18
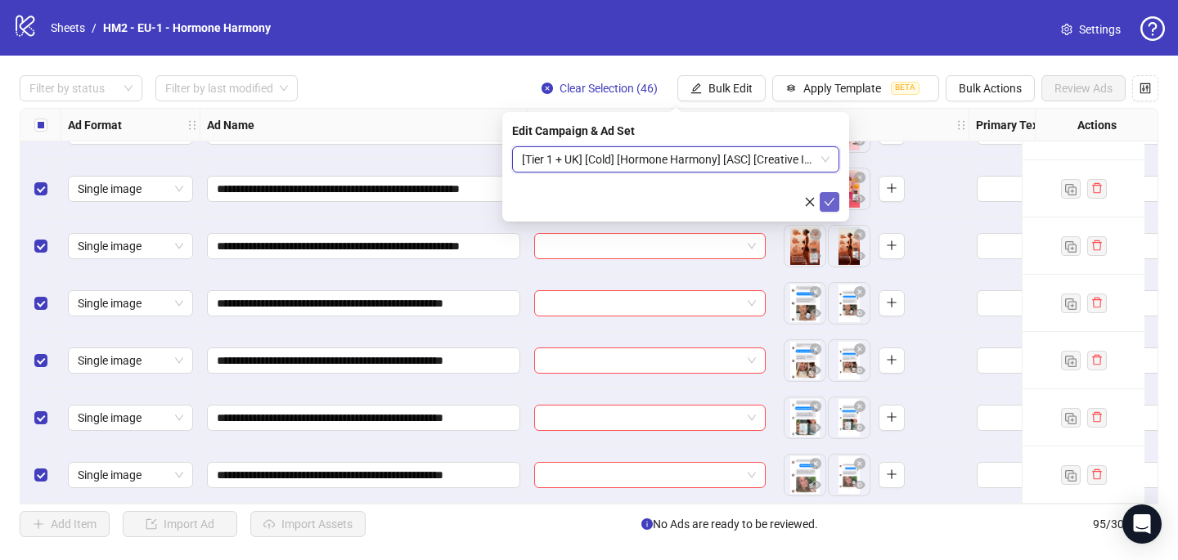
click at [830, 203] on icon "check" at bounding box center [829, 201] width 11 height 11
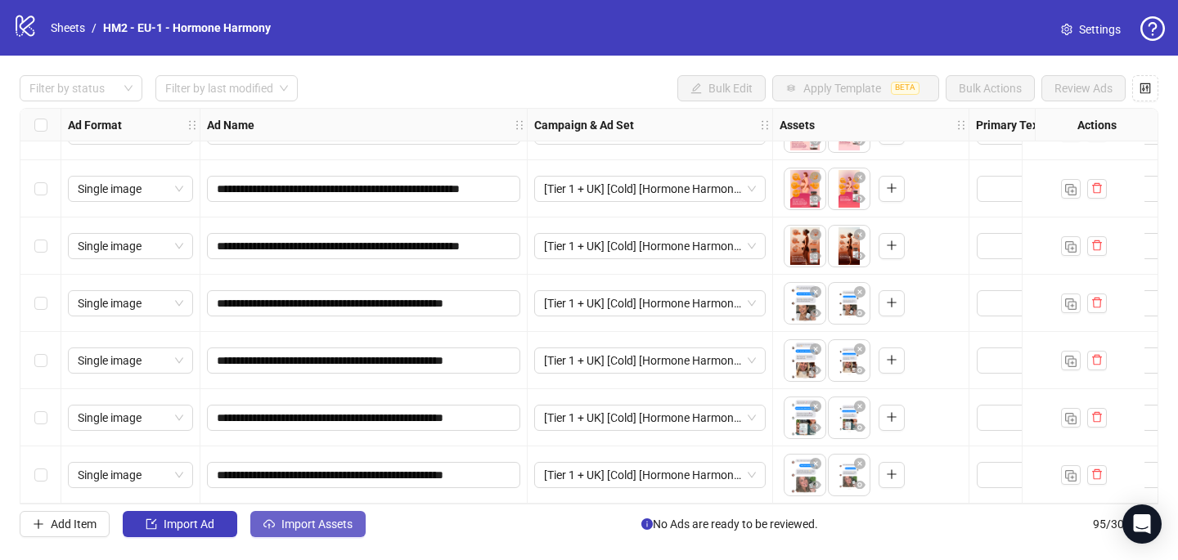
click at [327, 524] on span "Import Assets" at bounding box center [316, 524] width 71 height 13
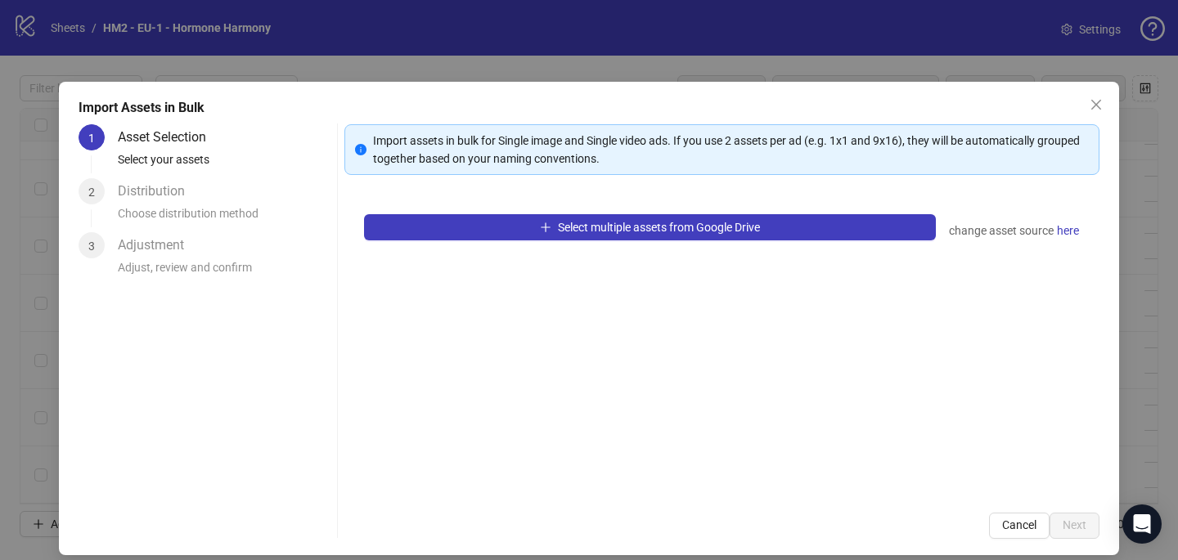
click at [693, 209] on div "Select multiple assets from Google Drive change asset source here" at bounding box center [721, 344] width 755 height 299
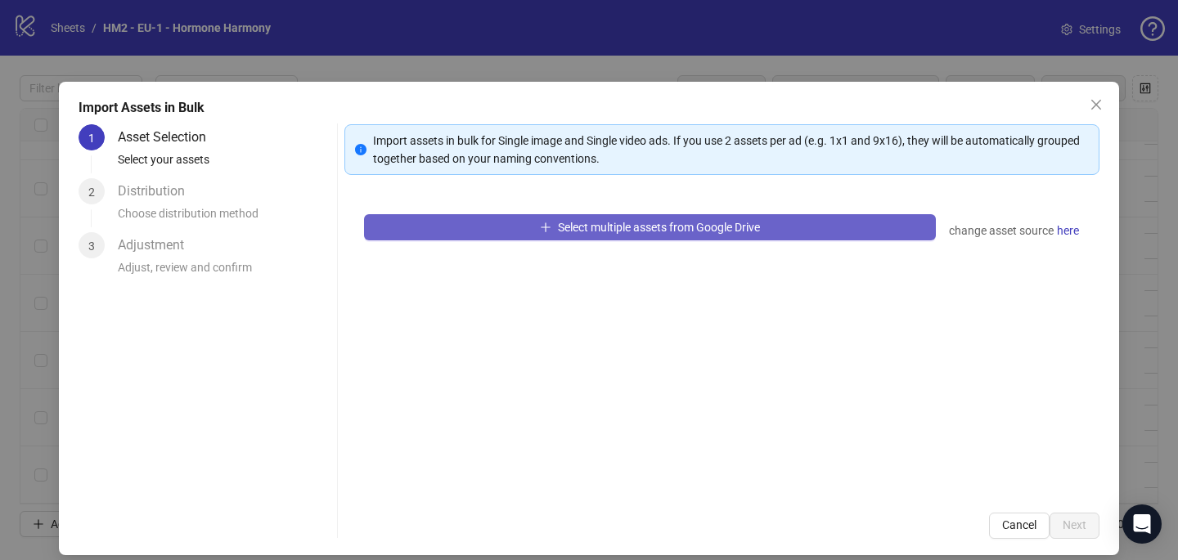
click at [681, 232] on span "Select multiple assets from Google Drive" at bounding box center [659, 227] width 202 height 13
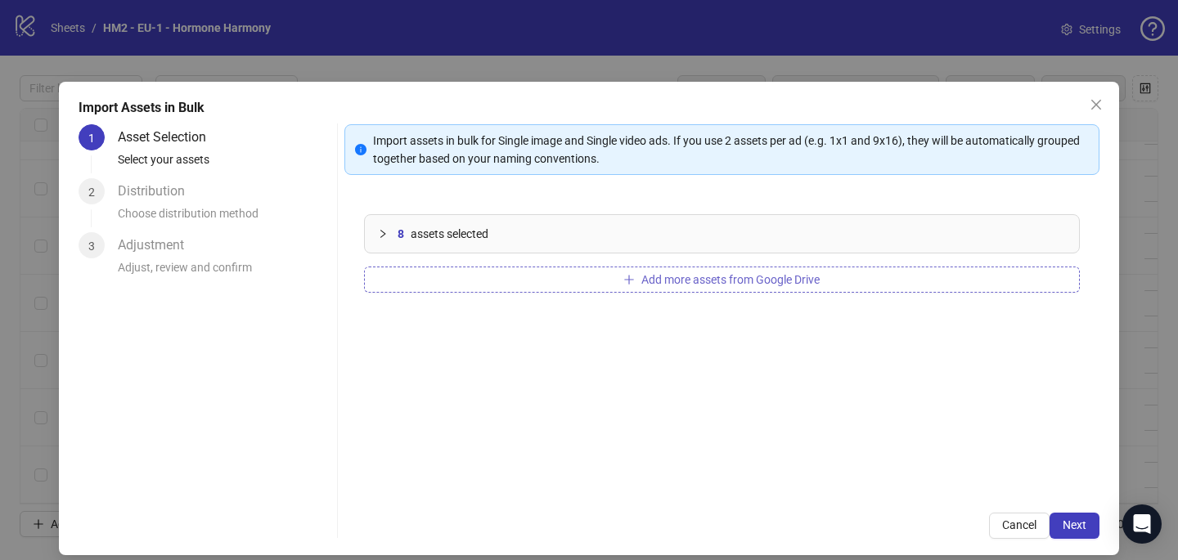
click at [577, 289] on button "Add more assets from Google Drive" at bounding box center [722, 280] width 716 height 26
click at [792, 281] on span "Add more assets from Google Drive" at bounding box center [730, 279] width 178 height 13
click at [677, 281] on span "Add more assets from Google Drive" at bounding box center [730, 279] width 178 height 13
click at [777, 282] on span "Add more assets from Google Drive" at bounding box center [730, 279] width 178 height 13
click at [742, 276] on span "Add more assets from Google Drive" at bounding box center [730, 279] width 178 height 13
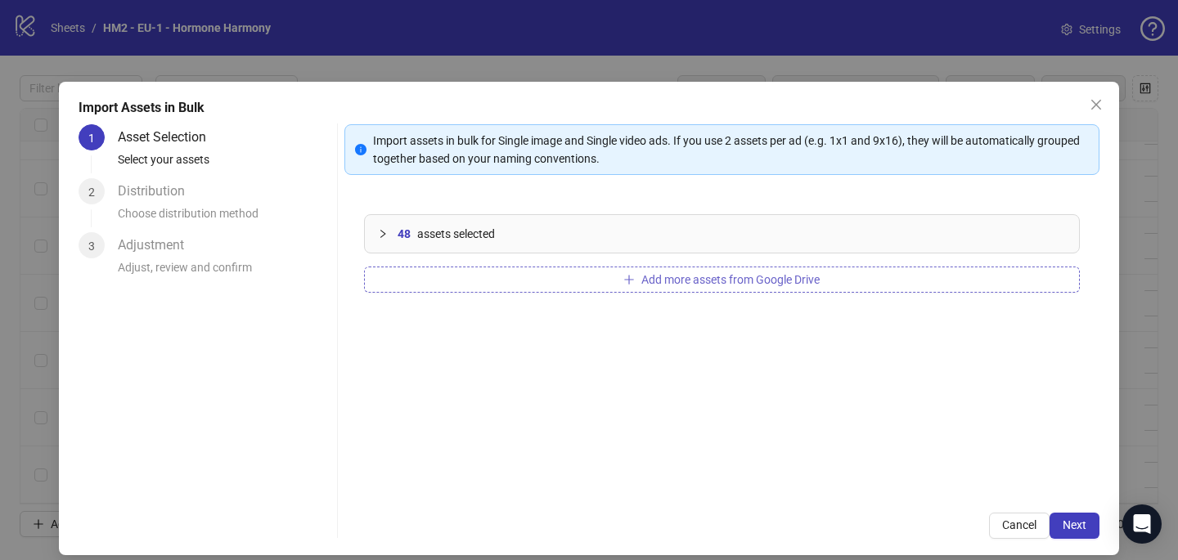
click at [710, 276] on span "Add more assets from Google Drive" at bounding box center [730, 279] width 178 height 13
click at [738, 281] on span "Add more assets from Google Drive" at bounding box center [730, 279] width 178 height 13
click at [768, 282] on span "Add more assets from Google Drive" at bounding box center [730, 279] width 178 height 13
click at [1080, 514] on button "Next" at bounding box center [1075, 526] width 50 height 26
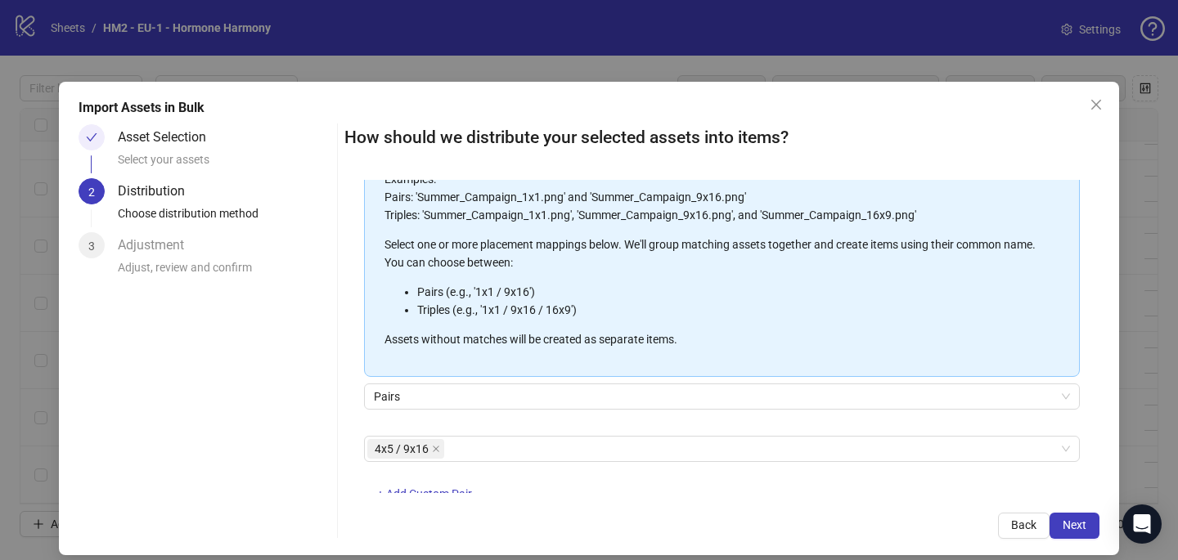
scroll to position [186, 0]
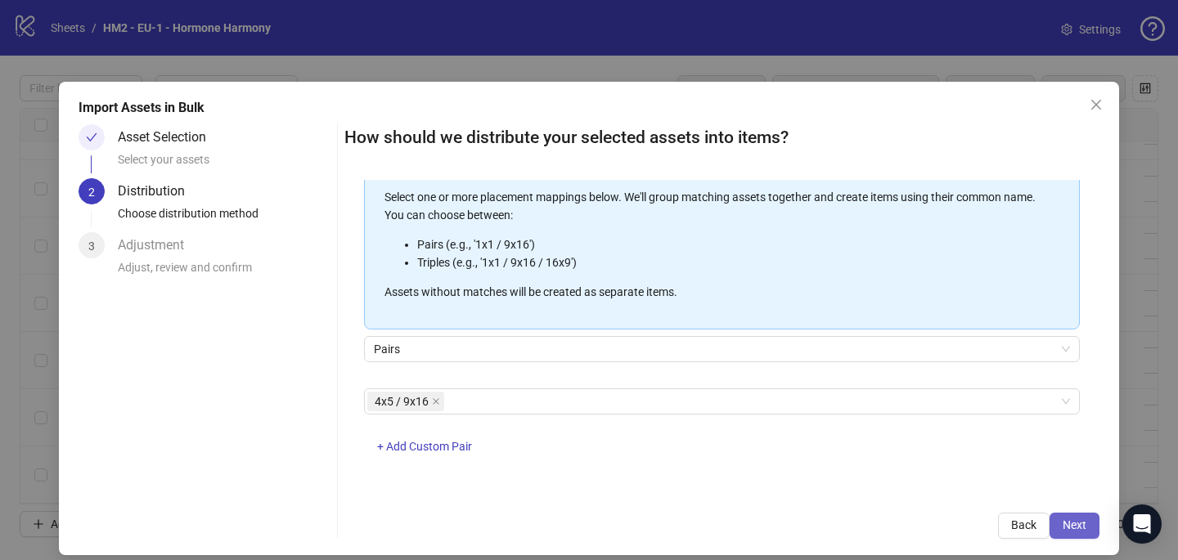
click at [1068, 534] on button "Next" at bounding box center [1075, 526] width 50 height 26
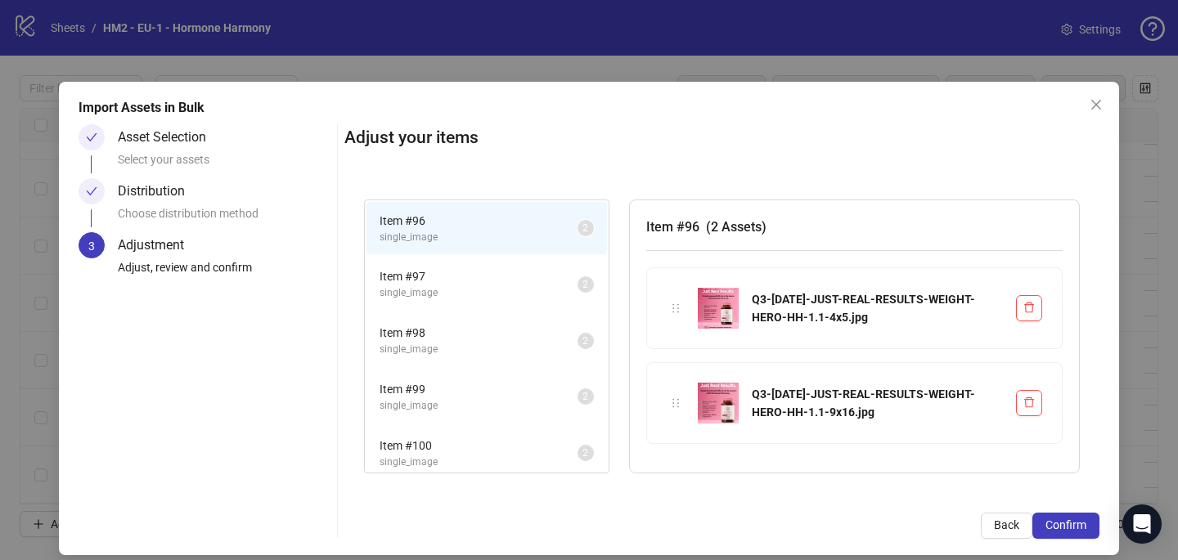
click at [1068, 534] on button "Confirm" at bounding box center [1065, 526] width 67 height 26
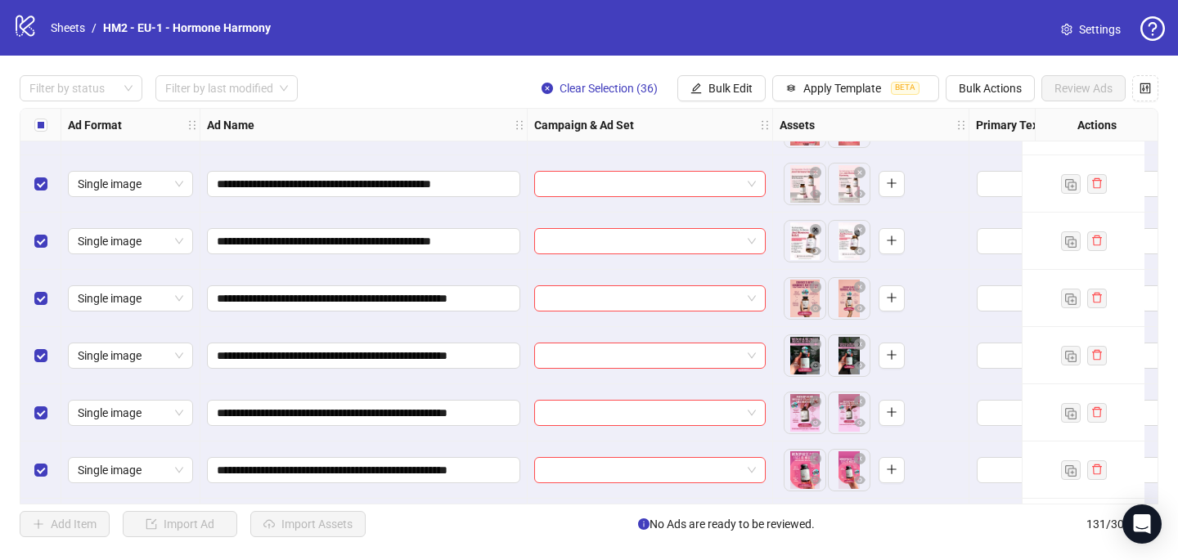
scroll to position [5538, 0]
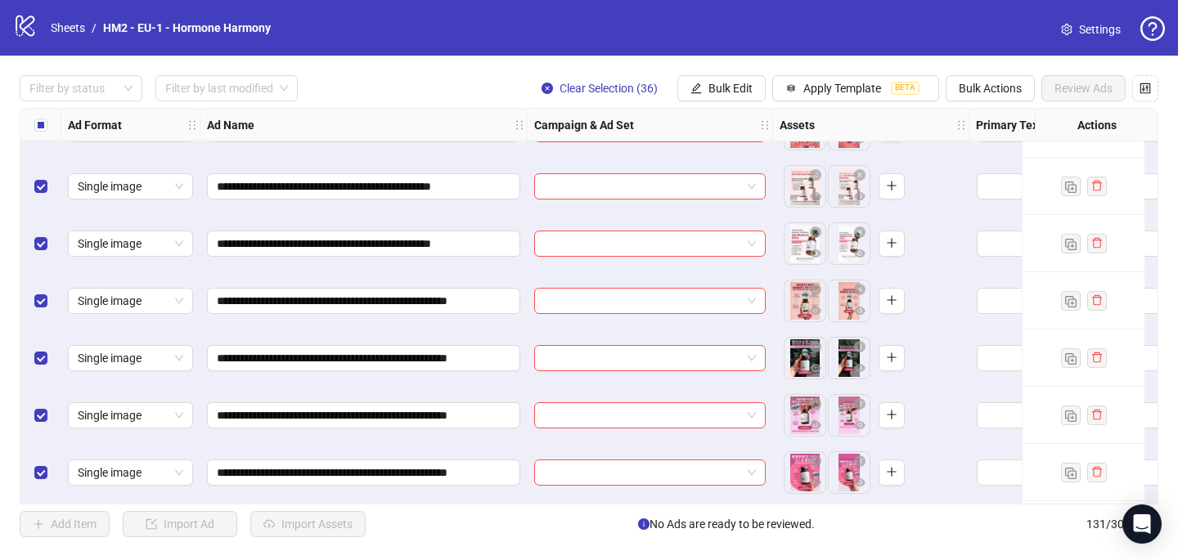
click at [33, 117] on div "Select all rows" at bounding box center [40, 125] width 41 height 33
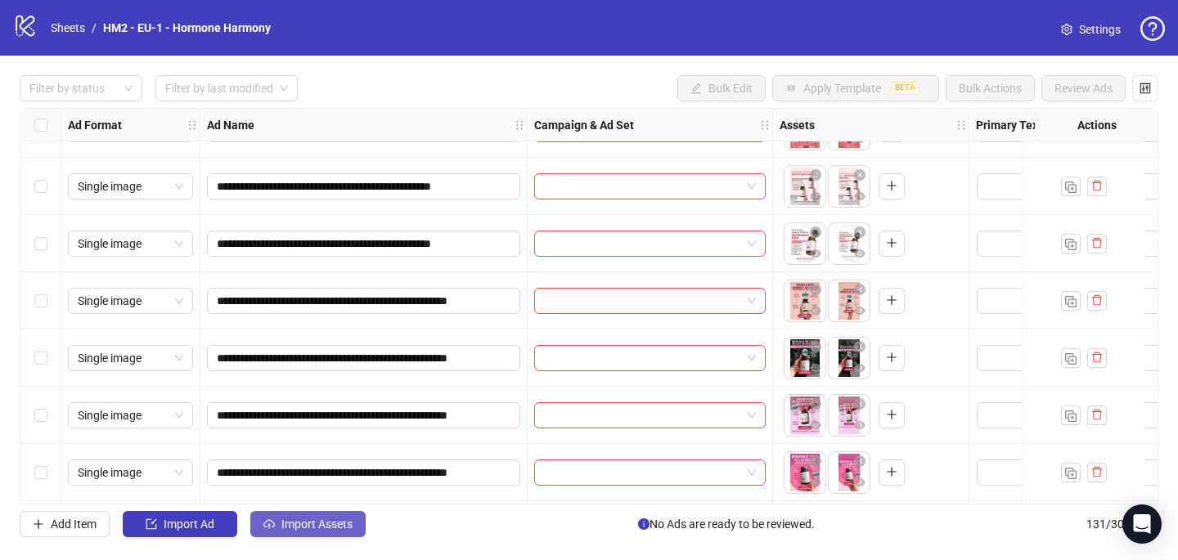
click at [308, 520] on span "Import Assets" at bounding box center [316, 524] width 71 height 13
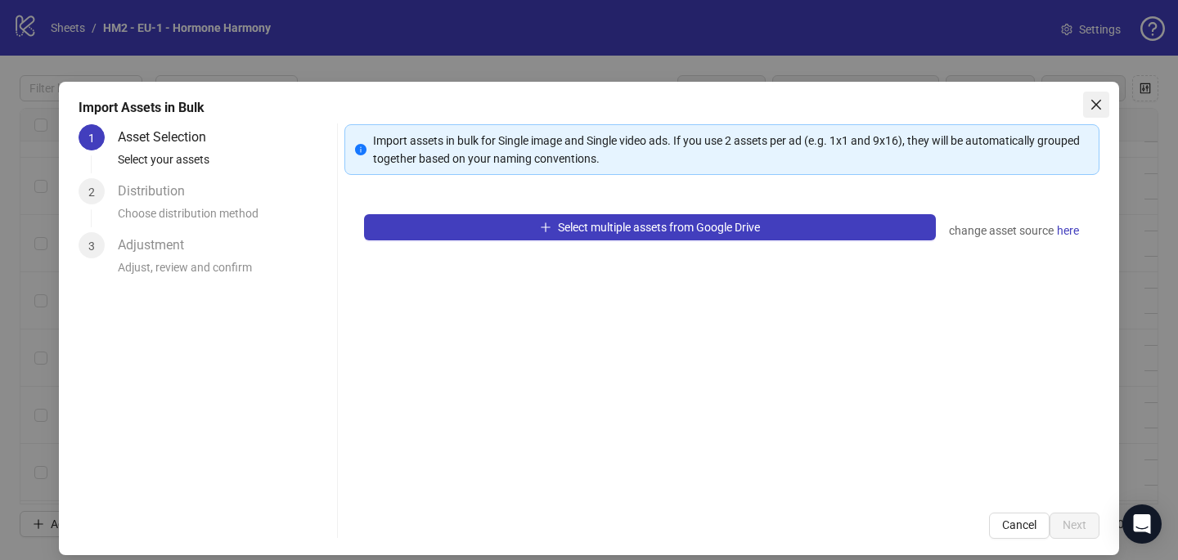
click at [1091, 102] on icon "close" at bounding box center [1096, 104] width 13 height 13
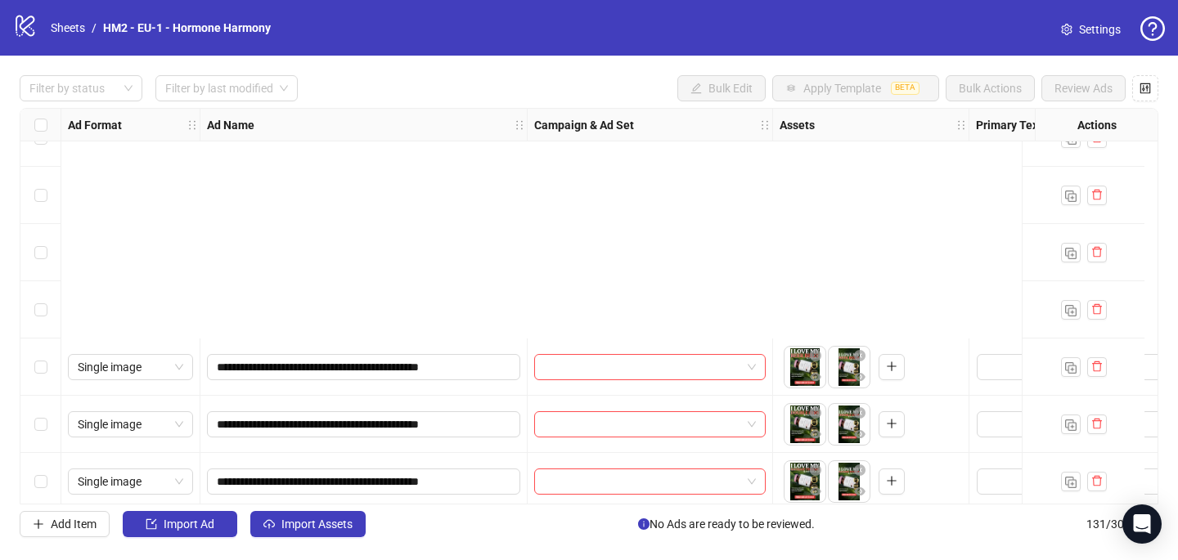
scroll to position [7145, 0]
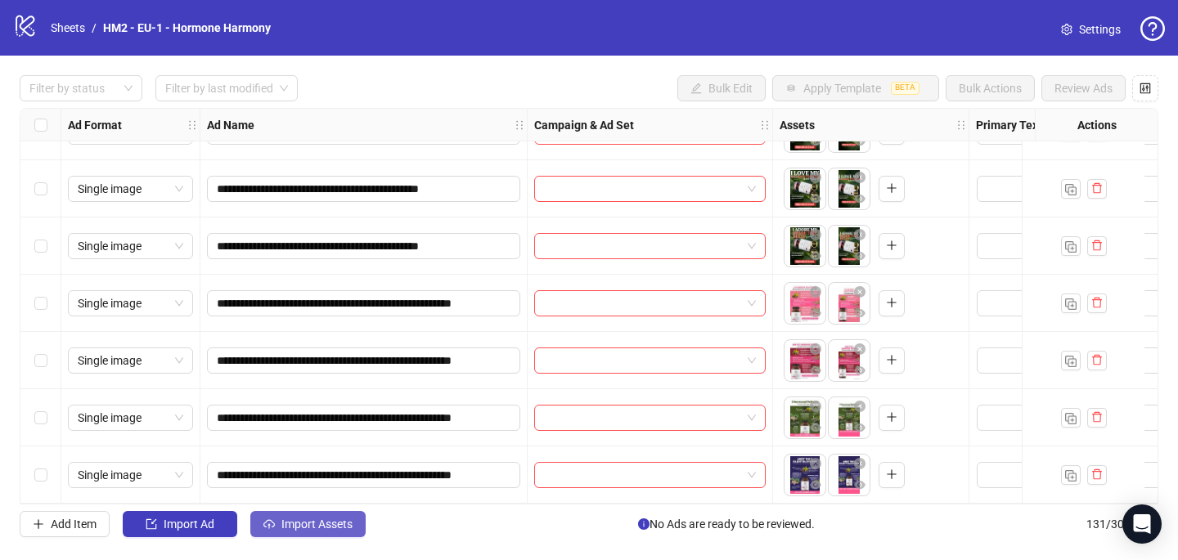
click at [290, 531] on button "Import Assets" at bounding box center [307, 524] width 115 height 26
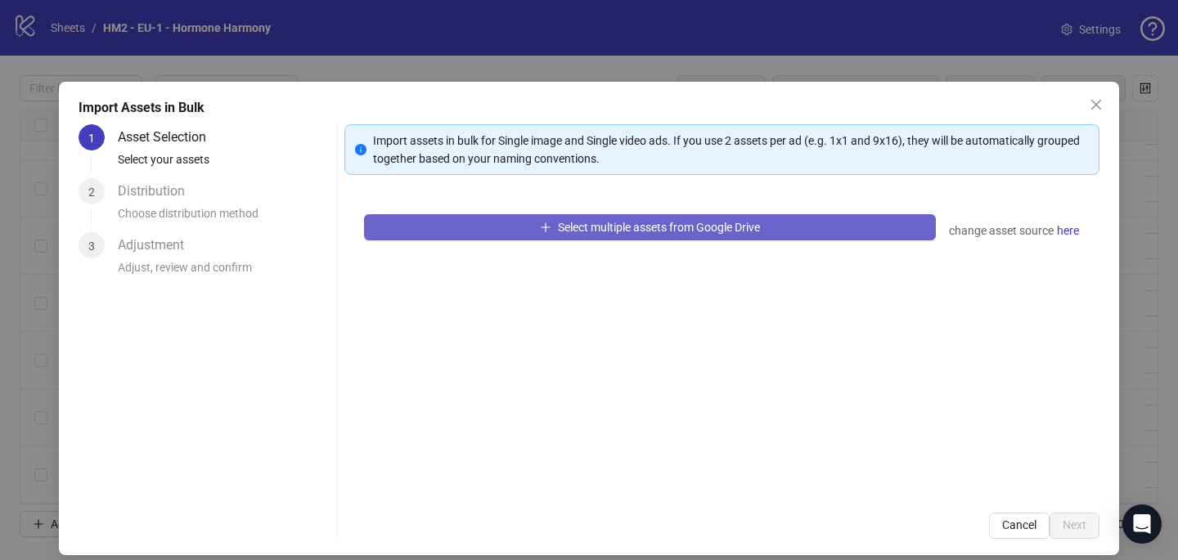
click at [533, 225] on button "Select multiple assets from Google Drive" at bounding box center [650, 227] width 572 height 26
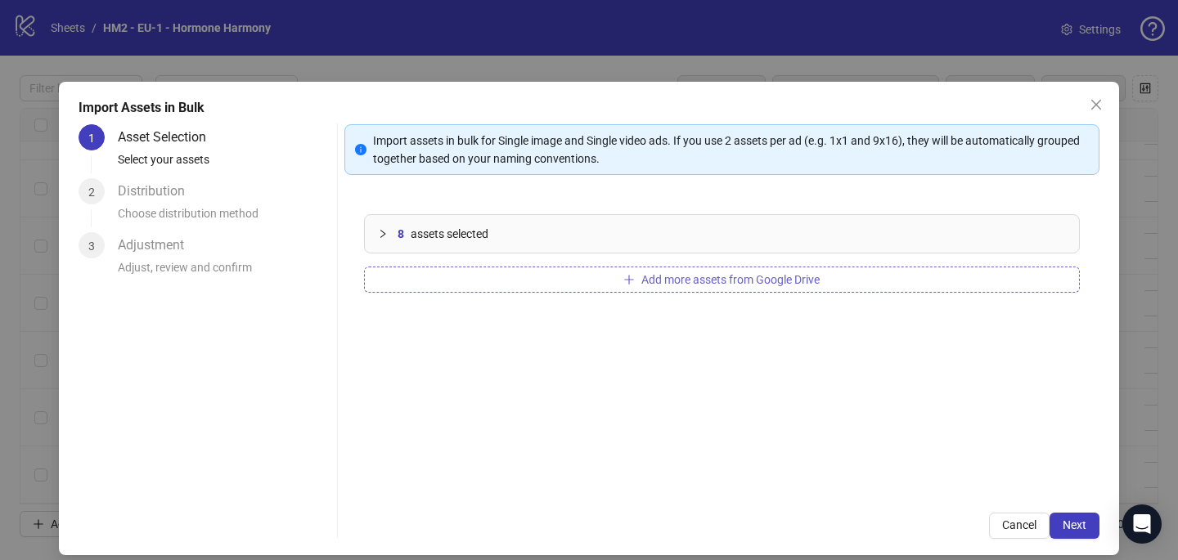
click at [609, 281] on button "Add more assets from Google Drive" at bounding box center [722, 280] width 716 height 26
click at [769, 287] on button "Add more assets from Google Drive" at bounding box center [722, 280] width 716 height 26
click at [642, 288] on button "Add more assets from Google Drive" at bounding box center [722, 280] width 716 height 26
click at [746, 276] on span "Add more assets from Google Drive" at bounding box center [730, 279] width 178 height 13
click at [1076, 528] on span "Next" at bounding box center [1075, 525] width 24 height 13
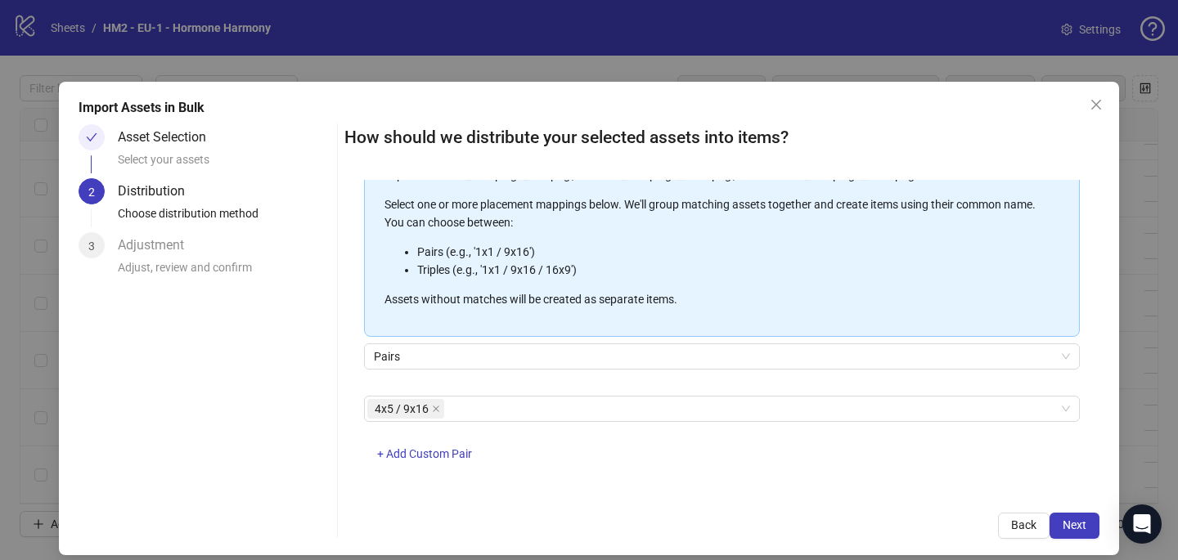
scroll to position [186, 0]
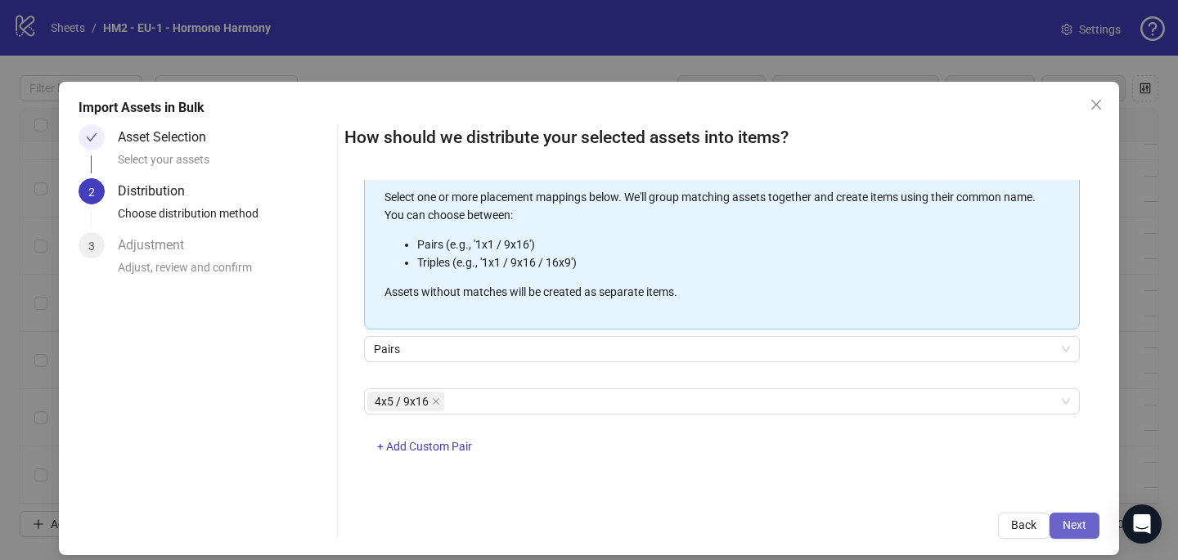
click at [1090, 523] on button "Next" at bounding box center [1075, 526] width 50 height 26
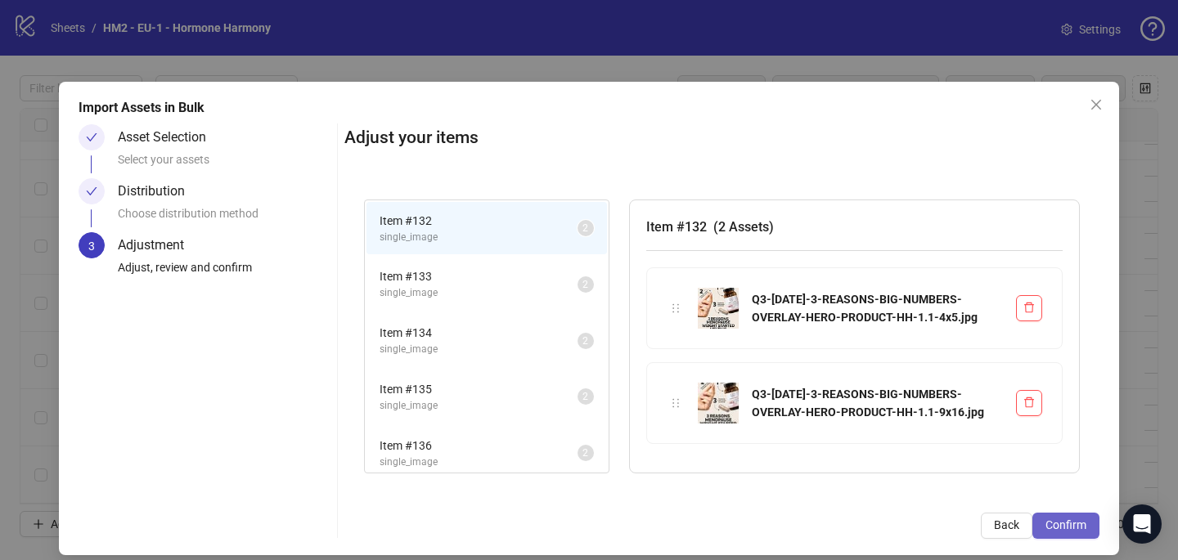
click at [1075, 530] on span "Confirm" at bounding box center [1065, 525] width 41 height 13
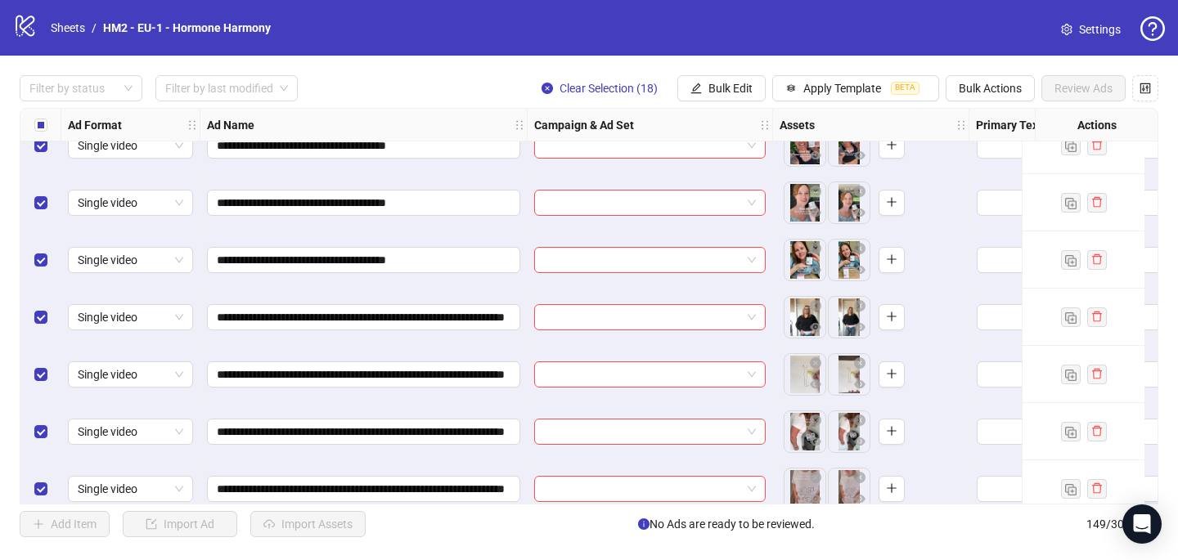
scroll to position [8176, 0]
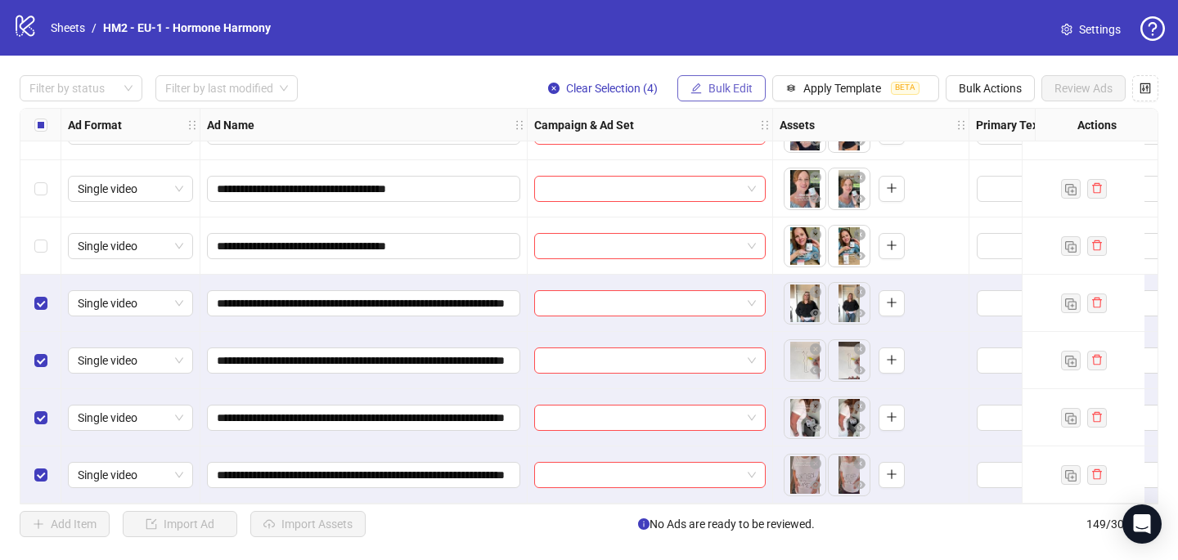
click at [721, 97] on button "Bulk Edit" at bounding box center [721, 88] width 88 height 26
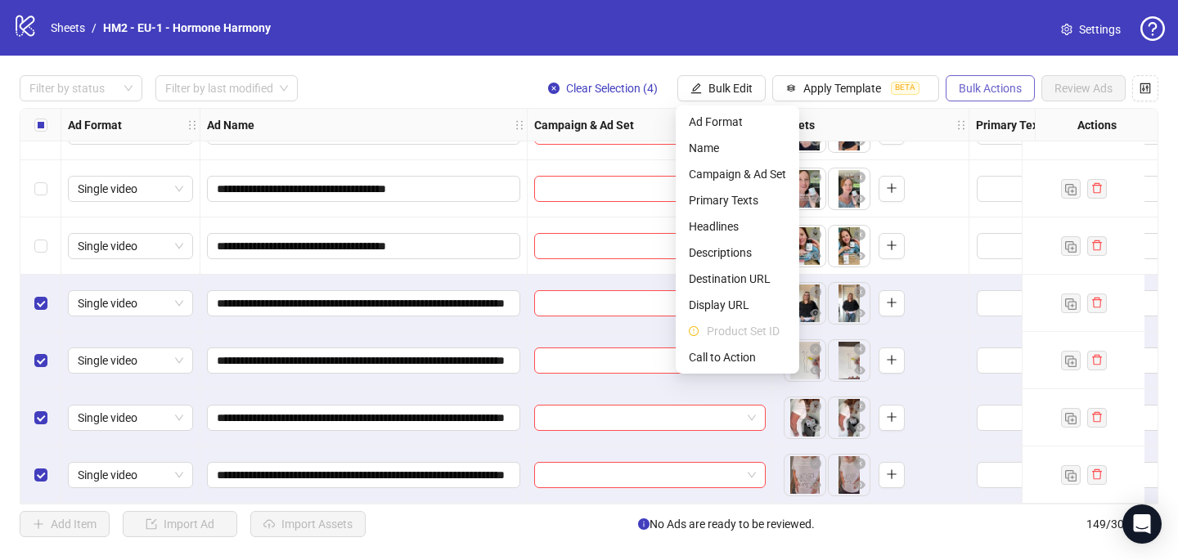
click at [999, 78] on button "Bulk Actions" at bounding box center [990, 88] width 89 height 26
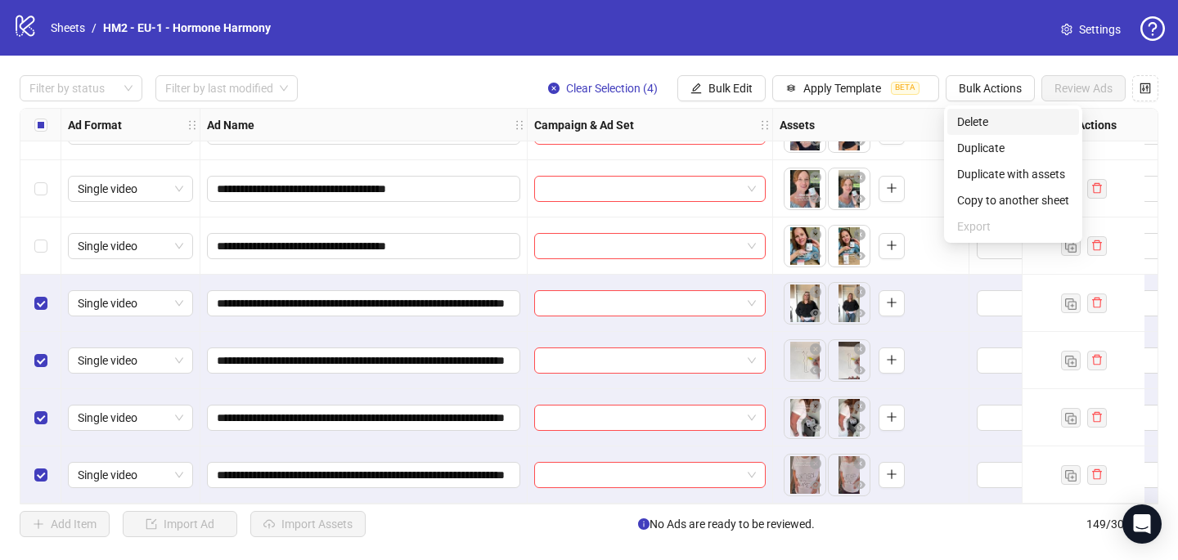
click at [981, 117] on span "Delete" at bounding box center [1013, 122] width 112 height 18
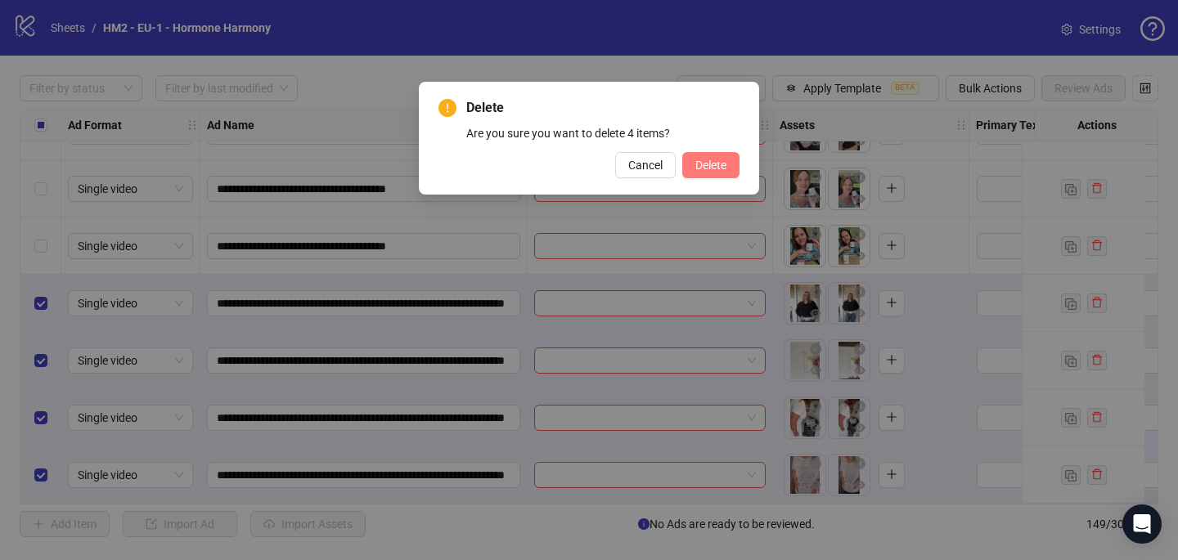
click at [725, 166] on span "Delete" at bounding box center [710, 165] width 31 height 13
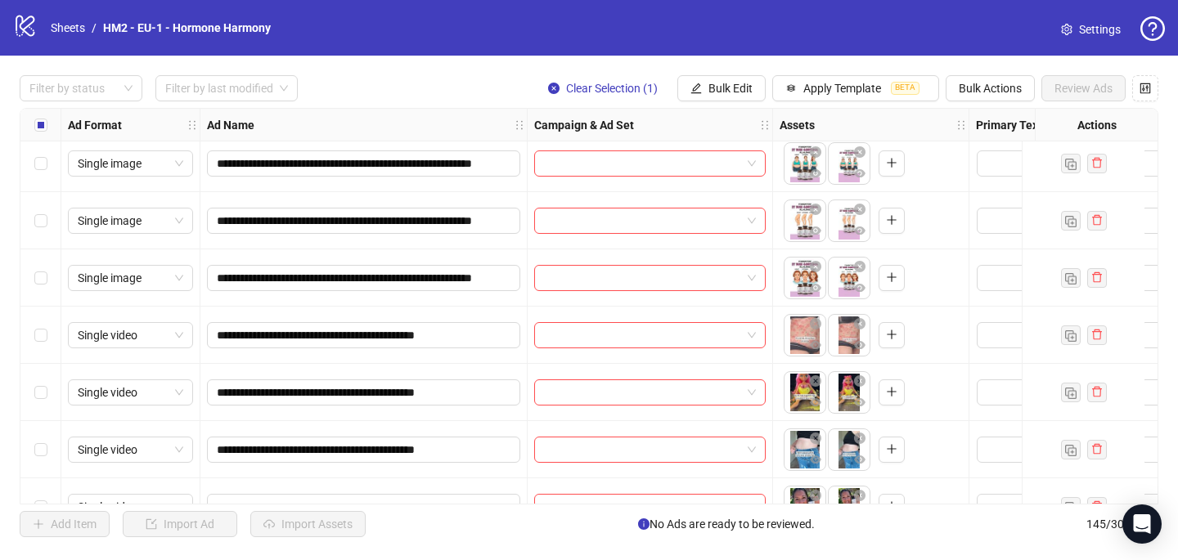
scroll to position [7947, 0]
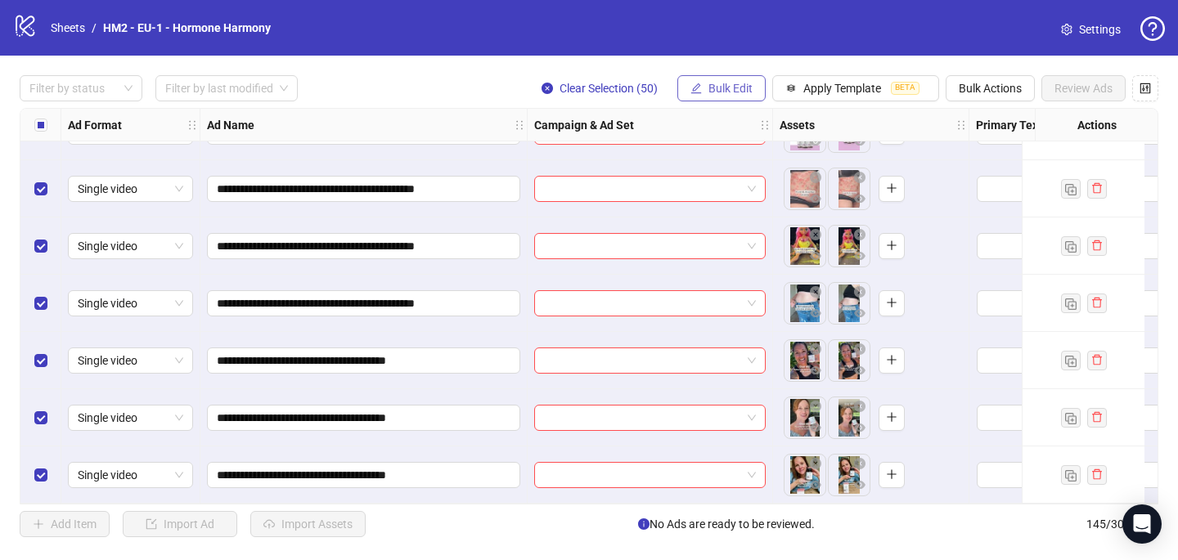
click at [730, 97] on button "Bulk Edit" at bounding box center [721, 88] width 88 height 26
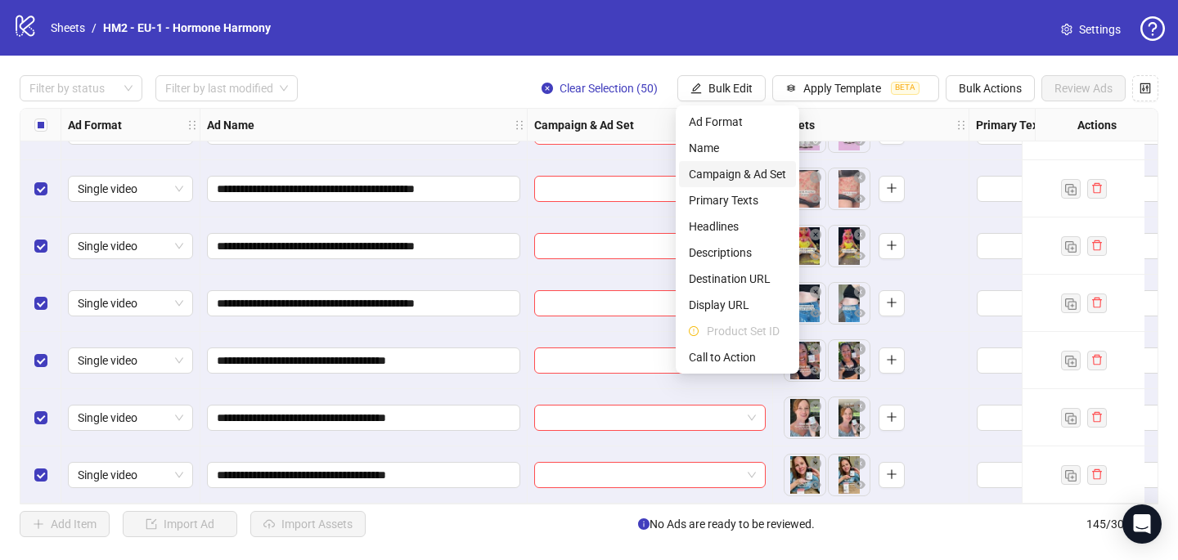
click at [740, 173] on span "Campaign & Ad Set" at bounding box center [737, 174] width 97 height 18
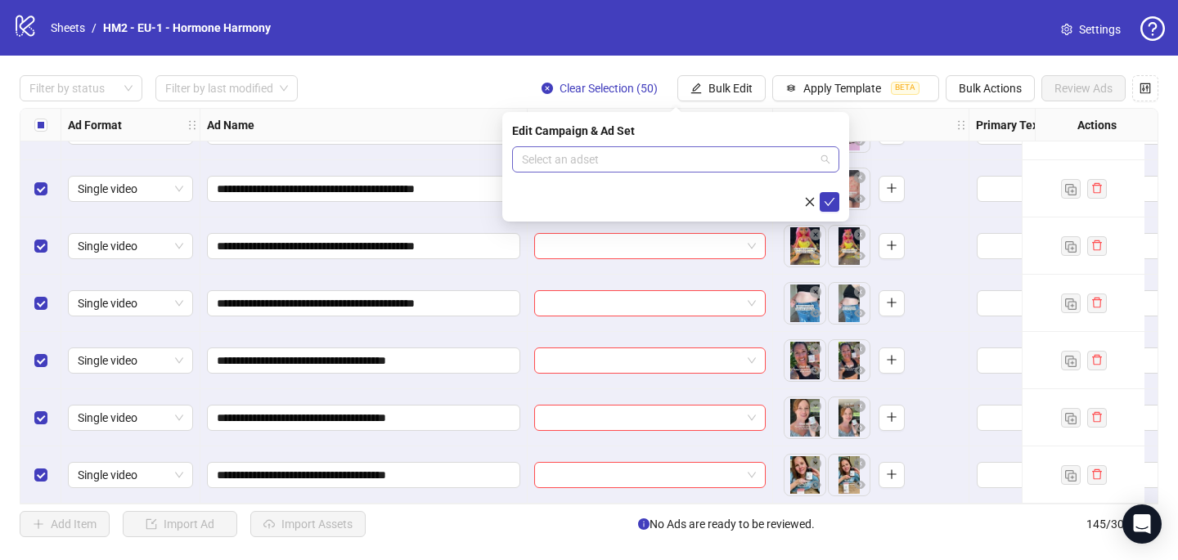
click at [675, 155] on input "search" at bounding box center [668, 159] width 293 height 25
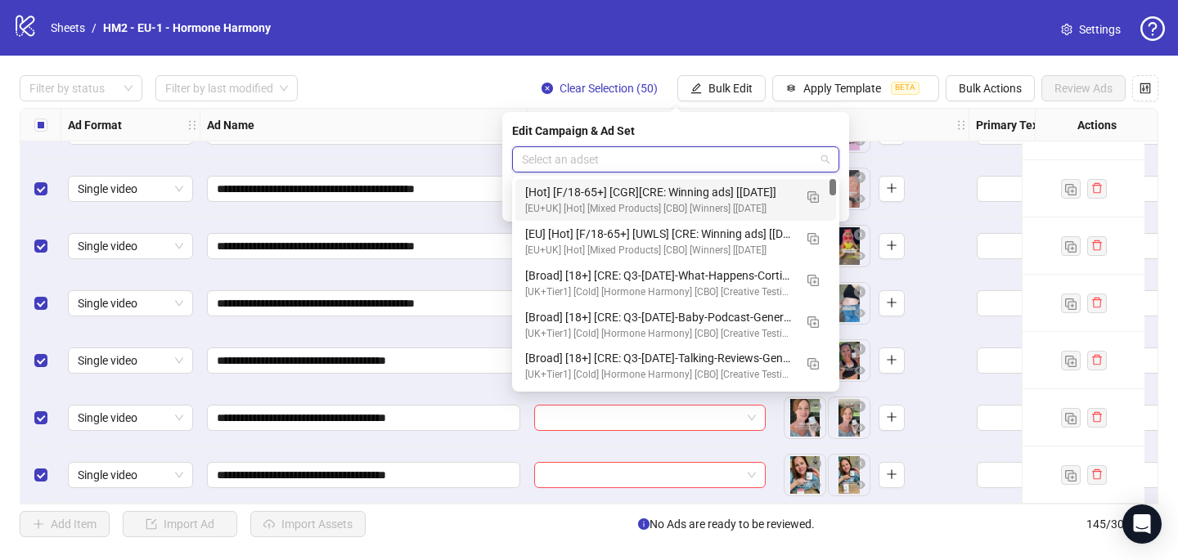
paste input "**********"
type input "**********"
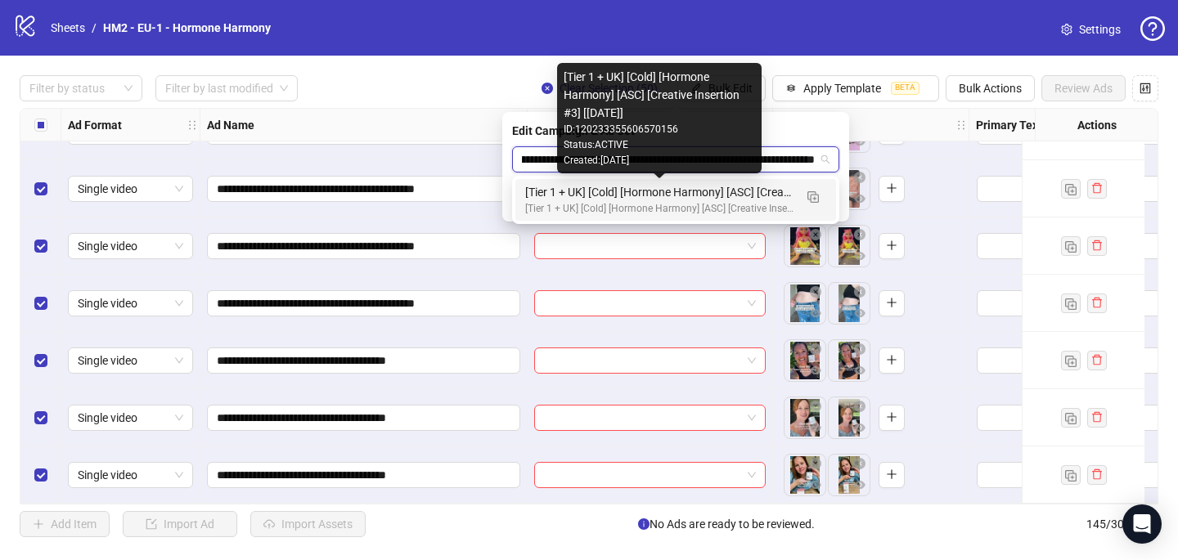
click at [707, 190] on div "[Tier 1 + UK] [Cold] [Hormone Harmony] [ASC] [Creative Insertion #3] [[DATE]]" at bounding box center [659, 192] width 268 height 18
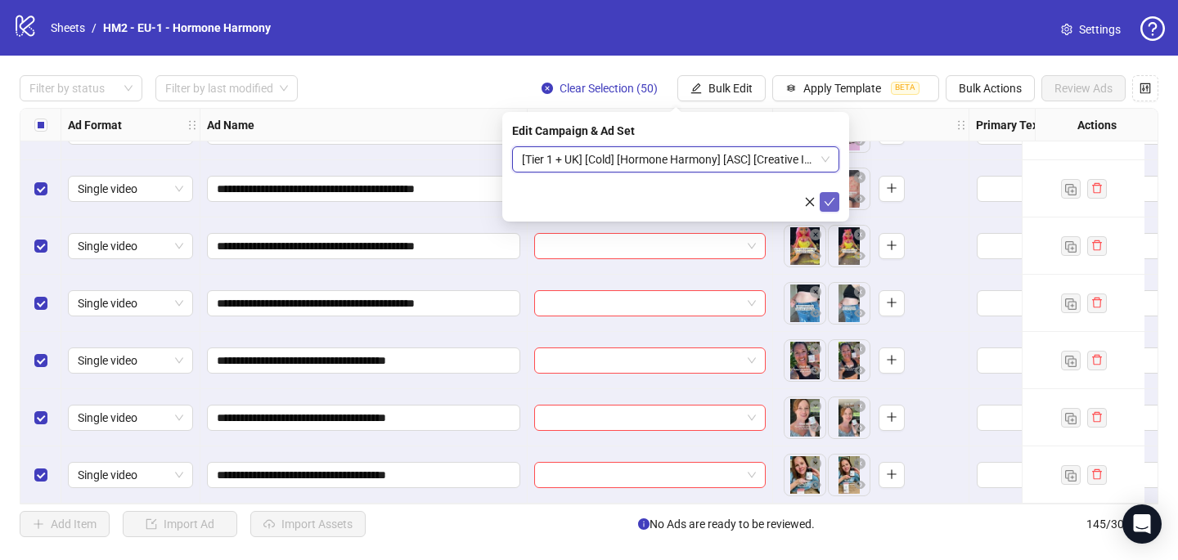
click at [834, 198] on icon "check" at bounding box center [829, 201] width 11 height 11
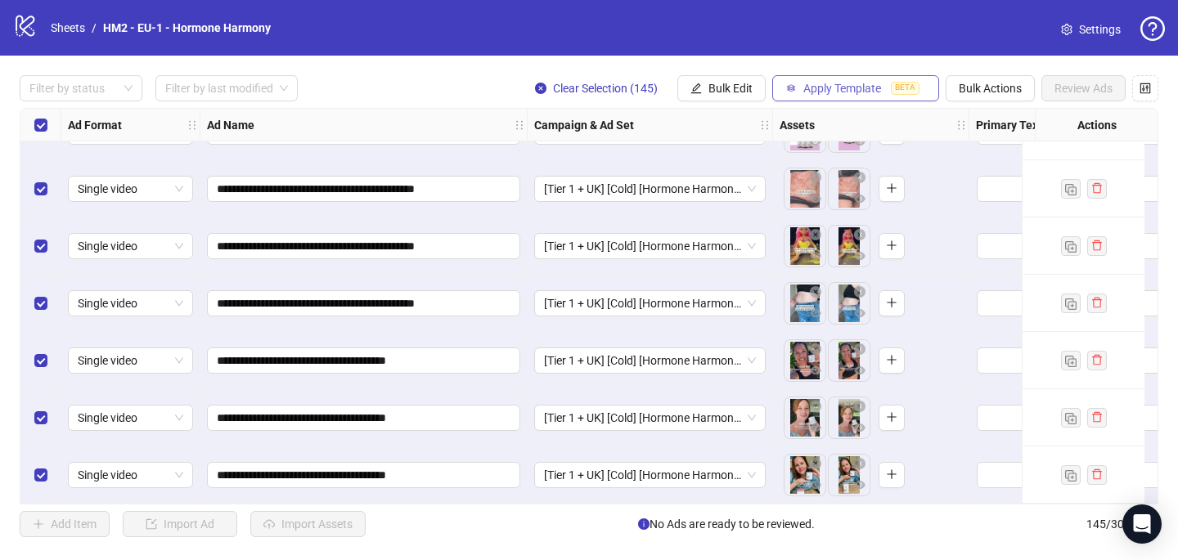
click at [843, 89] on span "Apply Template" at bounding box center [842, 88] width 78 height 13
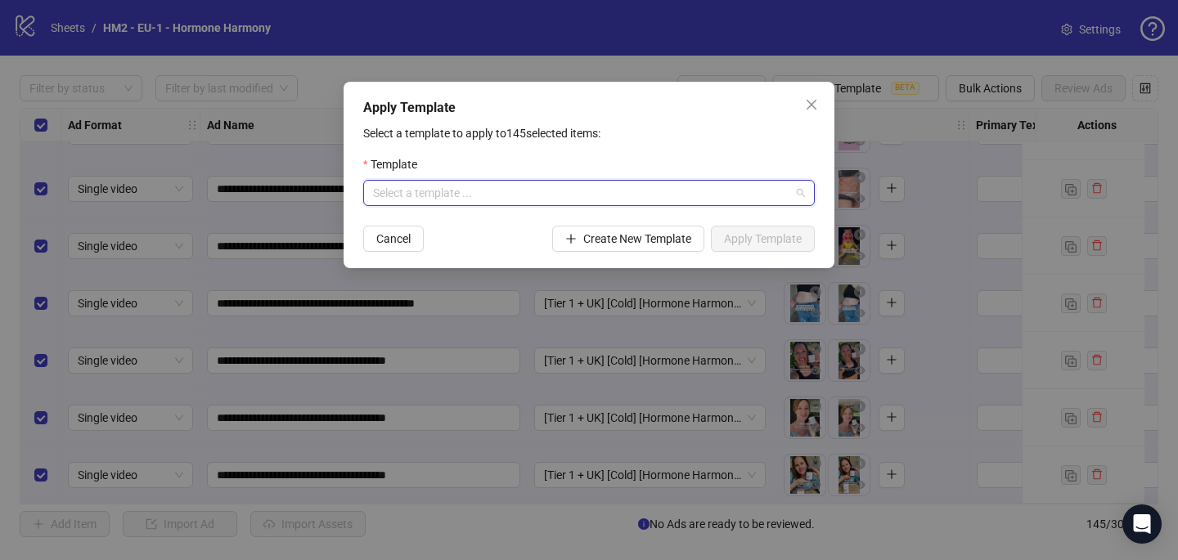
click at [721, 189] on input "search" at bounding box center [581, 193] width 417 height 25
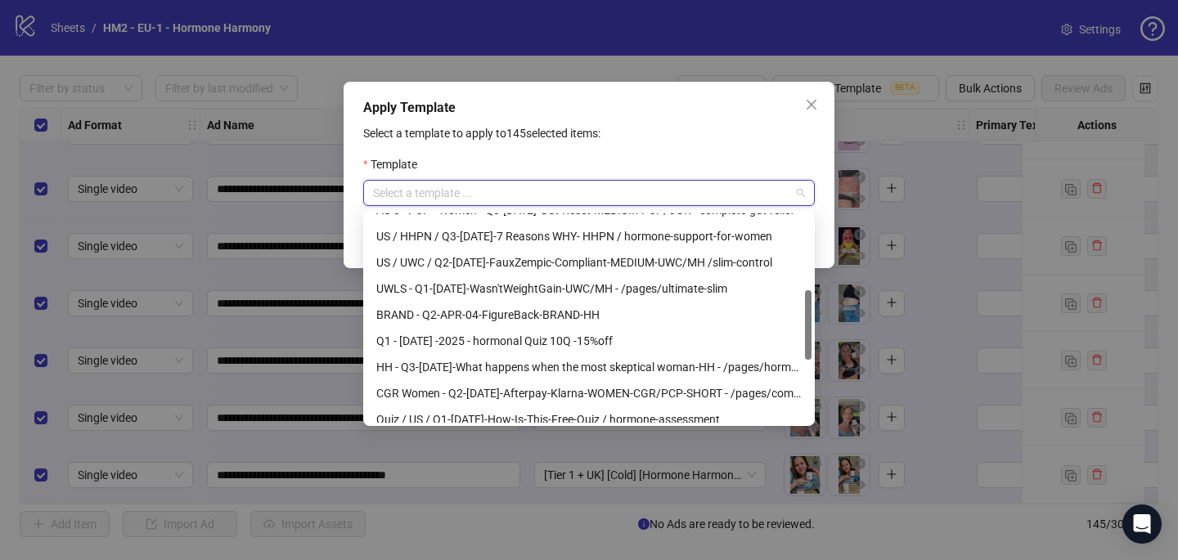
scroll to position [233, 0]
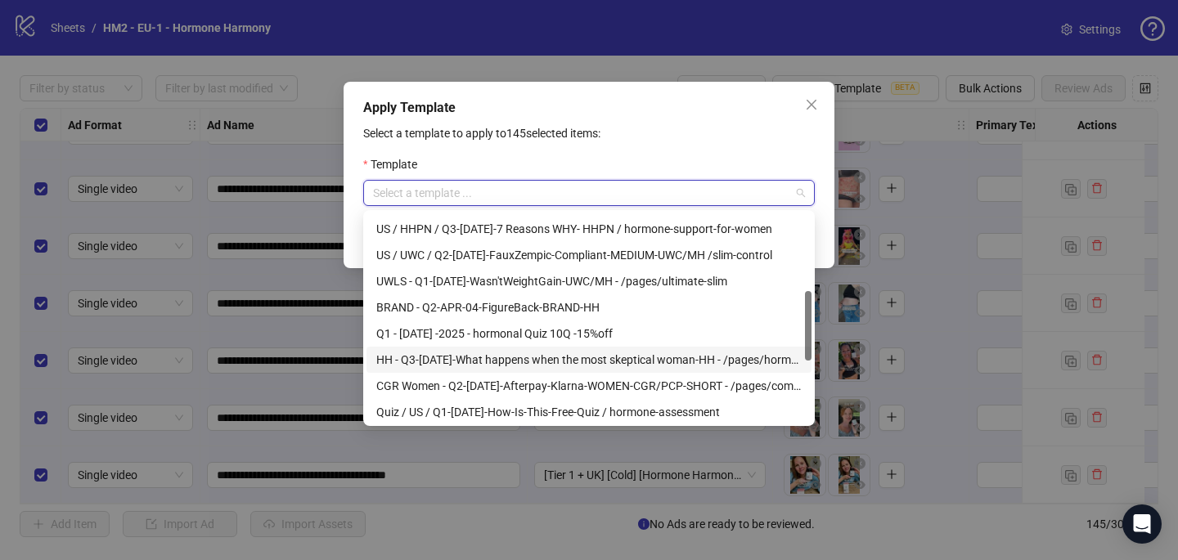
click at [689, 357] on div "HH - Q3-[DATE]-What happens when the most skeptical woman-HH - /pages/hormonal-…" at bounding box center [588, 360] width 425 height 18
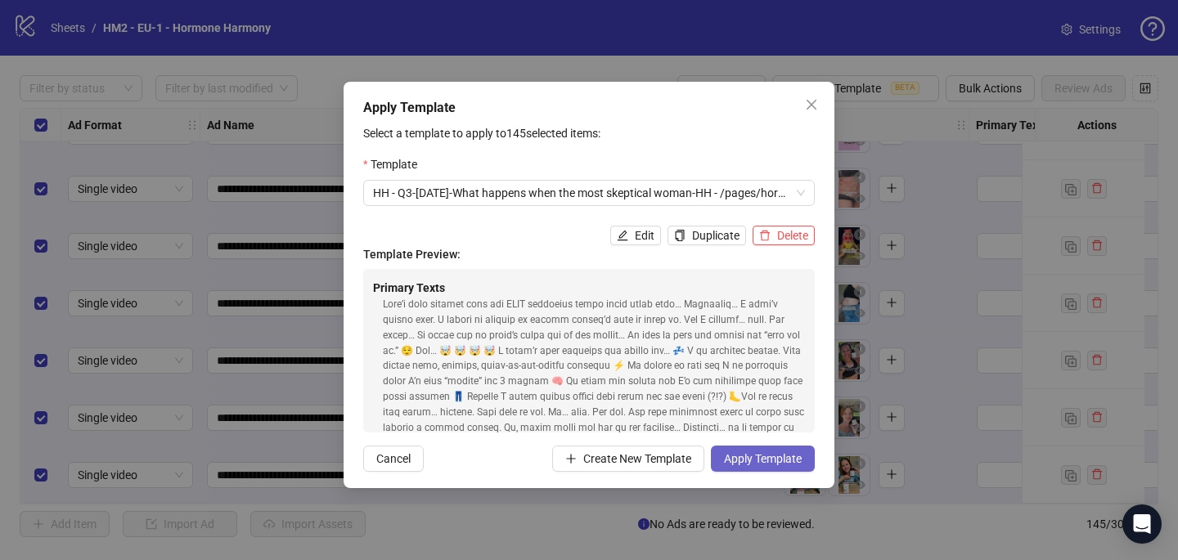
click at [764, 456] on span "Apply Template" at bounding box center [763, 458] width 78 height 13
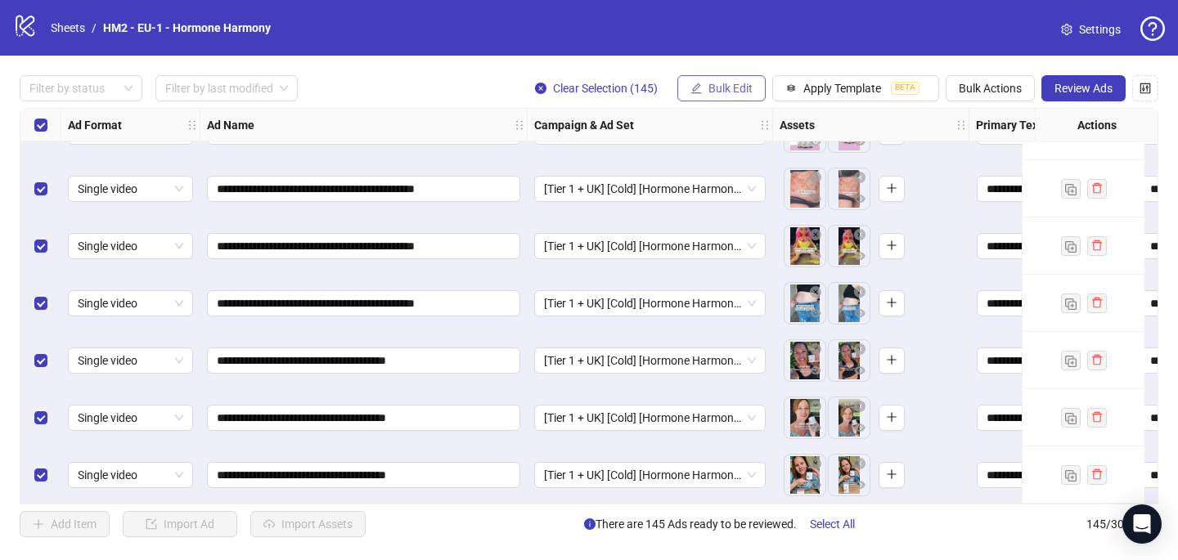
click at [732, 88] on span "Bulk Edit" at bounding box center [730, 88] width 44 height 13
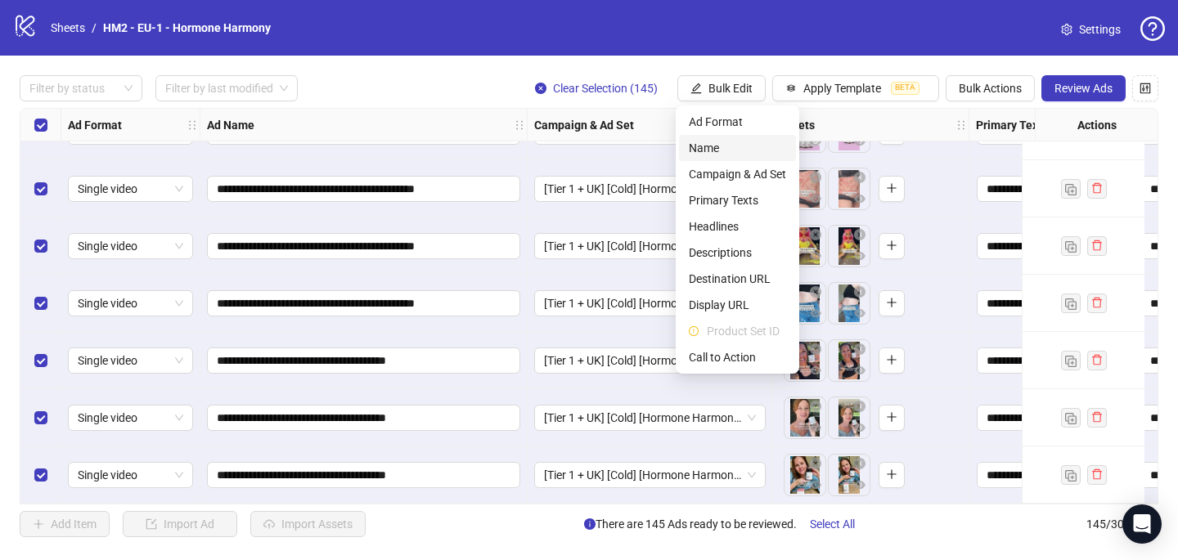
click at [728, 145] on span "Name" at bounding box center [737, 148] width 97 height 18
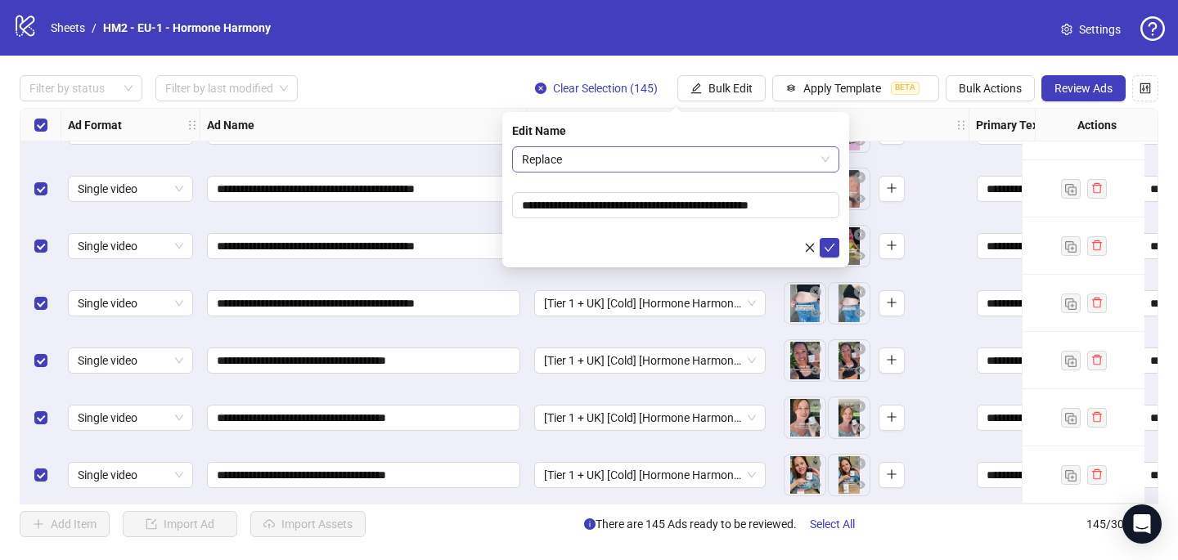
click at [727, 163] on span "Replace" at bounding box center [676, 159] width 308 height 25
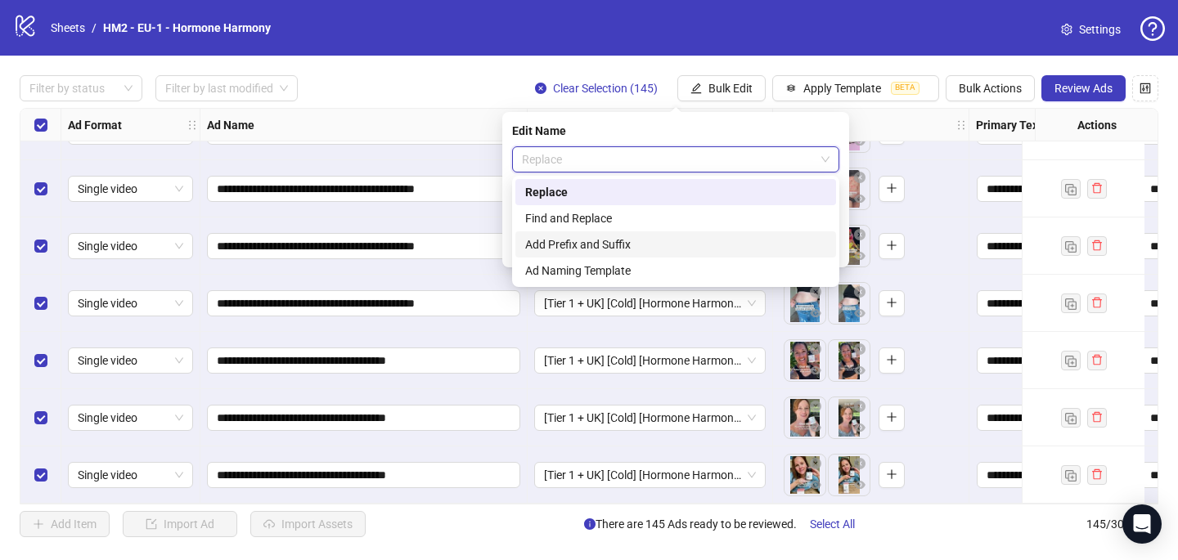
click at [705, 244] on div "Add Prefix and Suffix" at bounding box center [675, 245] width 301 height 18
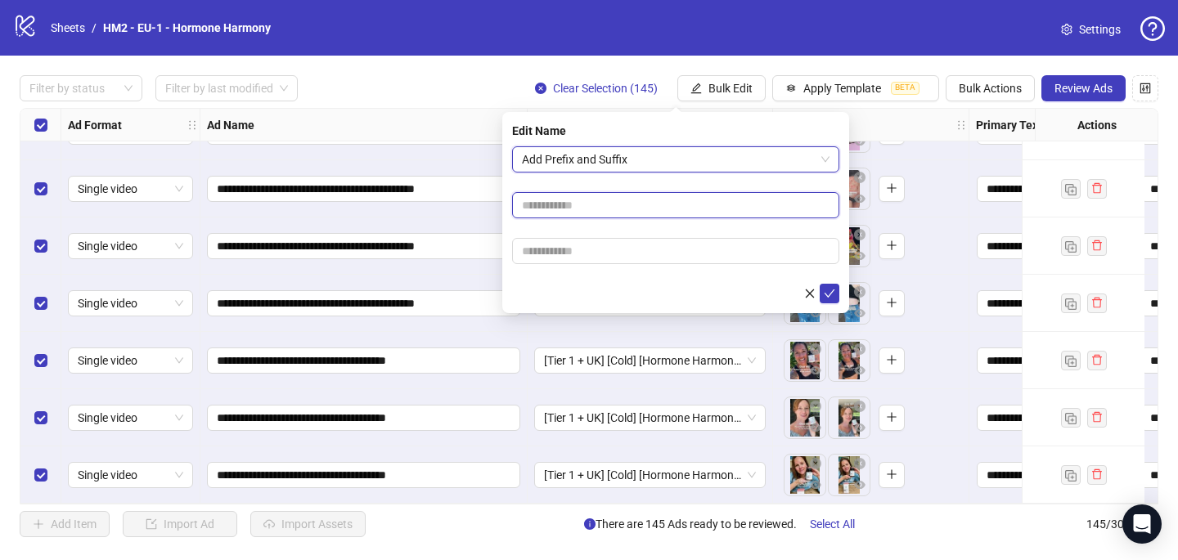
click at [701, 214] on input "text" at bounding box center [675, 205] width 327 height 26
paste input "**********"
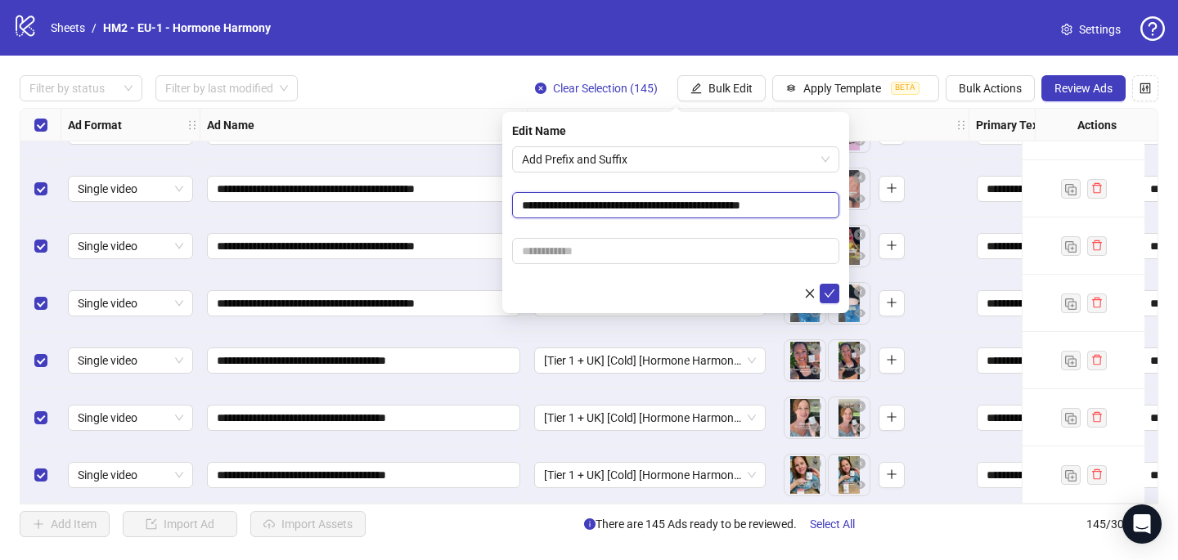
type input "**********"
click at [788, 254] on input "text" at bounding box center [675, 251] width 327 height 26
paste input "**********"
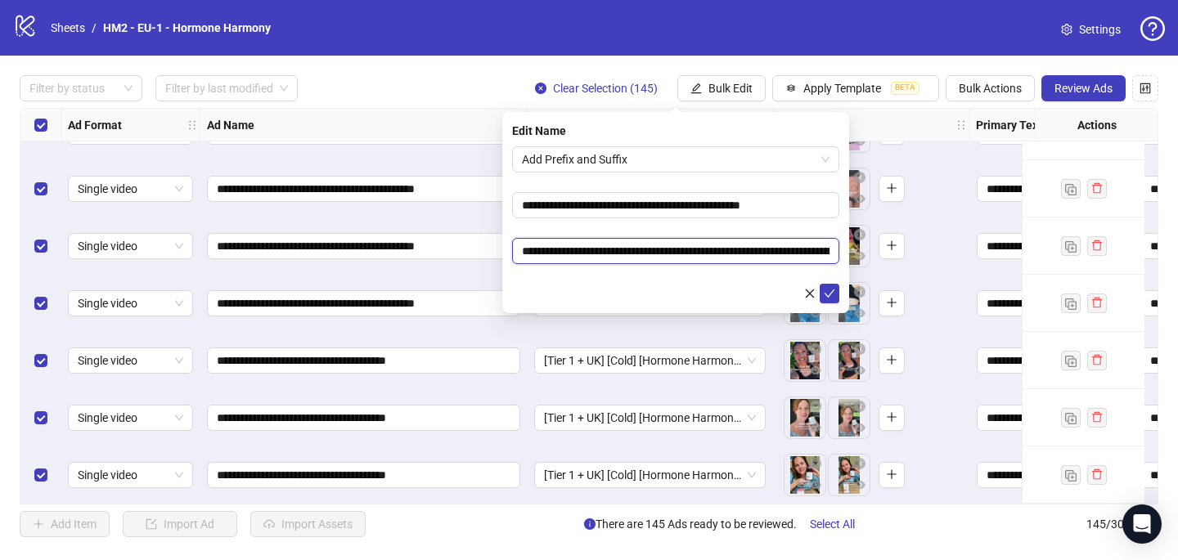
scroll to position [0, 246]
type input "**********"
click at [834, 291] on icon "check" at bounding box center [829, 293] width 11 height 11
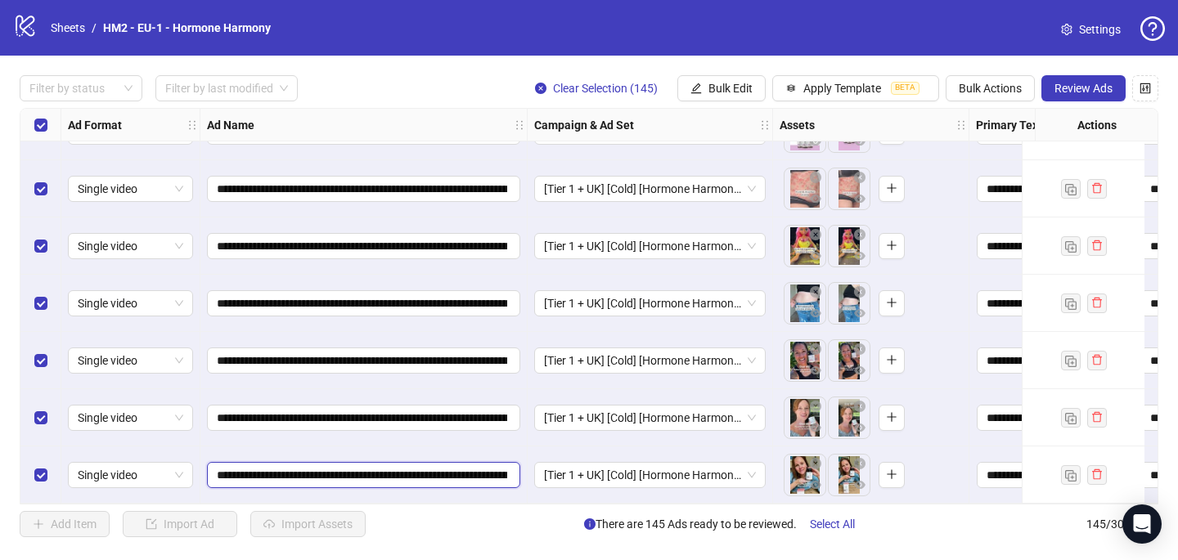
click at [391, 470] on input "**********" at bounding box center [362, 475] width 290 height 18
type input "**********"
click at [376, 468] on input "**********" at bounding box center [362, 475] width 290 height 18
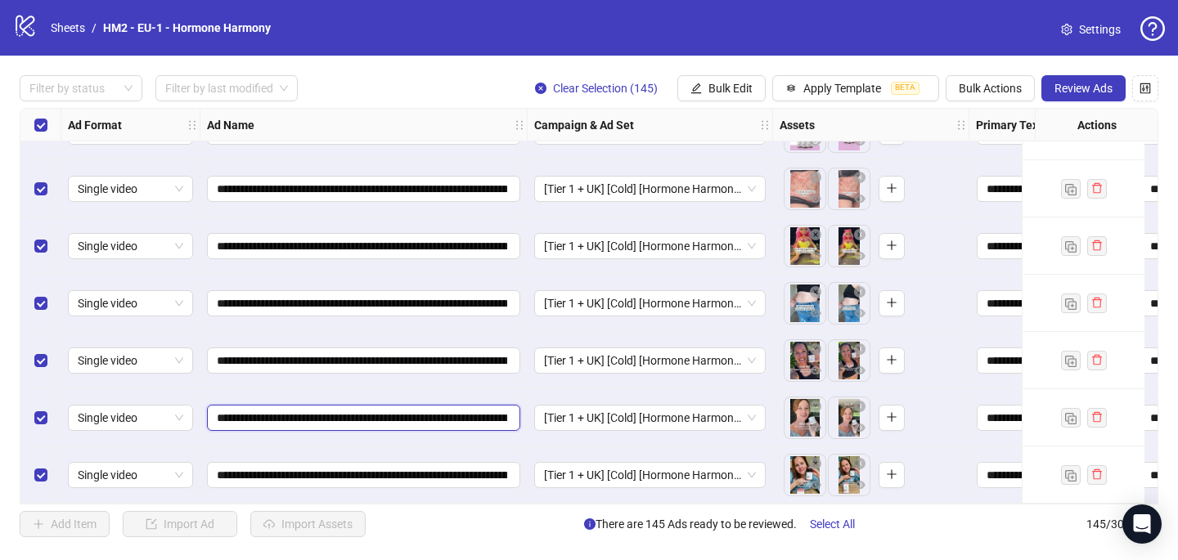
click at [385, 415] on input "**********" at bounding box center [362, 418] width 290 height 18
click at [386, 415] on input "**********" at bounding box center [362, 418] width 290 height 18
paste input "text"
type input "**********"
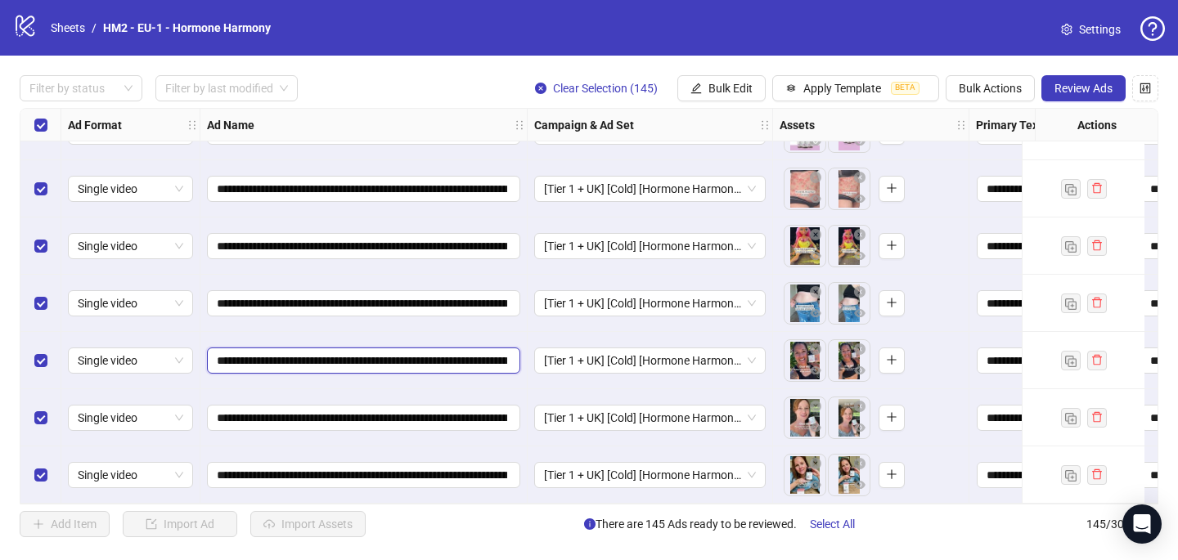
click at [393, 354] on input "**********" at bounding box center [362, 361] width 290 height 18
paste input "text"
type input "**********"
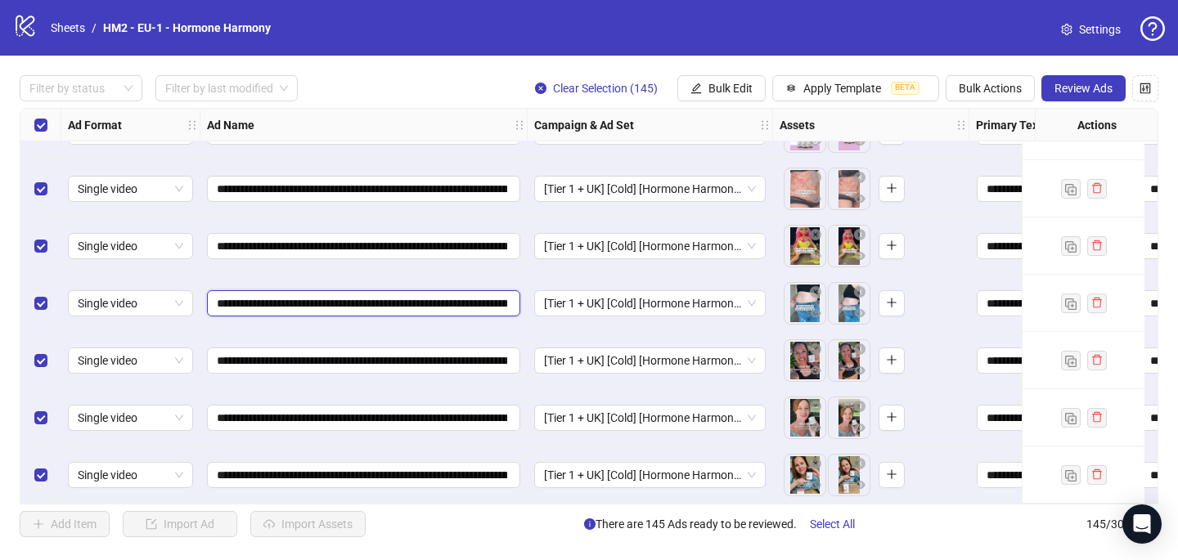
click at [392, 303] on input "**********" at bounding box center [362, 303] width 290 height 18
paste input "text"
type input "**********"
click at [389, 239] on input "**********" at bounding box center [362, 246] width 290 height 18
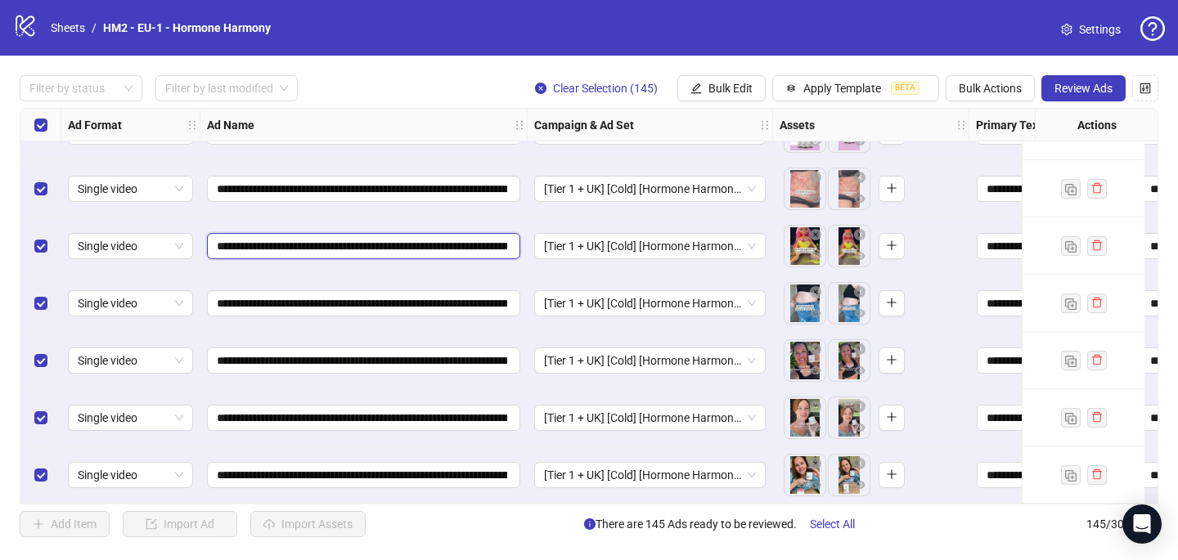
click at [389, 239] on input "**********" at bounding box center [362, 246] width 290 height 18
paste input "text"
type input "**********"
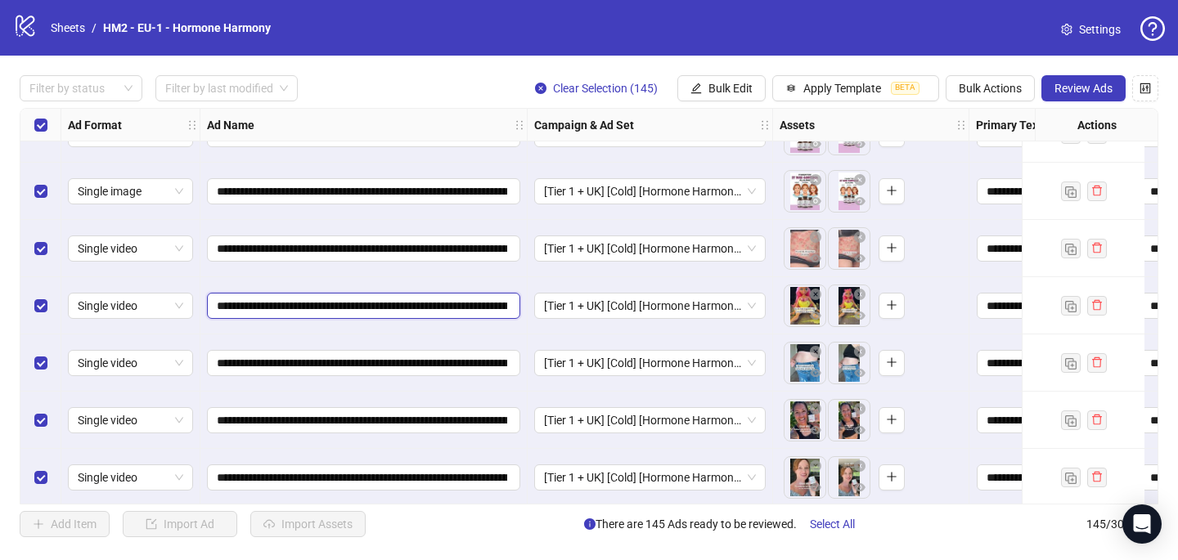
scroll to position [7868, 0]
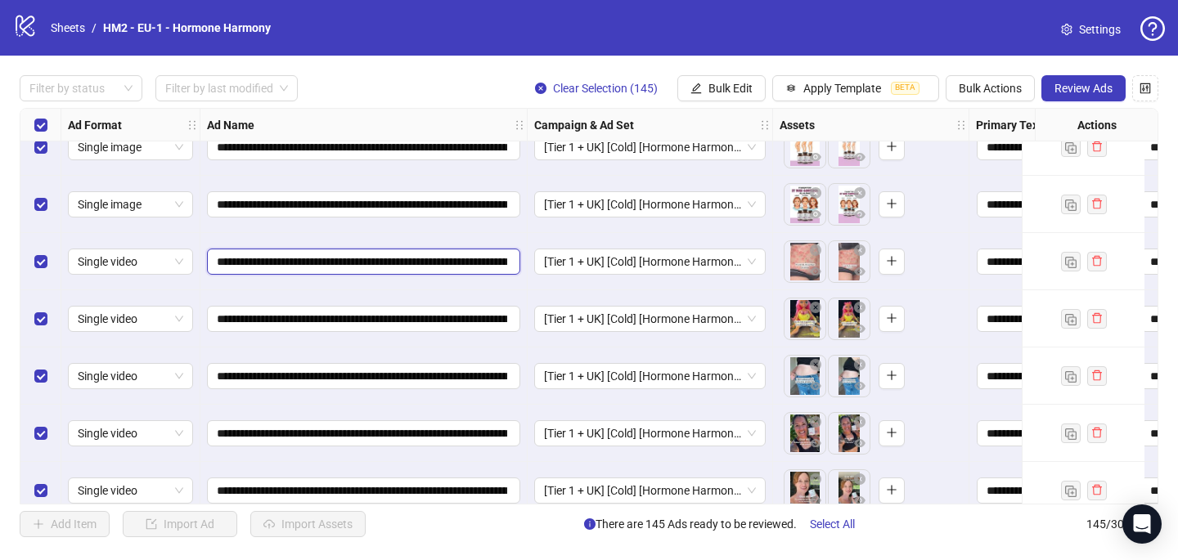
click at [389, 257] on input "**********" at bounding box center [362, 262] width 290 height 18
paste input "text"
type input "**********"
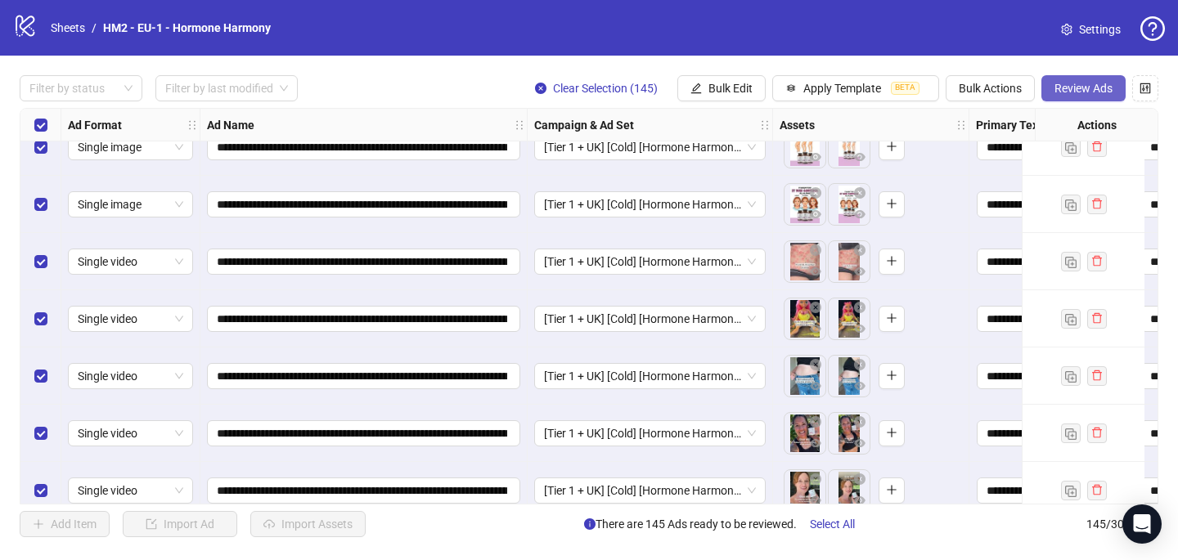
click at [1102, 83] on span "Review Ads" at bounding box center [1083, 88] width 58 height 13
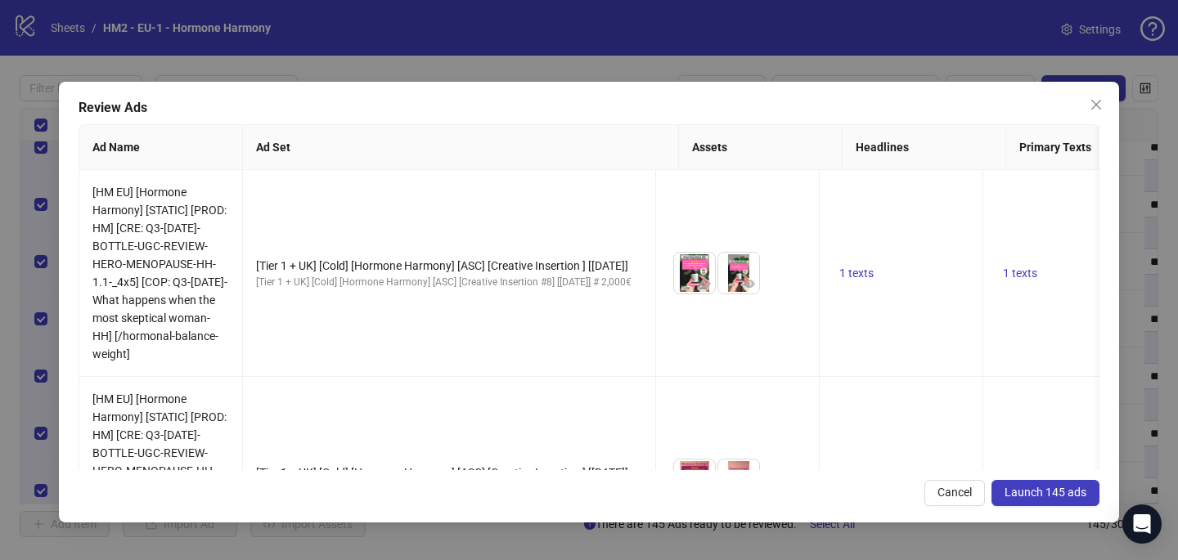
click at [1048, 495] on span "Launch 145 ads" at bounding box center [1046, 492] width 82 height 13
